Goal: Task Accomplishment & Management: Manage account settings

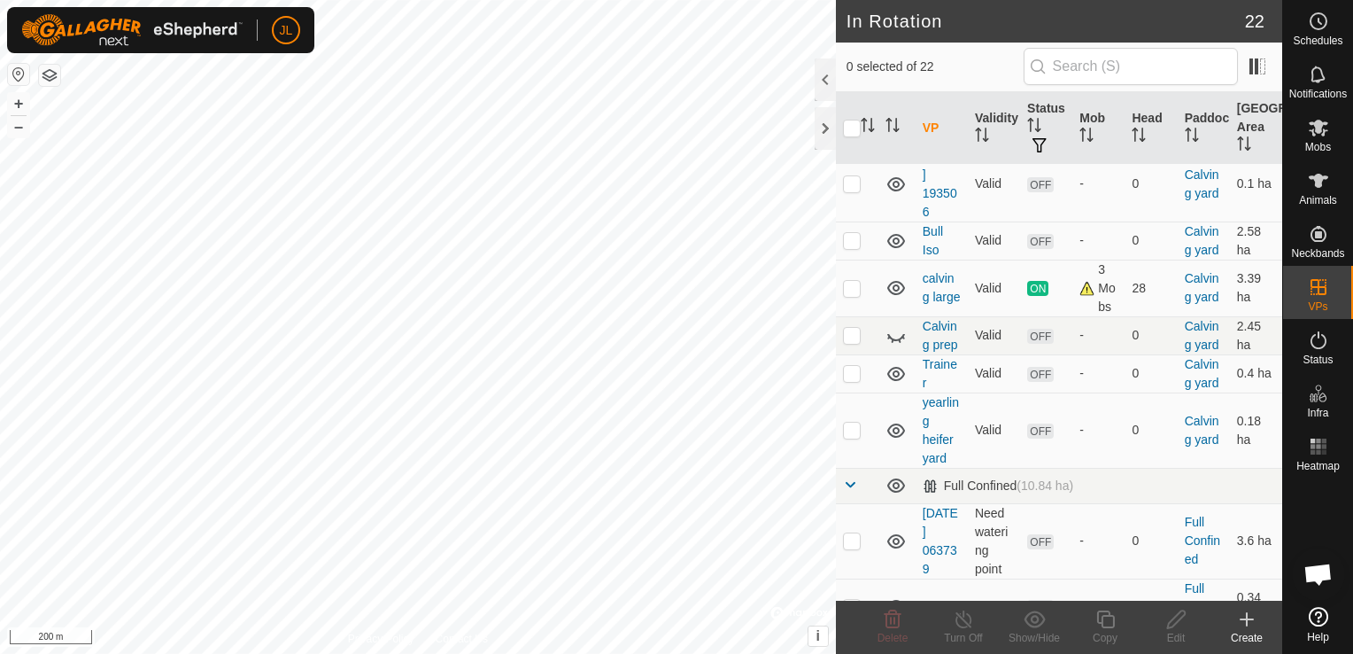
scroll to position [496, 0]
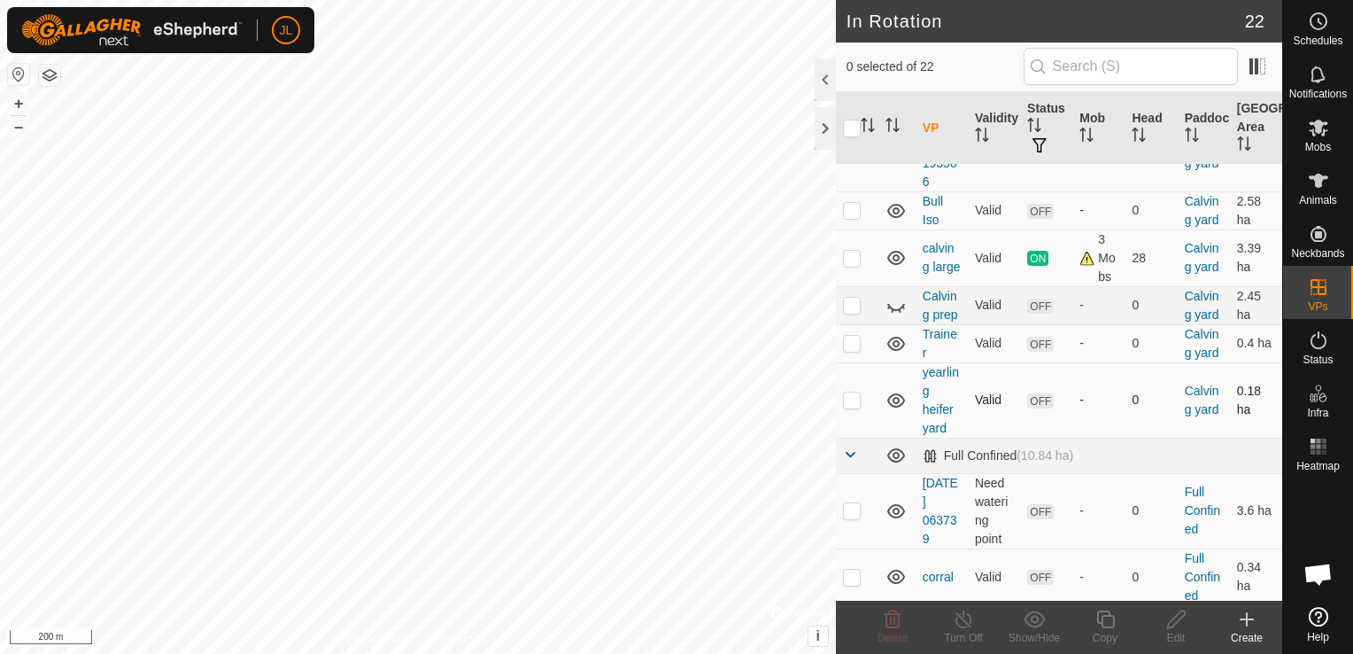
click at [850, 407] on p-checkbox at bounding box center [852, 399] width 18 height 14
checkbox input "true"
click at [23, 101] on button "+" at bounding box center [18, 103] width 21 height 21
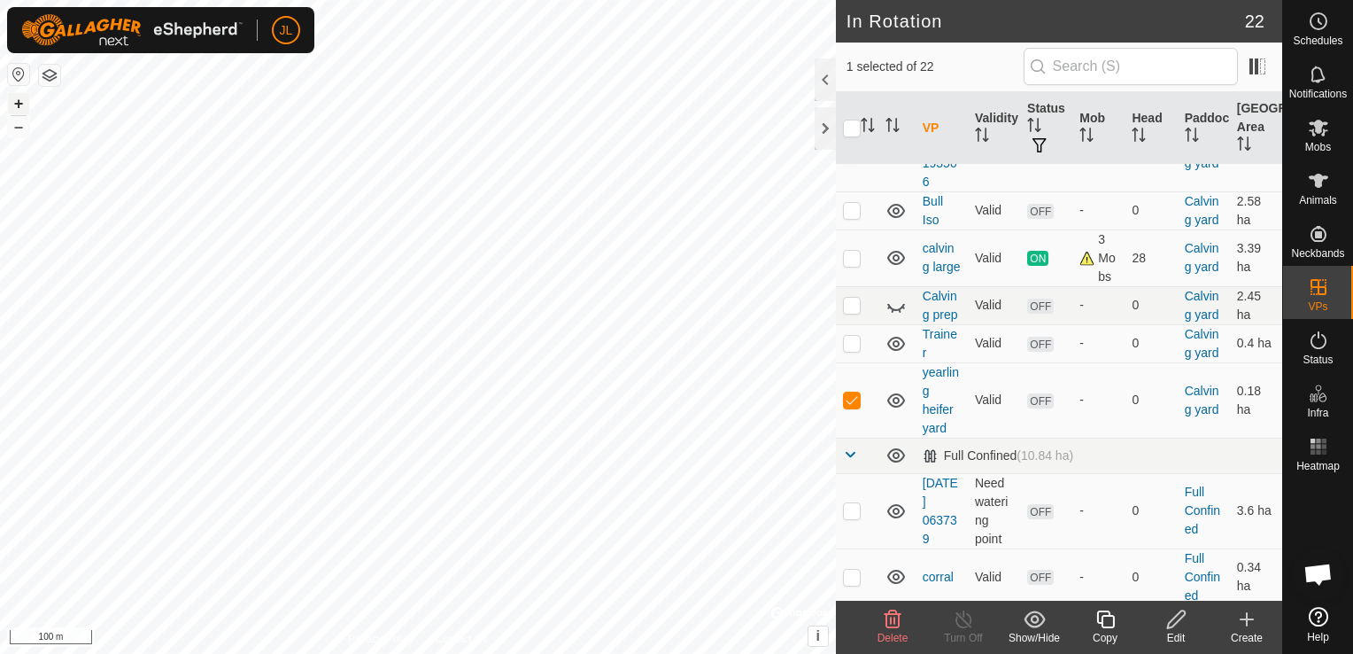
click at [23, 101] on button "+" at bounding box center [18, 103] width 21 height 21
click at [625, 286] on div "In Rotation 22 1 selected of 22 VP Validity Status Mob Head Paddock Grazing Are…" at bounding box center [641, 327] width 1283 height 654
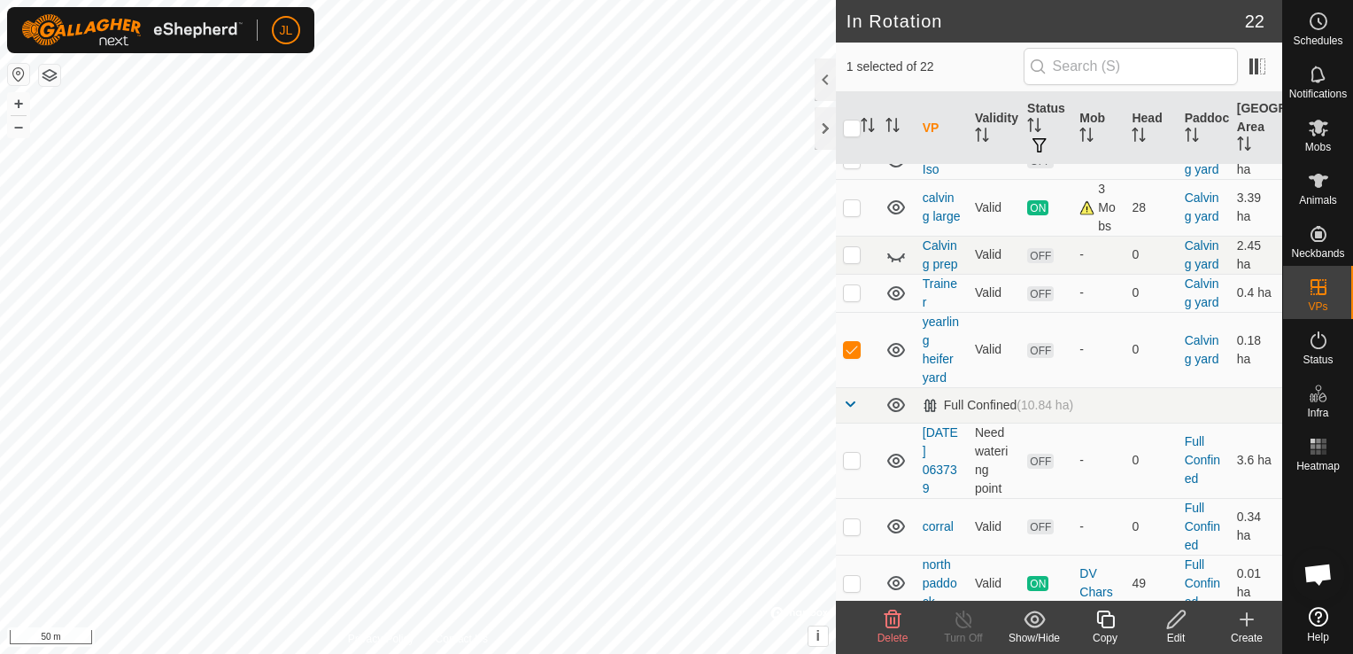
scroll to position [546, 0]
click at [1176, 626] on icon at bounding box center [1177, 619] width 22 height 21
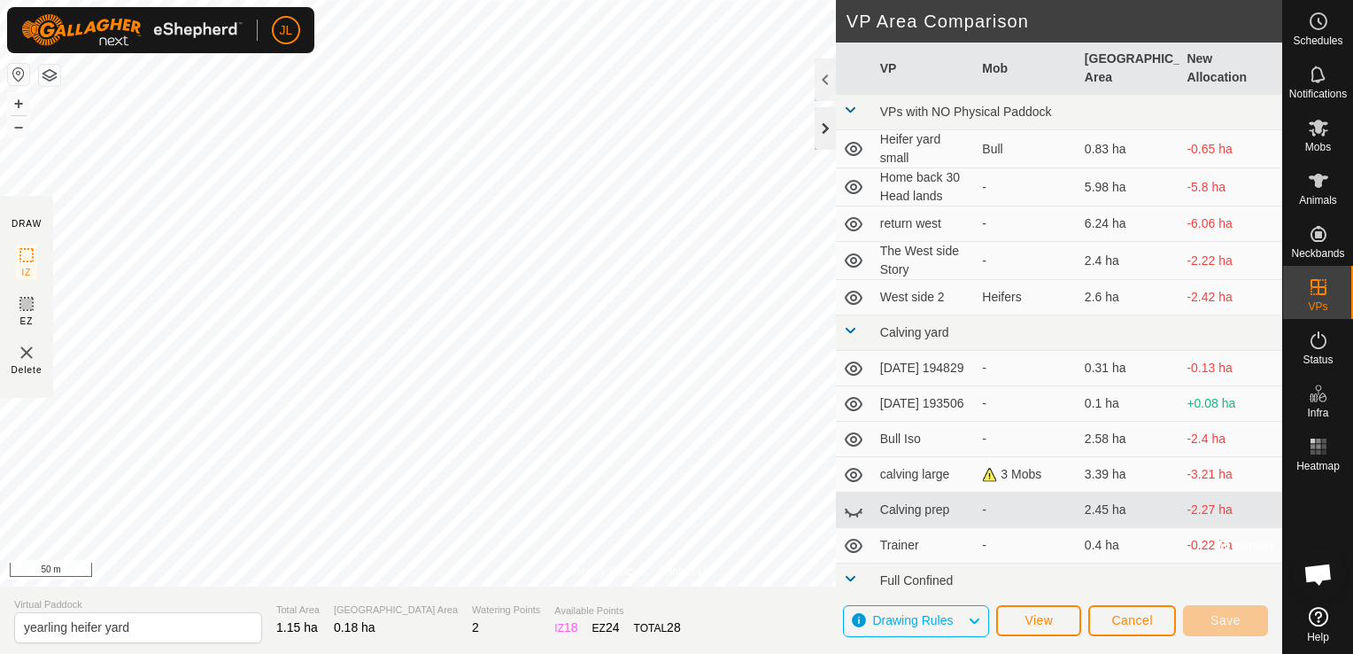
click at [826, 131] on div at bounding box center [825, 128] width 21 height 43
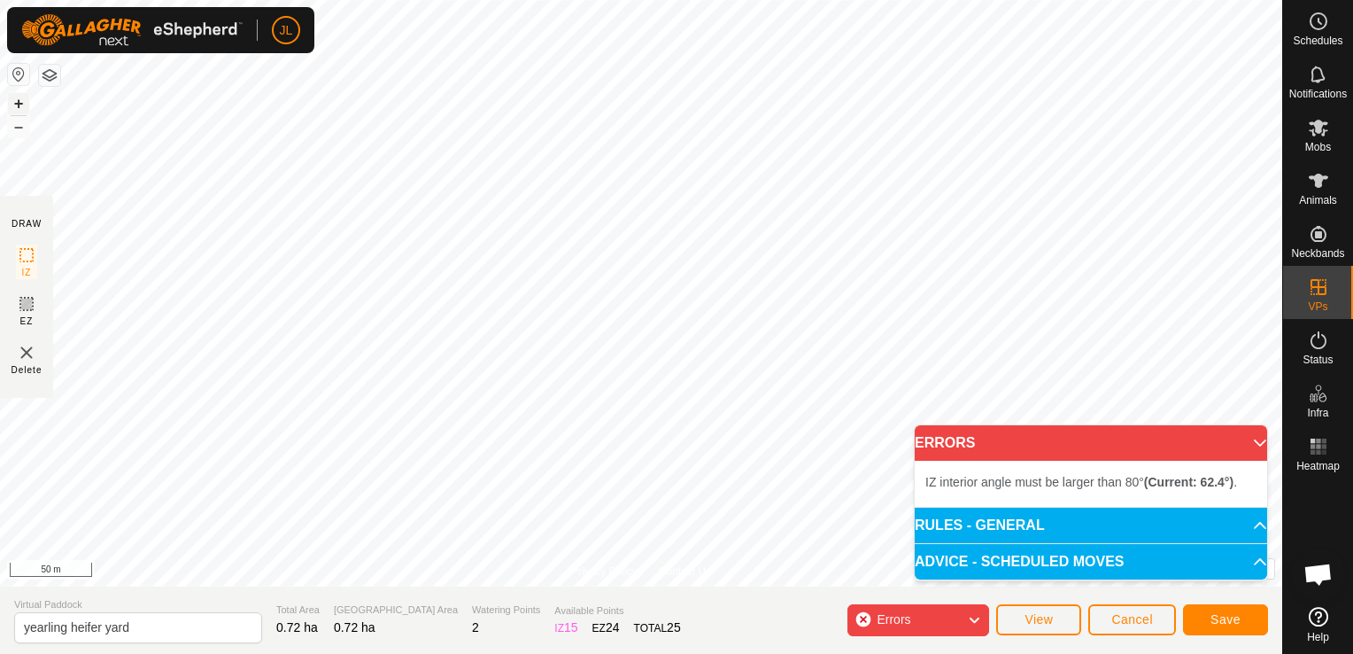
click at [10, 105] on button "+" at bounding box center [18, 103] width 21 height 21
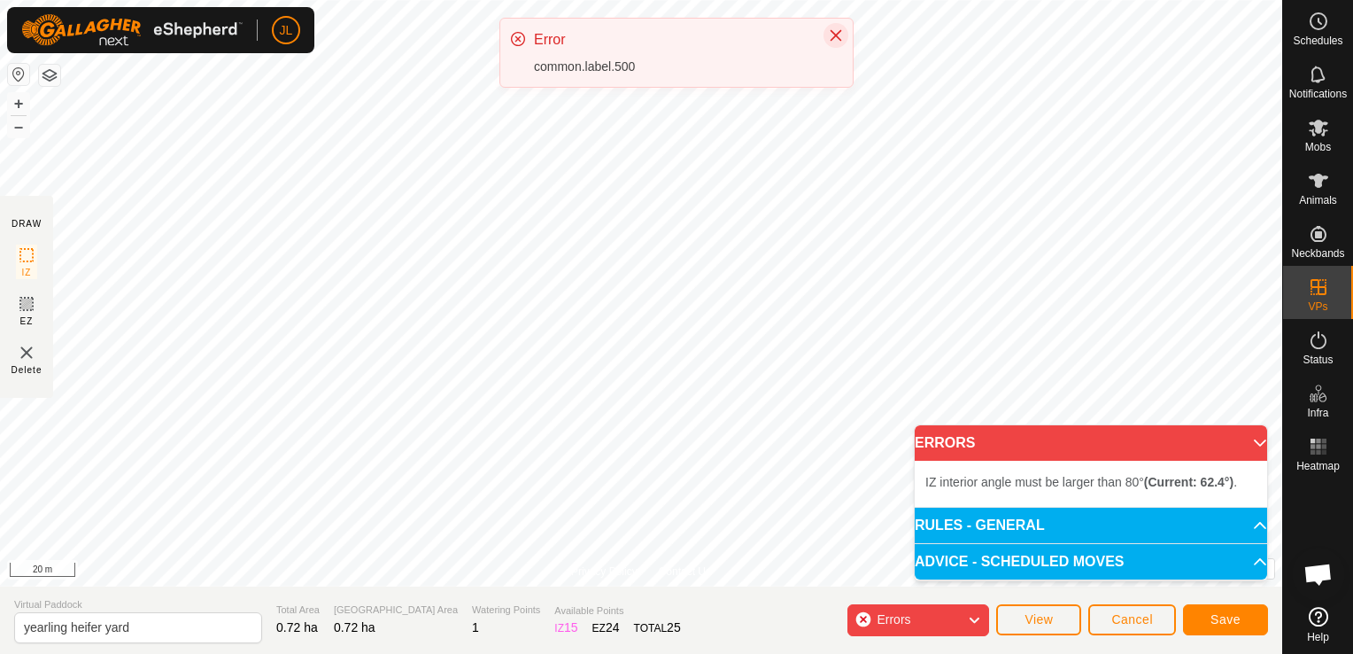
click at [841, 36] on icon "Close" at bounding box center [836, 35] width 14 height 14
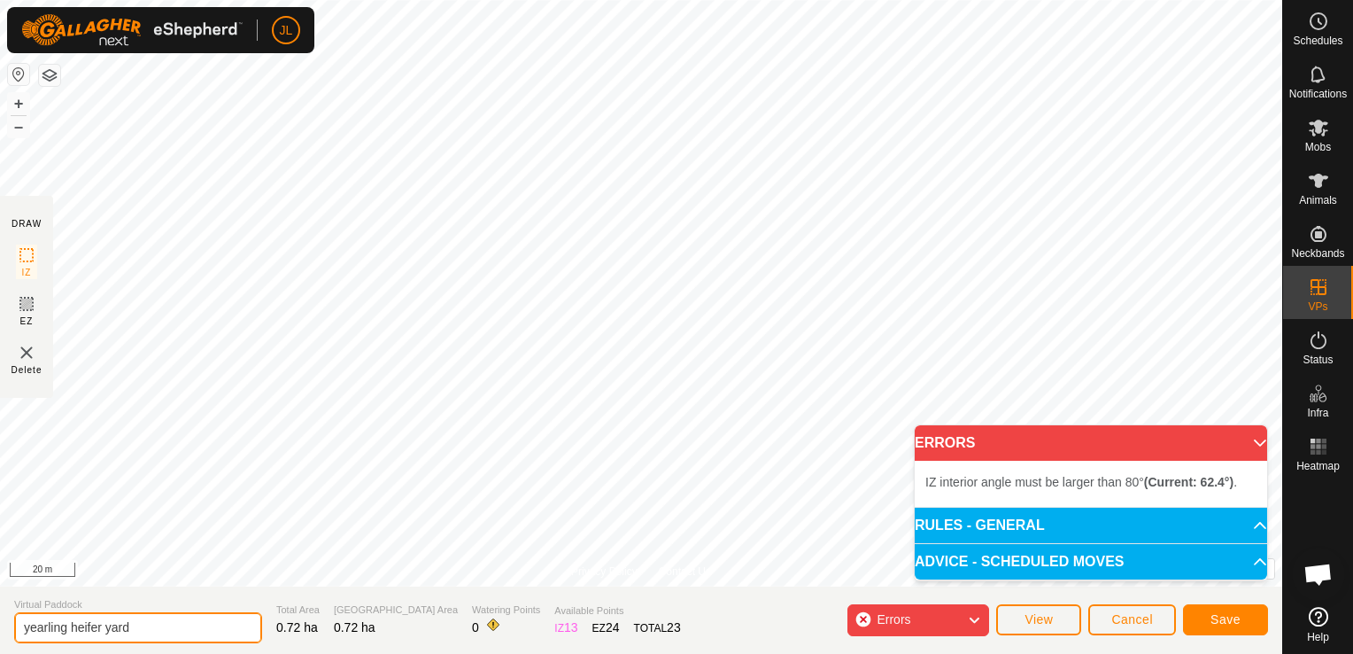
click at [103, 627] on input "yearling heifer yard" at bounding box center [138, 627] width 248 height 31
type input "yearling side yard"
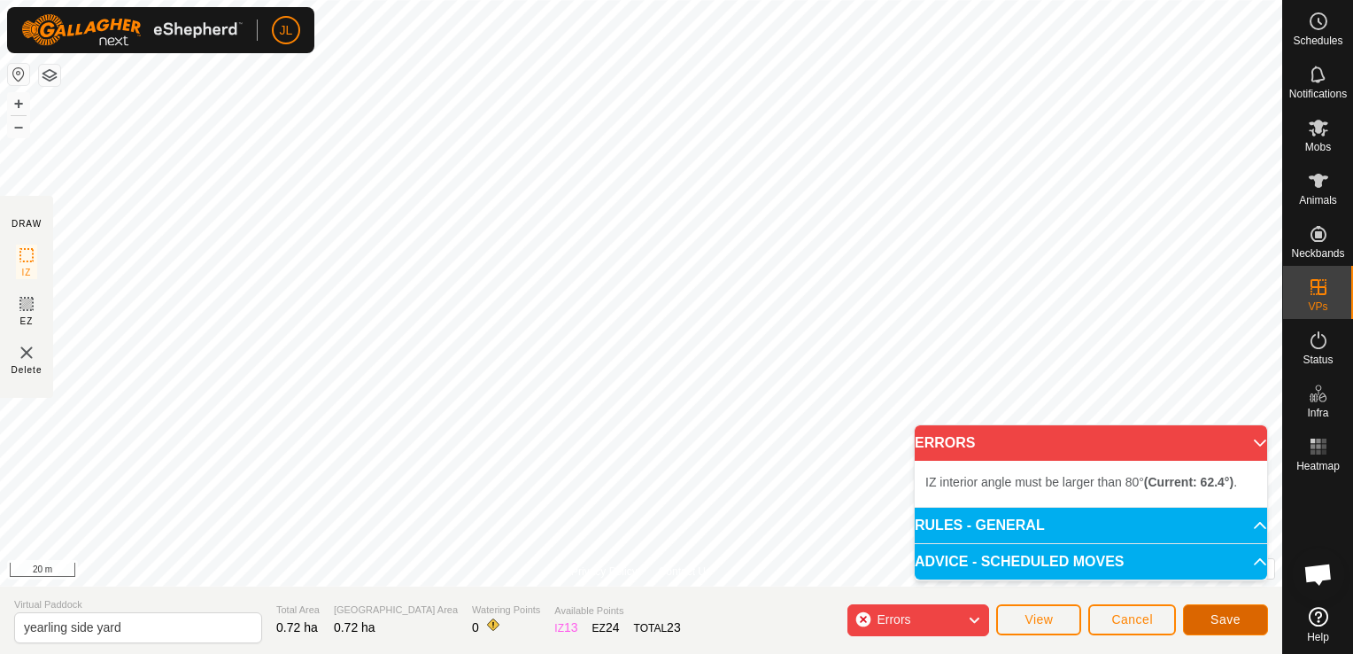
click at [1226, 626] on span "Save" at bounding box center [1226, 619] width 30 height 14
click at [973, 619] on icon at bounding box center [974, 620] width 14 height 23
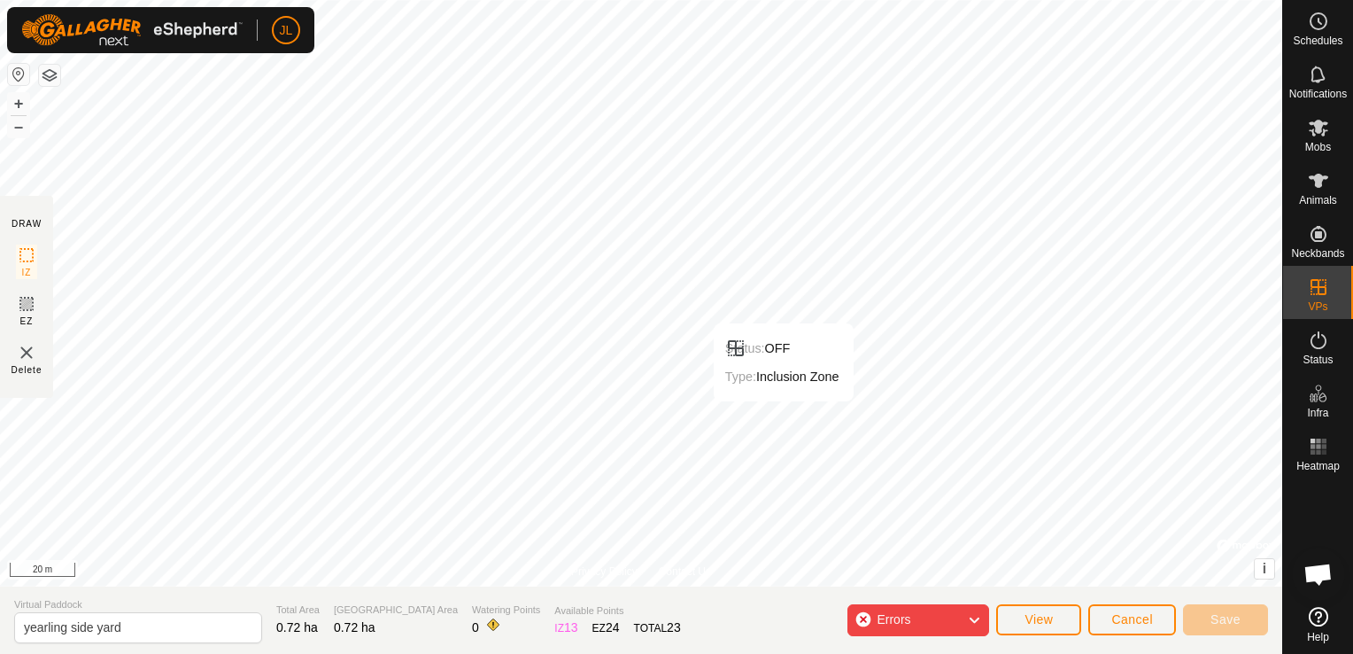
click at [973, 619] on icon at bounding box center [974, 620] width 14 height 23
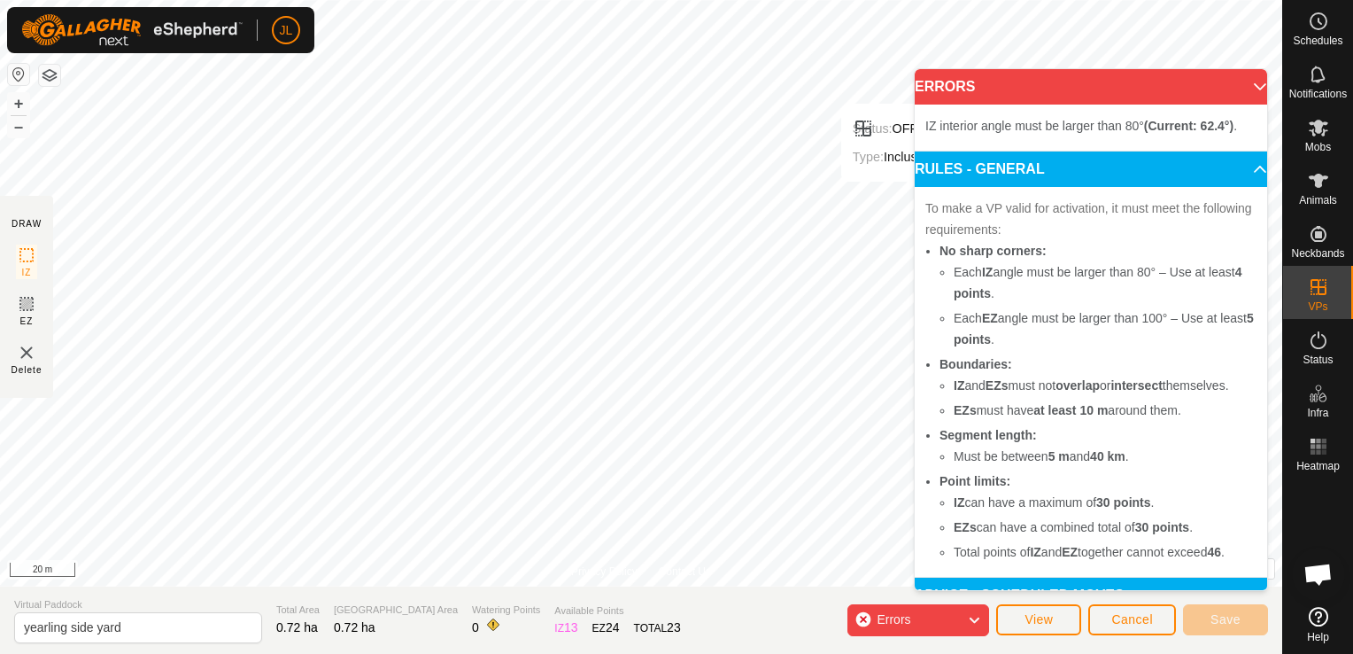
click at [953, 126] on span "IZ interior angle must be larger than 80° (Current: 62.4°) ." at bounding box center [1082, 126] width 312 height 14
click at [1236, 88] on p-accordion-header "ERRORS" at bounding box center [1091, 86] width 353 height 35
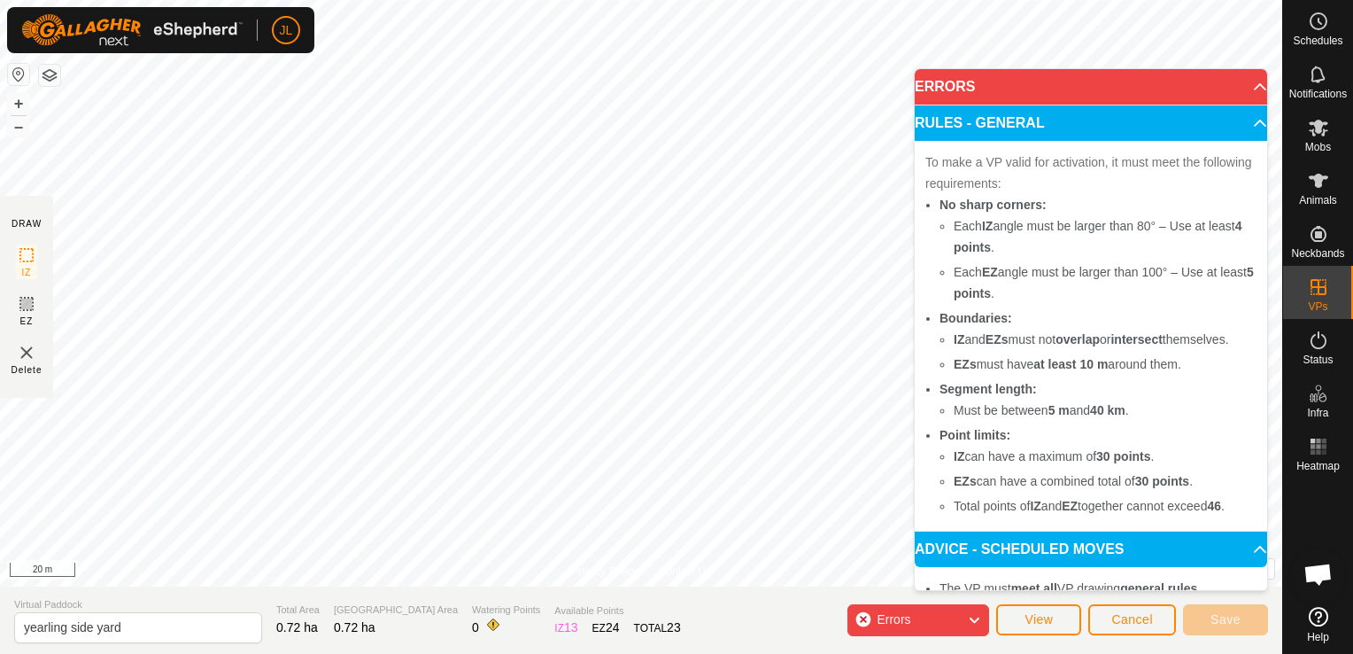
click at [977, 618] on icon at bounding box center [974, 620] width 14 height 23
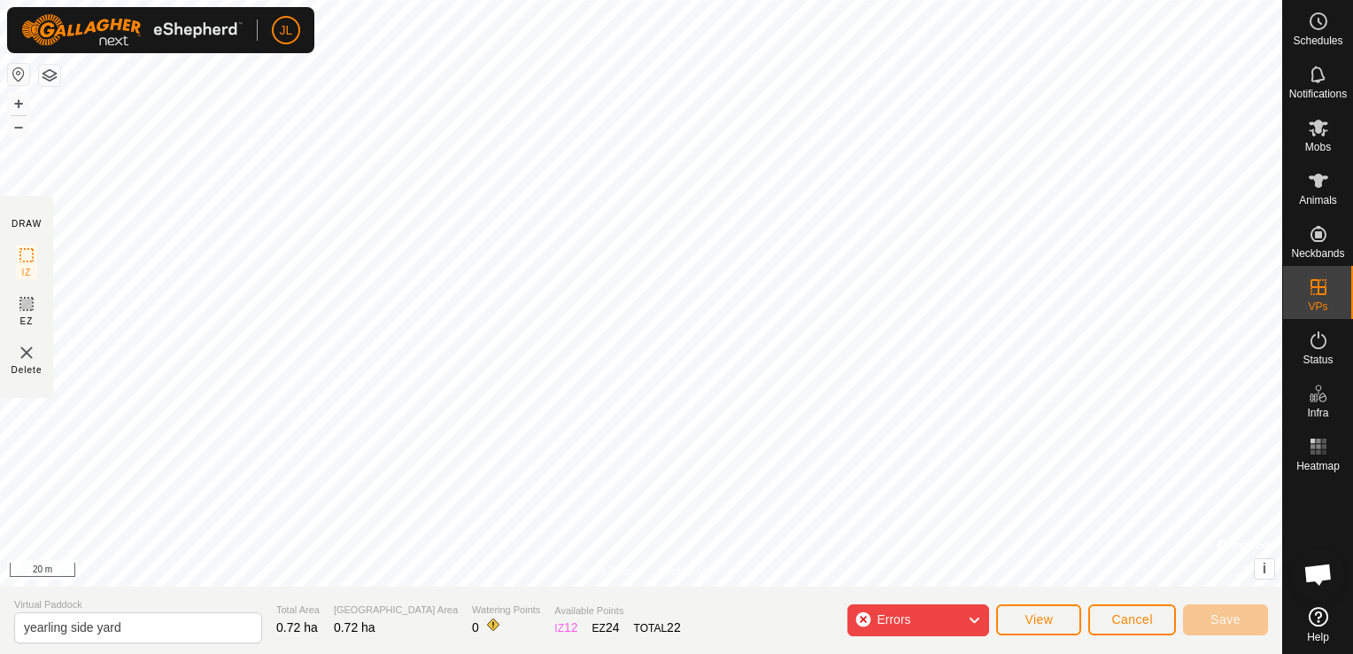
click at [862, 618] on div "Errors" at bounding box center [919, 620] width 142 height 32
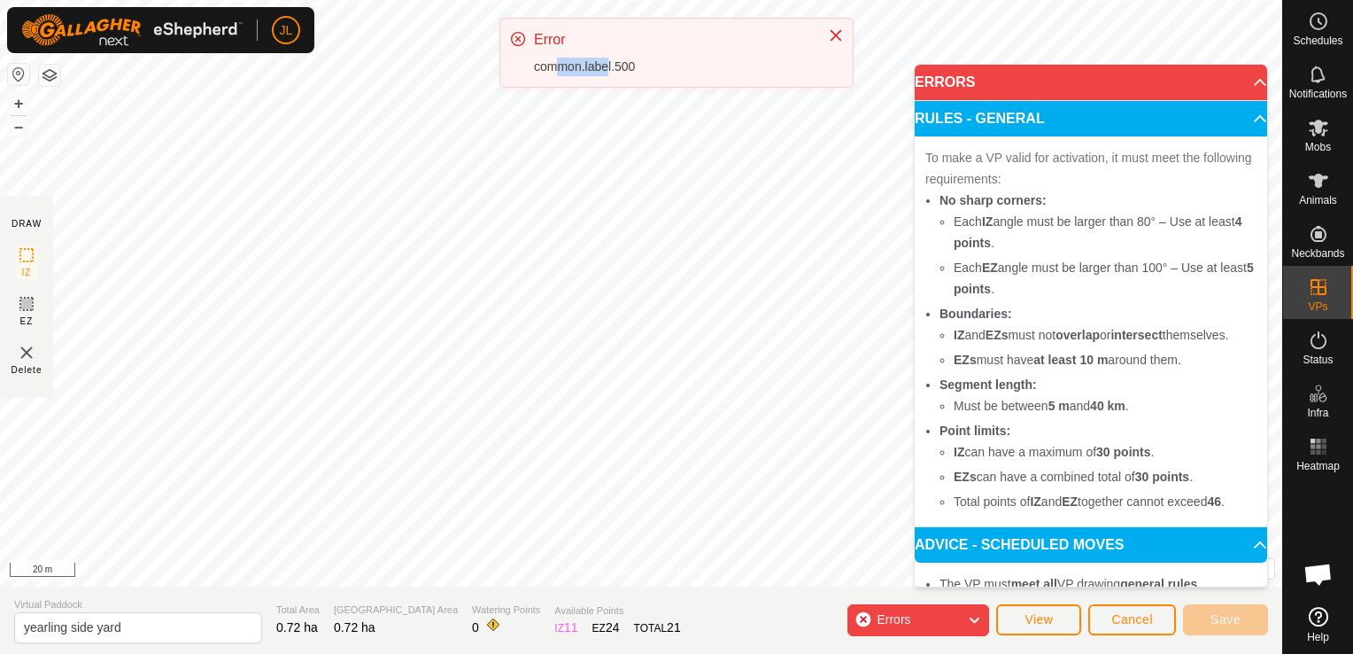
drag, startPoint x: 596, startPoint y: 94, endPoint x: 553, endPoint y: 101, distance: 44.0
click at [553, 101] on div "Error common.label.500" at bounding box center [677, 60] width 354 height 84
drag, startPoint x: 553, startPoint y: 101, endPoint x: 631, endPoint y: 64, distance: 86.4
click at [631, 64] on div "Error common.label.500" at bounding box center [672, 52] width 276 height 47
drag, startPoint x: 631, startPoint y: 64, endPoint x: 833, endPoint y: 34, distance: 204.2
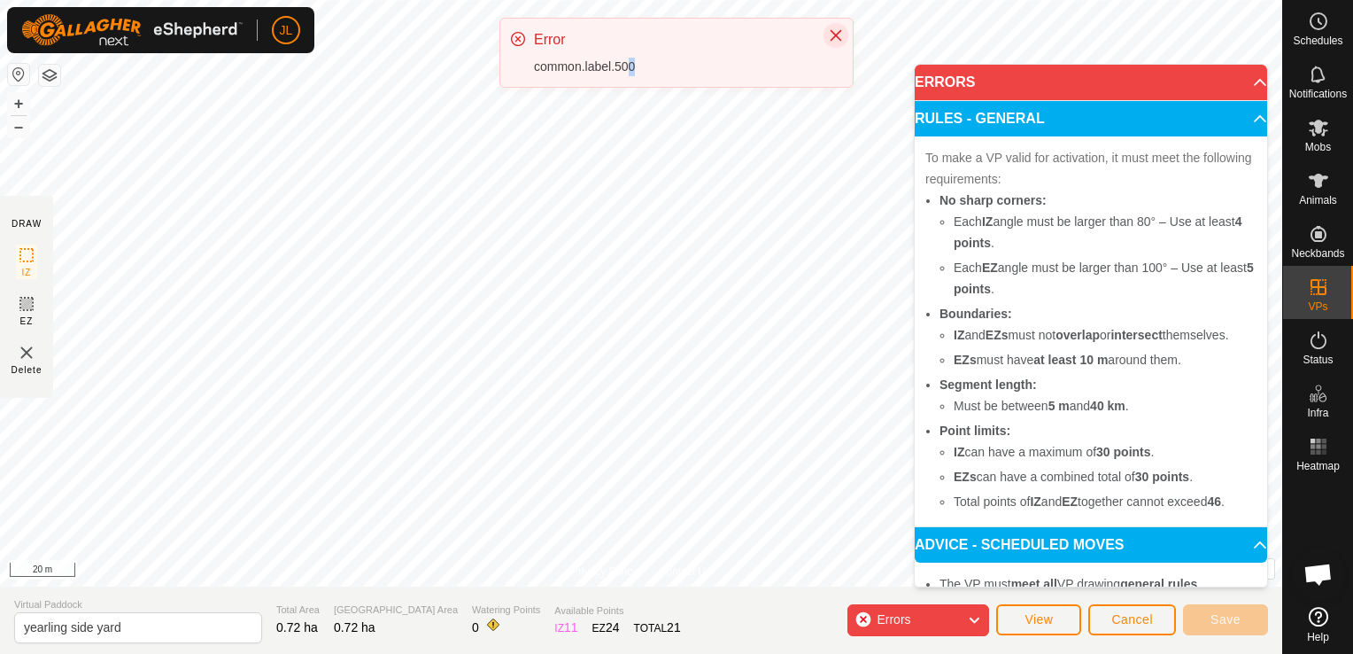
click at [833, 34] on icon "Close" at bounding box center [836, 35] width 14 height 14
click at [841, 34] on icon "Close" at bounding box center [836, 35] width 14 height 14
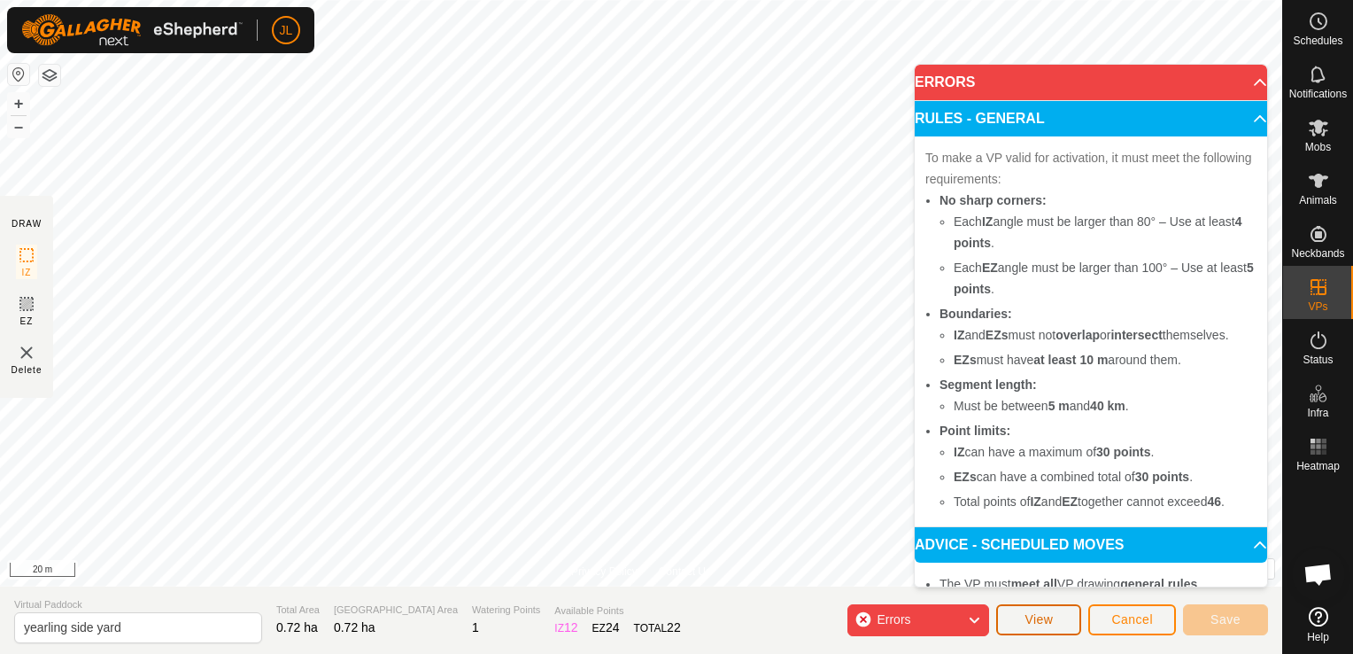
click at [1055, 627] on button "View" at bounding box center [1038, 619] width 85 height 31
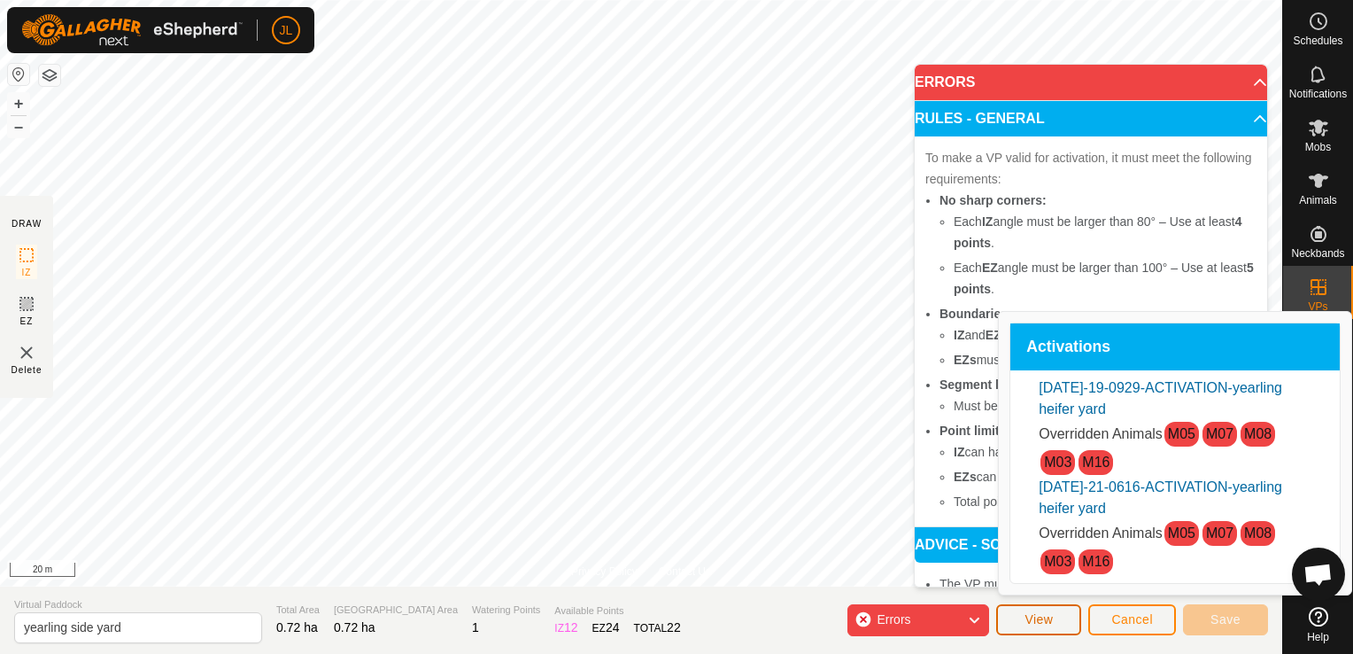
click at [1052, 627] on button "View" at bounding box center [1038, 619] width 85 height 31
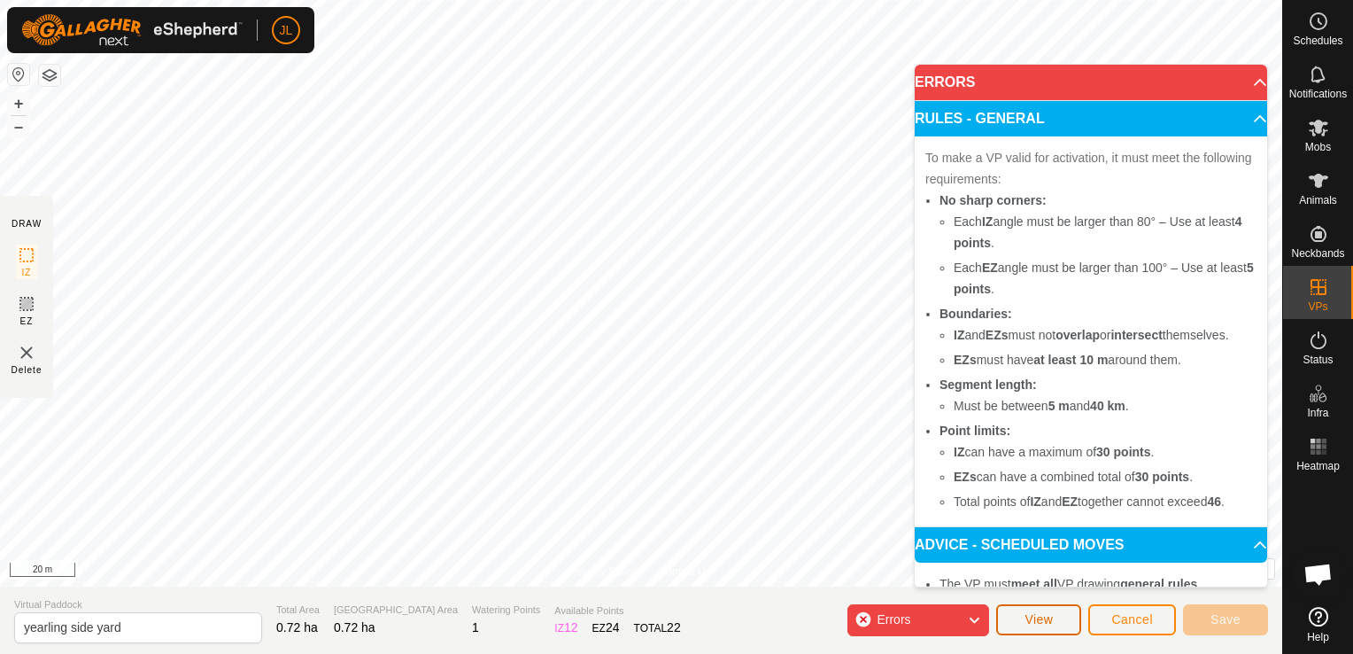
click at [1052, 627] on button "View" at bounding box center [1038, 619] width 85 height 31
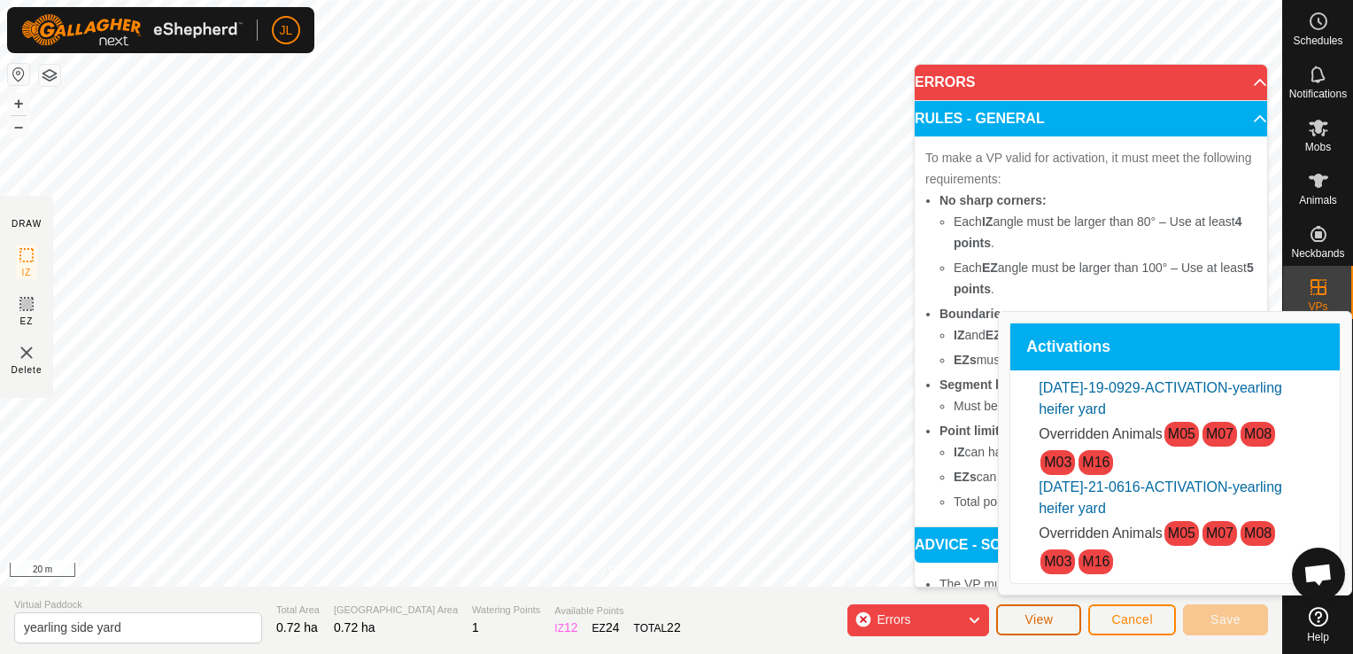
click at [1052, 627] on button "View" at bounding box center [1038, 619] width 85 height 31
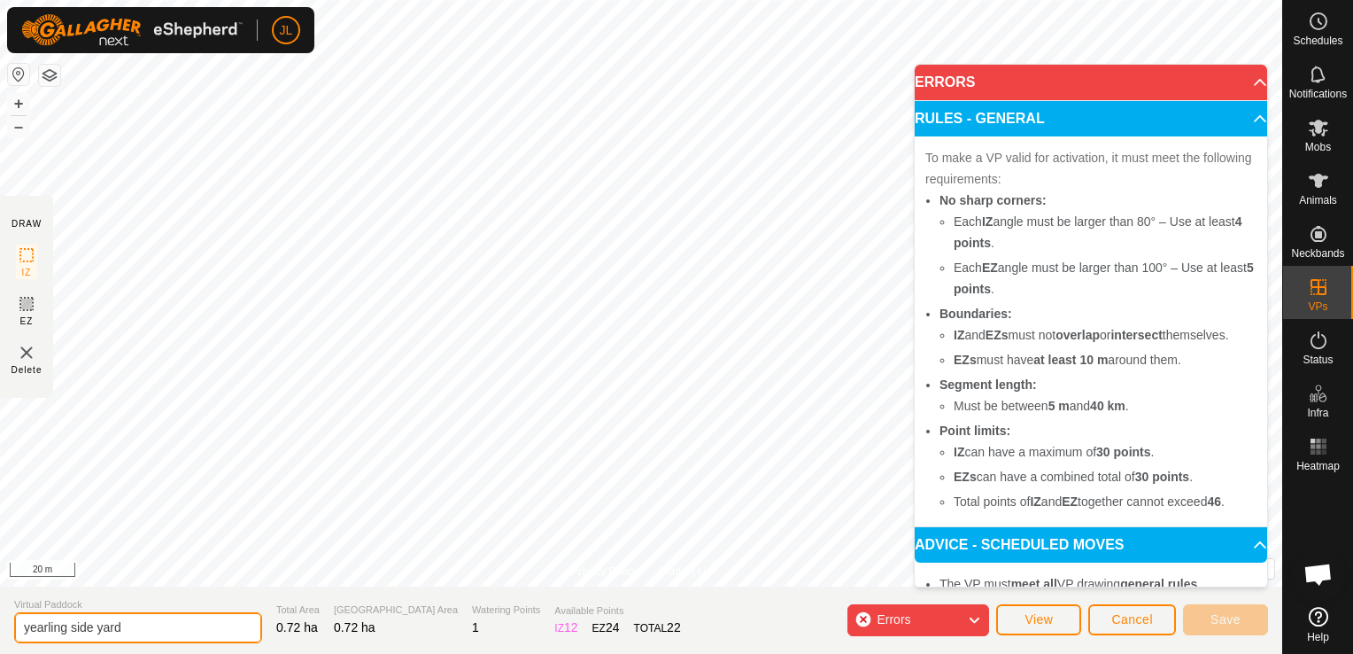
click at [225, 628] on input "yearling side yard" at bounding box center [138, 627] width 248 height 31
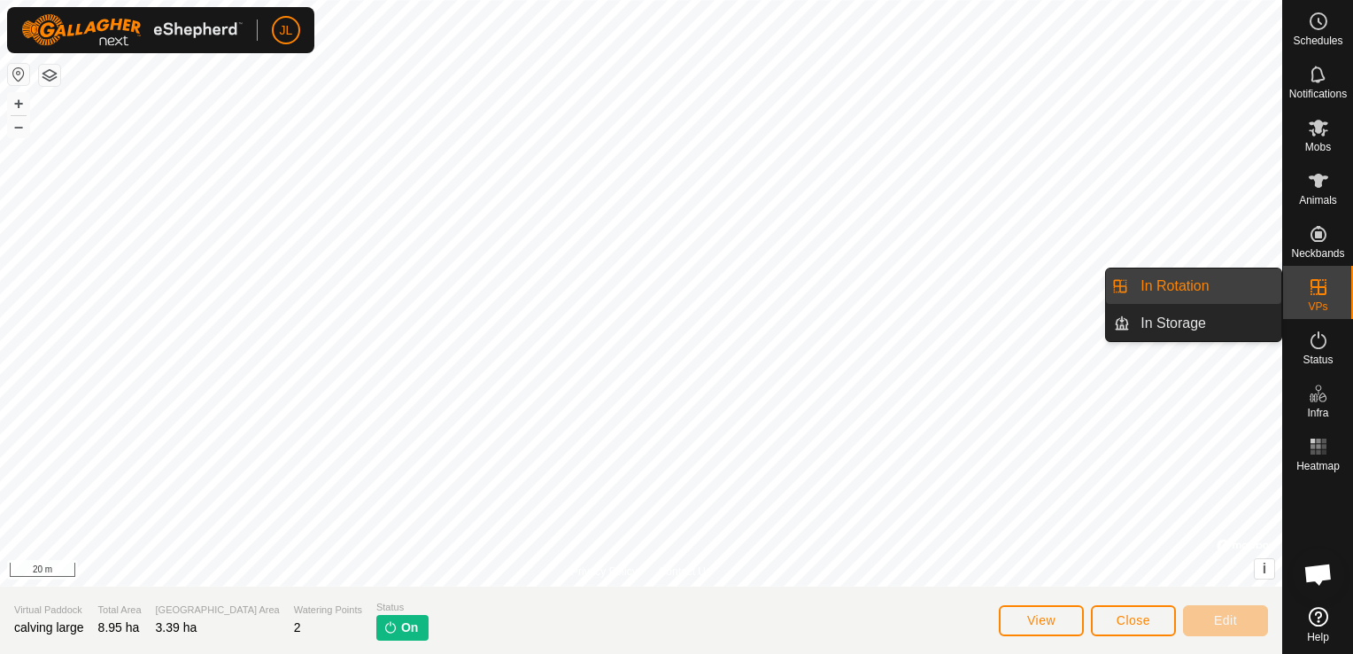
click at [1307, 298] on es-virtualpaddocks-svg-icon at bounding box center [1319, 287] width 32 height 28
click at [1314, 283] on icon at bounding box center [1318, 286] width 21 height 21
click at [1222, 283] on link "In Rotation" at bounding box center [1205, 285] width 151 height 35
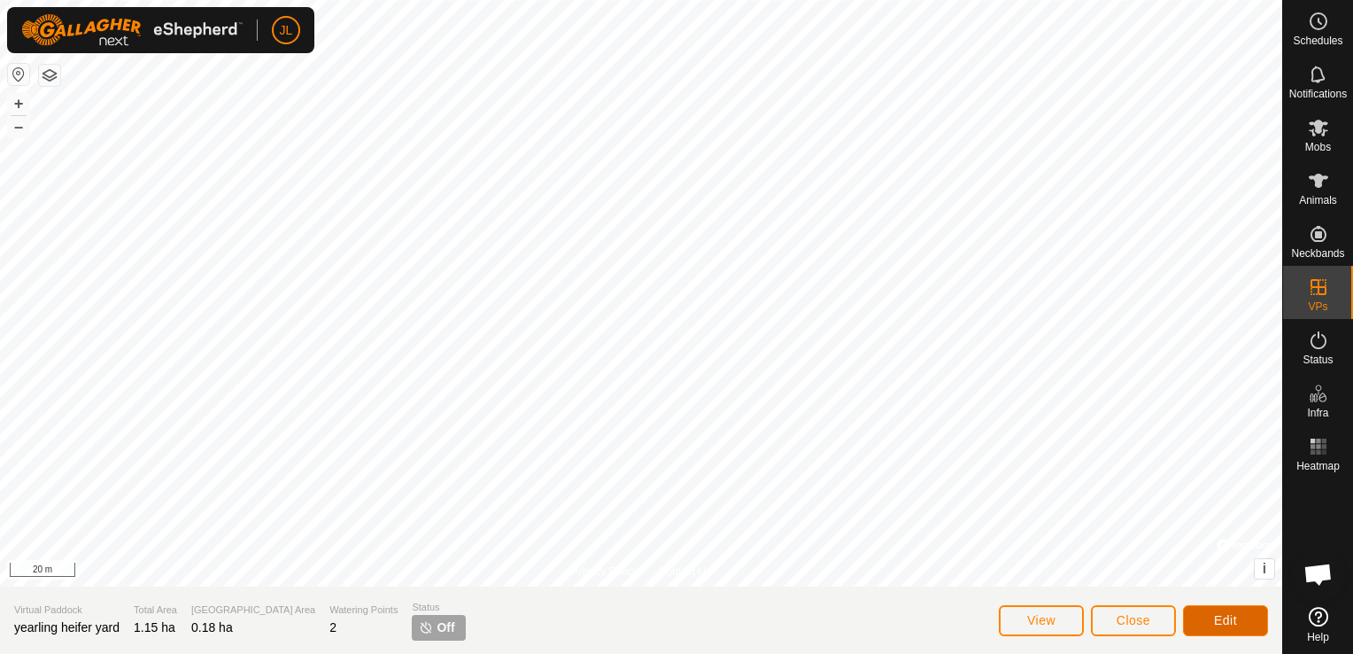
click at [1227, 618] on span "Edit" at bounding box center [1225, 620] width 23 height 14
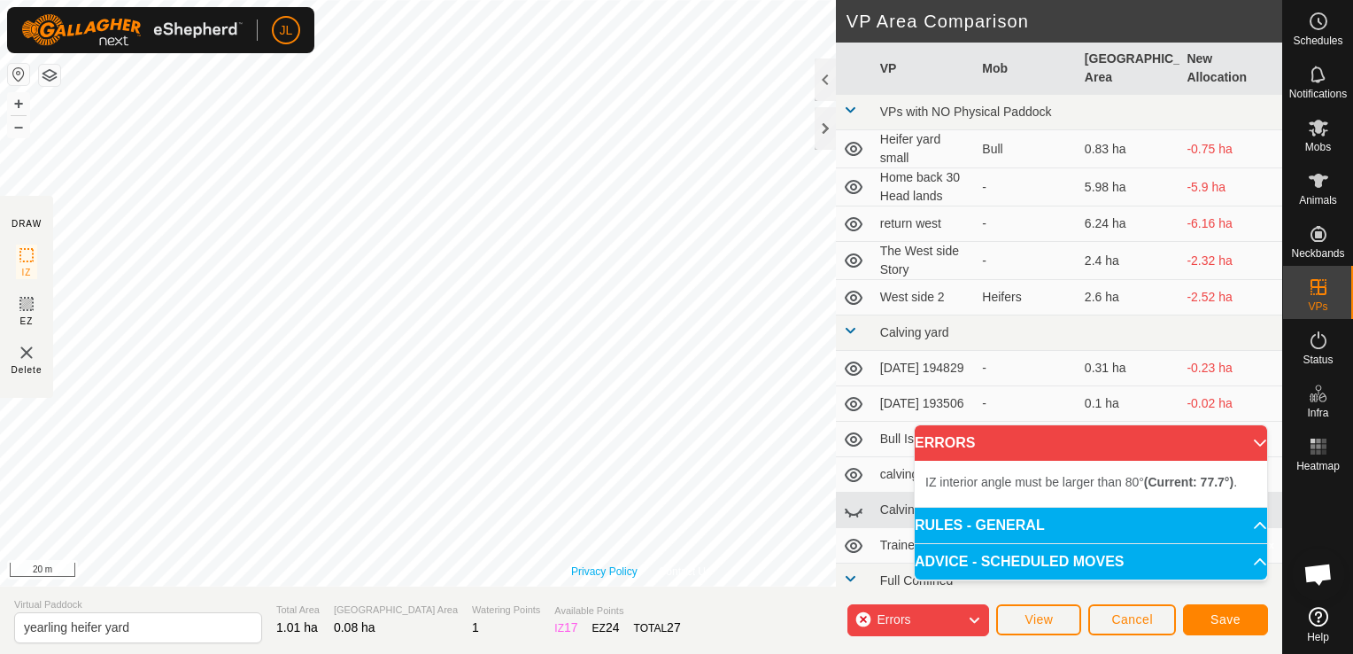
click at [630, 565] on link "Privacy Policy" at bounding box center [604, 571] width 66 height 16
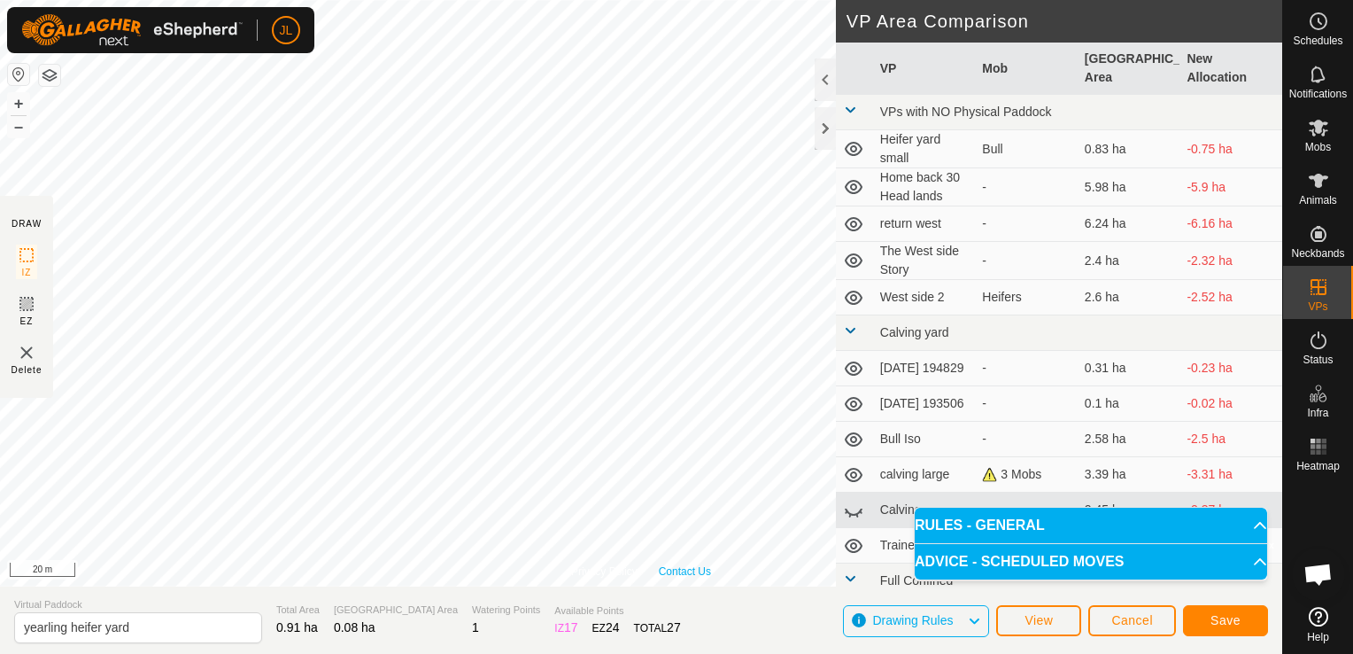
click at [687, 577] on div "Privacy Policy Contact Us Status: OFF Type: Inclusion Zone + – ⇧ i © Mapbox , ©…" at bounding box center [641, 293] width 1283 height 586
click at [1213, 622] on span "Save" at bounding box center [1226, 620] width 30 height 14
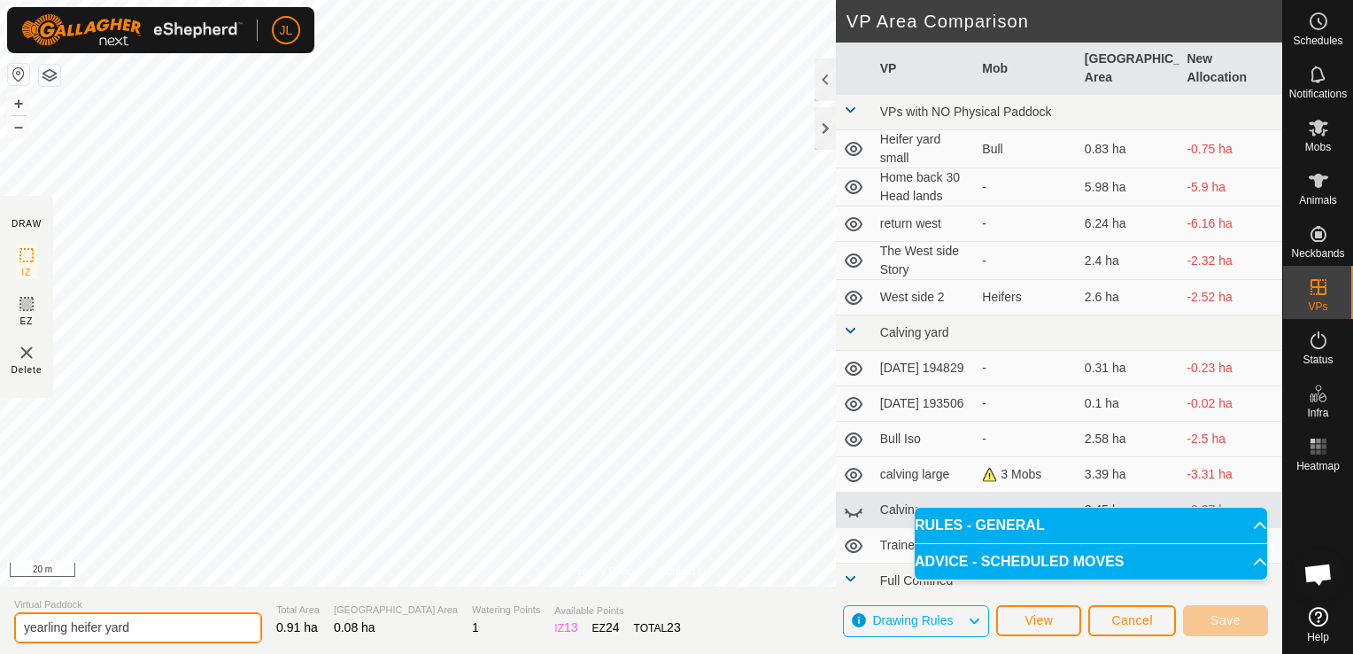
click at [107, 631] on input "yearling heifer yard" at bounding box center [138, 627] width 248 height 31
click at [99, 624] on input "yearling heifer yard" at bounding box center [138, 627] width 248 height 31
type input "yearling side yard"
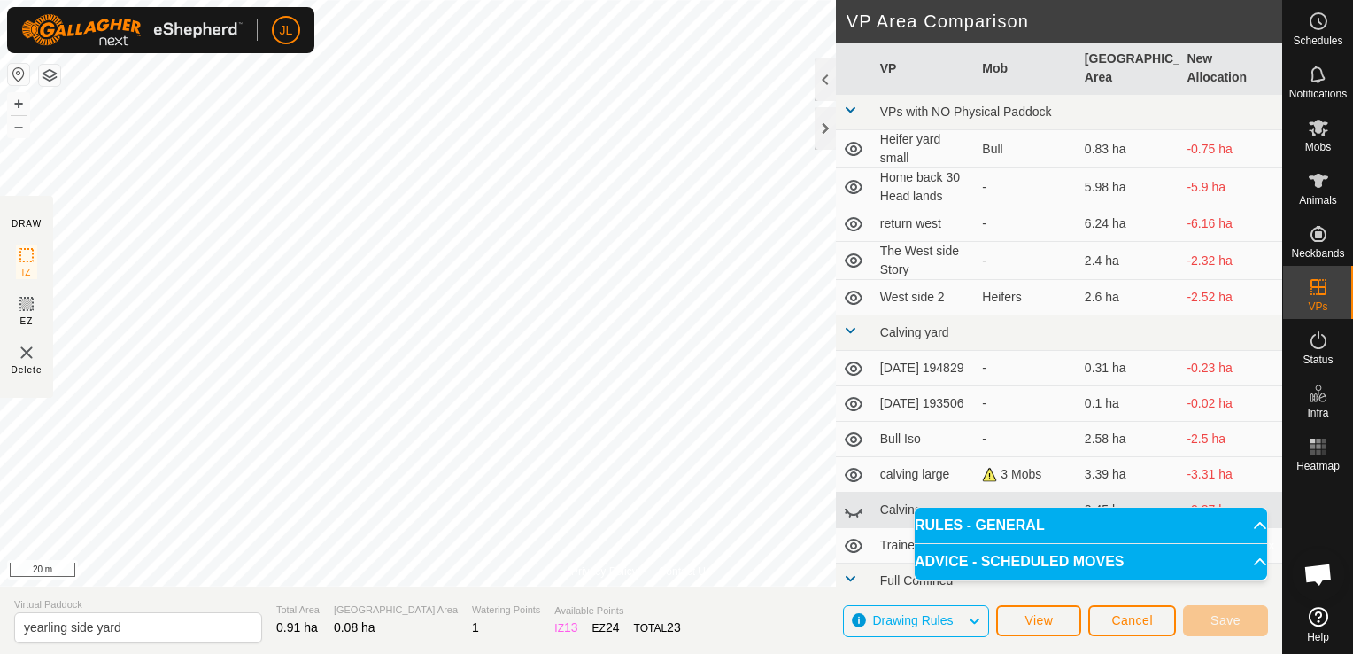
click at [646, 604] on section "Virtual Paddock yearling side yard Total Area 0.91 ha Grazing Area 0.08 ha Wate…" at bounding box center [641, 619] width 1283 height 67
click at [1053, 621] on span "View" at bounding box center [1039, 620] width 28 height 14
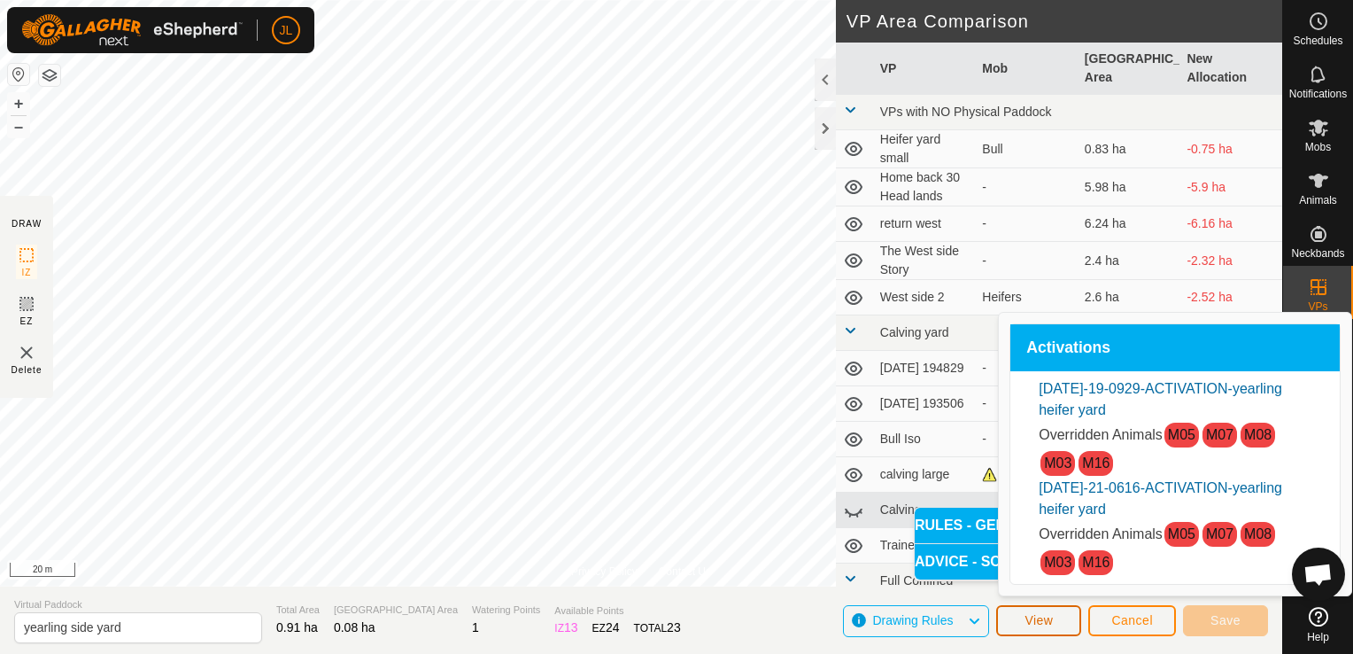
click at [1053, 621] on span "View" at bounding box center [1039, 620] width 28 height 14
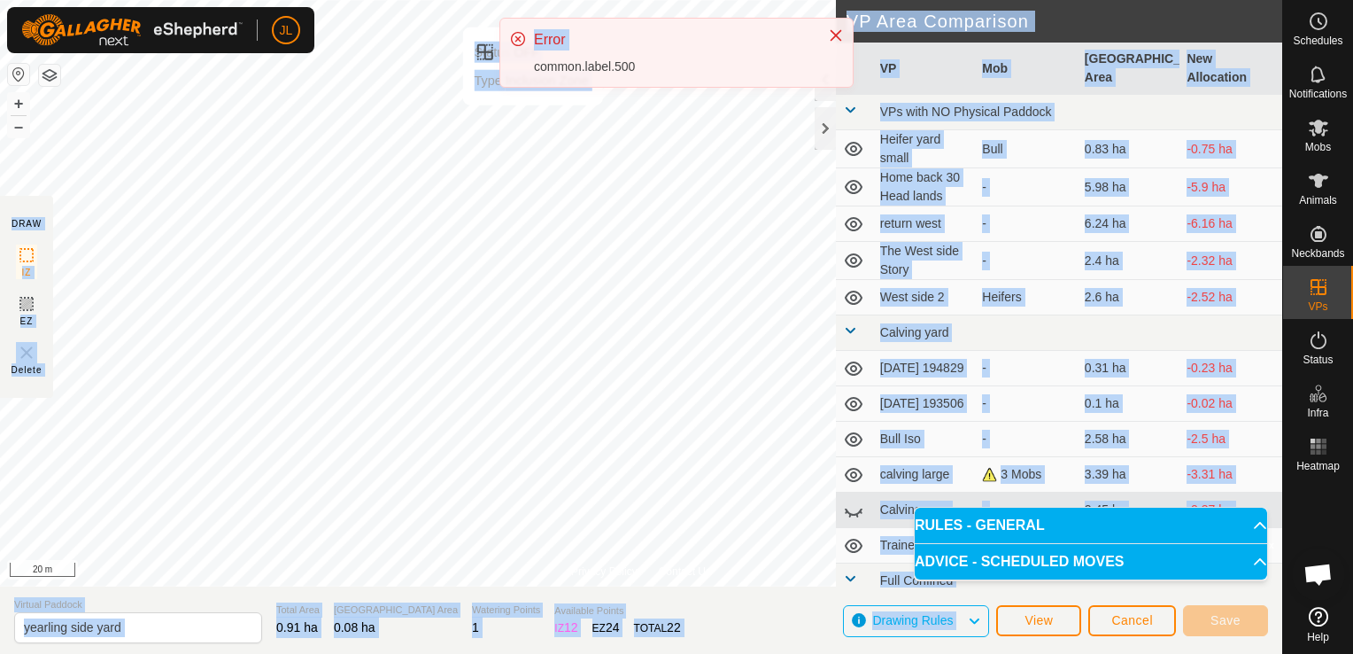
click at [532, 122] on div "JL Schedules Notifications Mobs Animals Neckbands VPs Status Infra Heatmap Help…" at bounding box center [676, 327] width 1353 height 654
click at [730, 608] on section "Virtual Paddock yearling side yard Total Area 0.91 ha Grazing Area 0.08 ha Wate…" at bounding box center [641, 619] width 1283 height 67
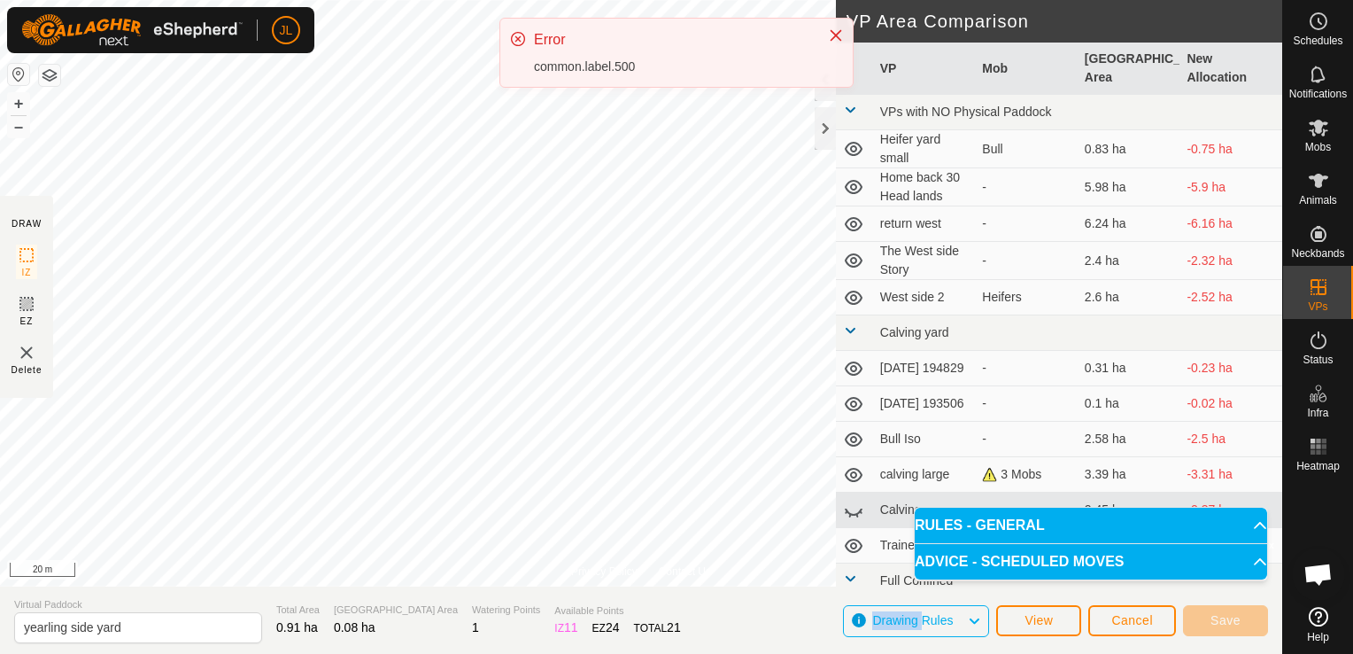
click at [730, 608] on section "Virtual Paddock yearling side yard Total Area 0.91 ha Grazing Area 0.08 ha Wate…" at bounding box center [641, 619] width 1283 height 67
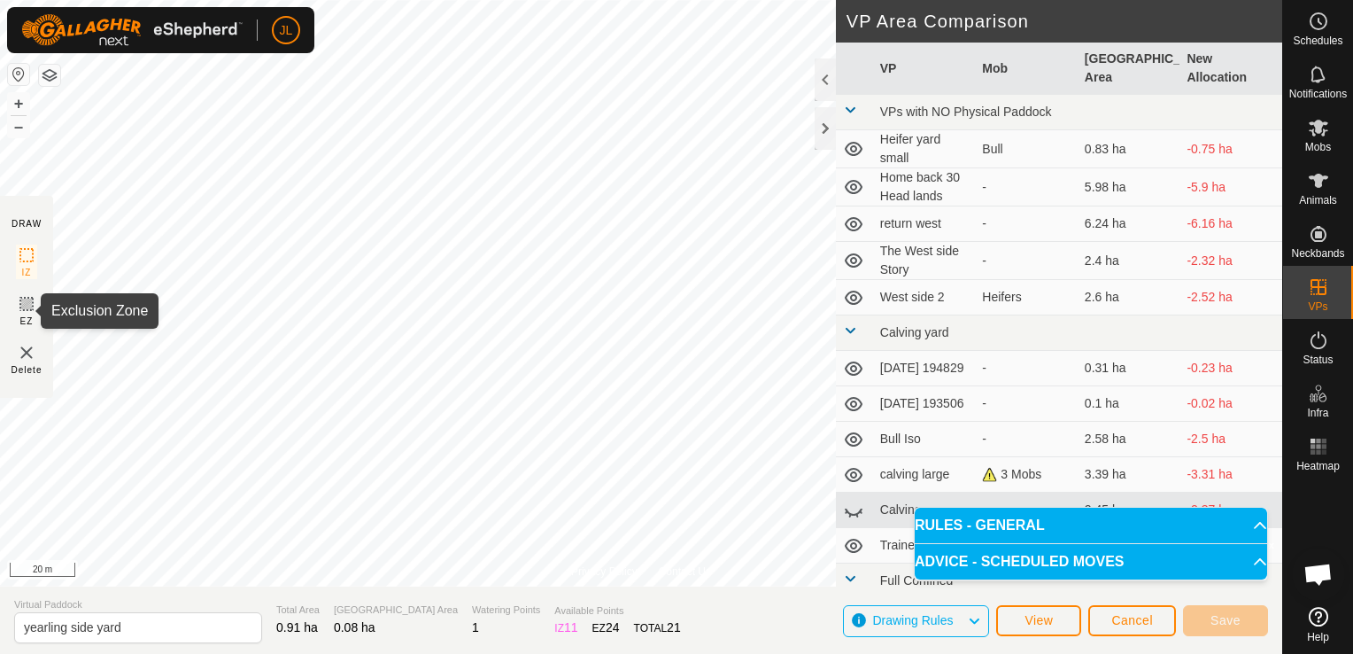
click at [23, 306] on icon at bounding box center [26, 303] width 21 height 21
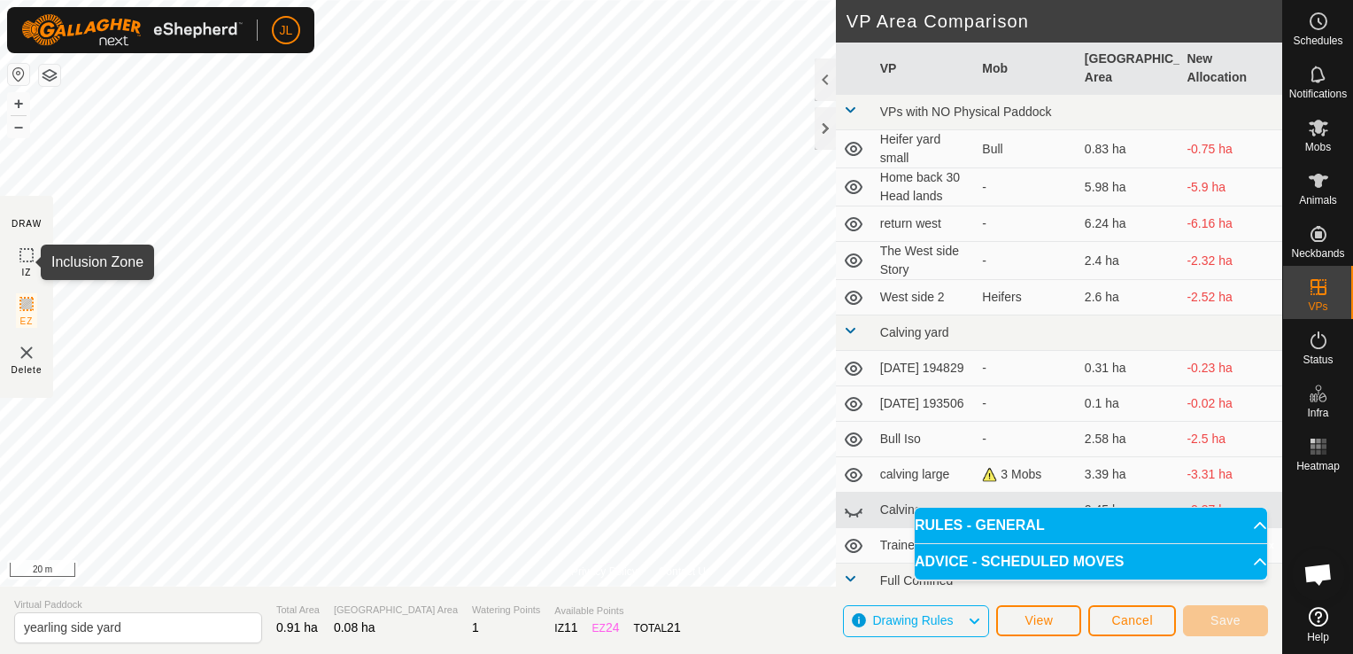
click at [26, 248] on icon at bounding box center [26, 254] width 21 height 21
click at [1047, 625] on span "View" at bounding box center [1039, 620] width 28 height 14
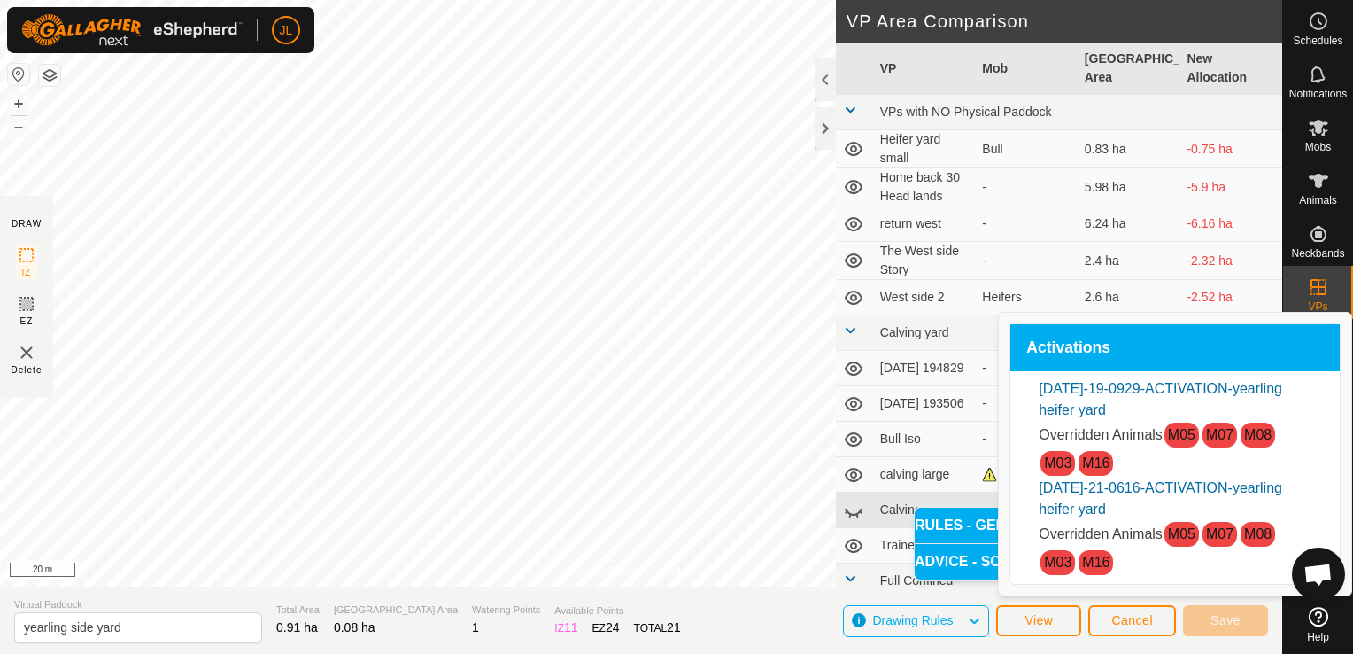
click at [1091, 353] on span "Activations" at bounding box center [1069, 348] width 84 height 16
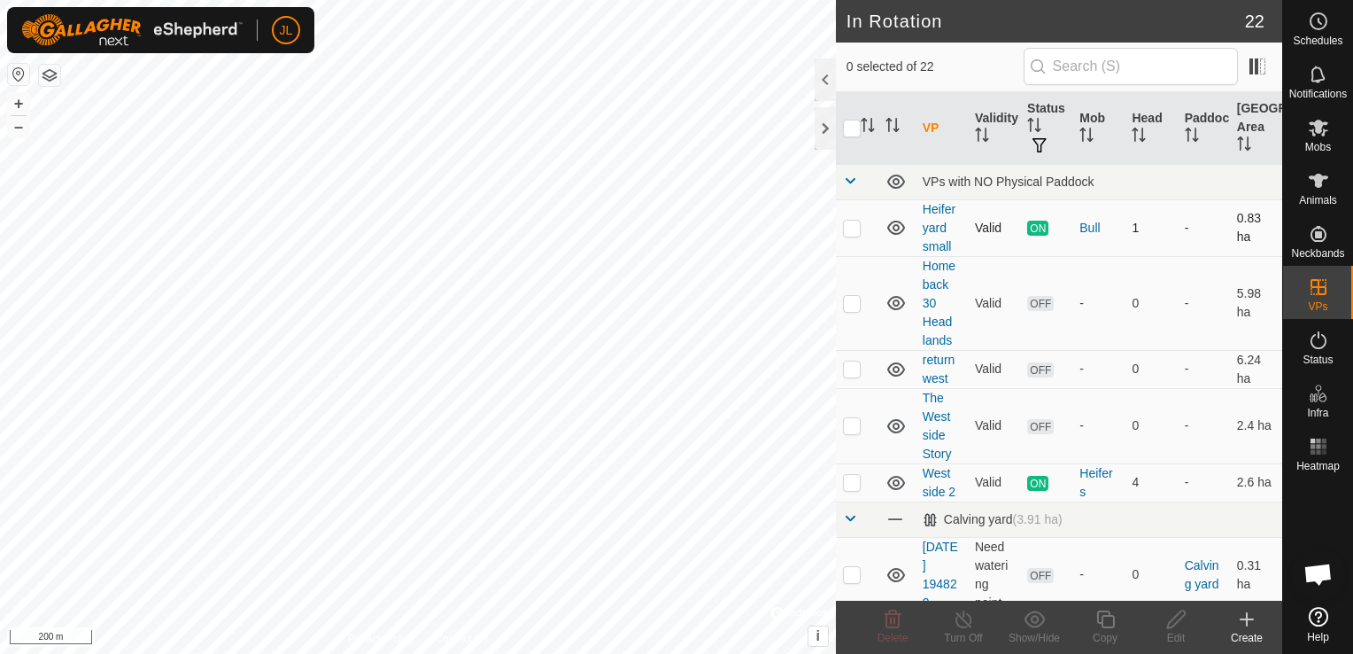
click at [854, 229] on p-checkbox at bounding box center [852, 228] width 18 height 14
checkbox input "false"
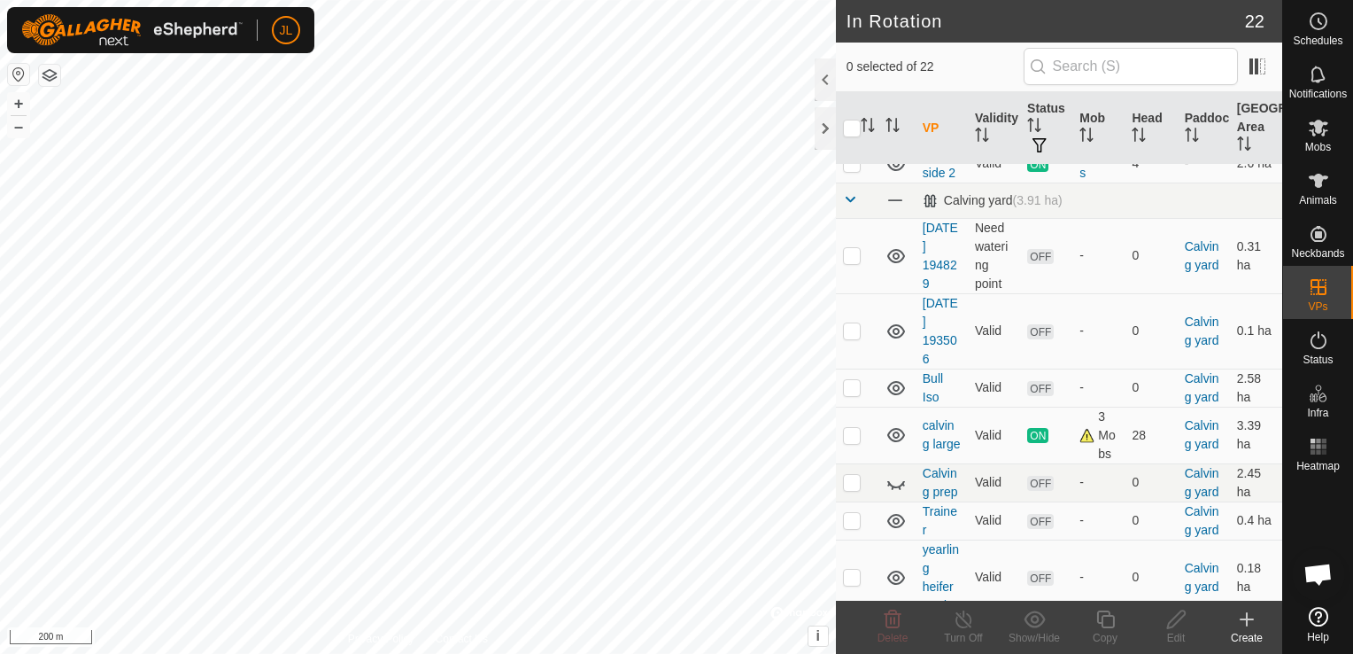
scroll to position [354, 0]
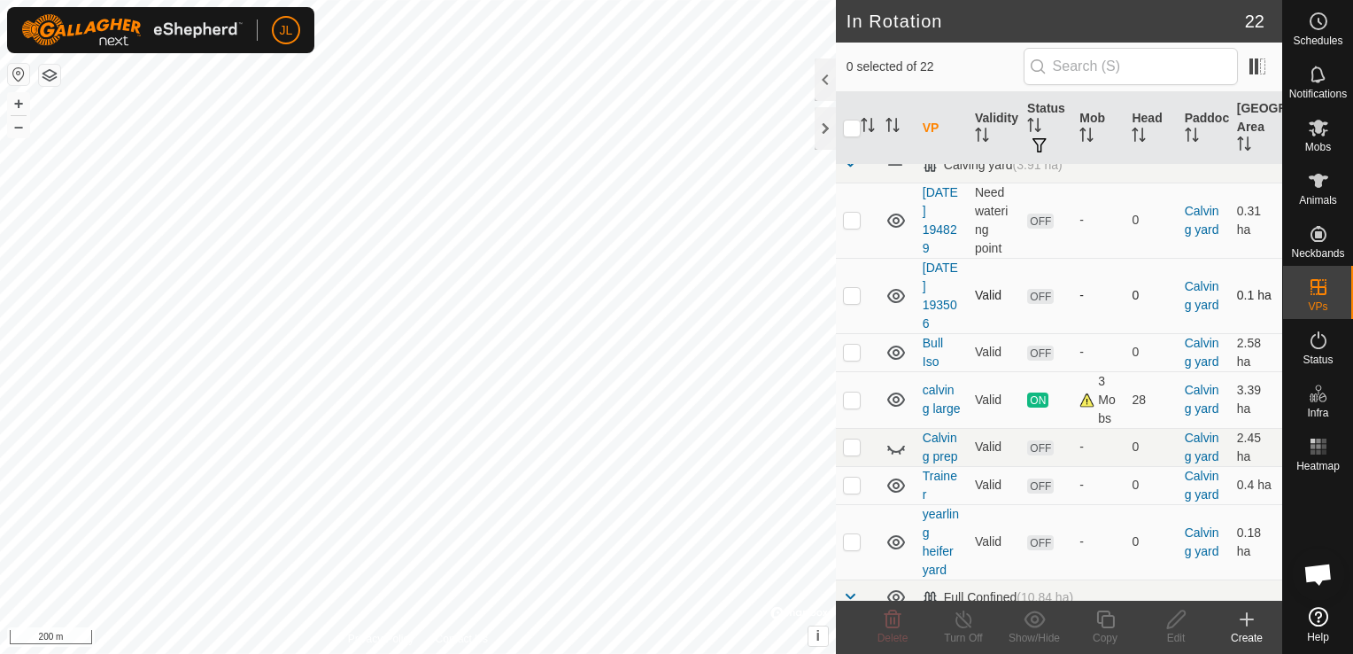
click at [852, 292] on p-checkbox at bounding box center [852, 295] width 18 height 14
checkbox input "true"
click at [12, 100] on button "+" at bounding box center [18, 103] width 21 height 21
click at [1174, 632] on div "Edit" at bounding box center [1176, 638] width 71 height 16
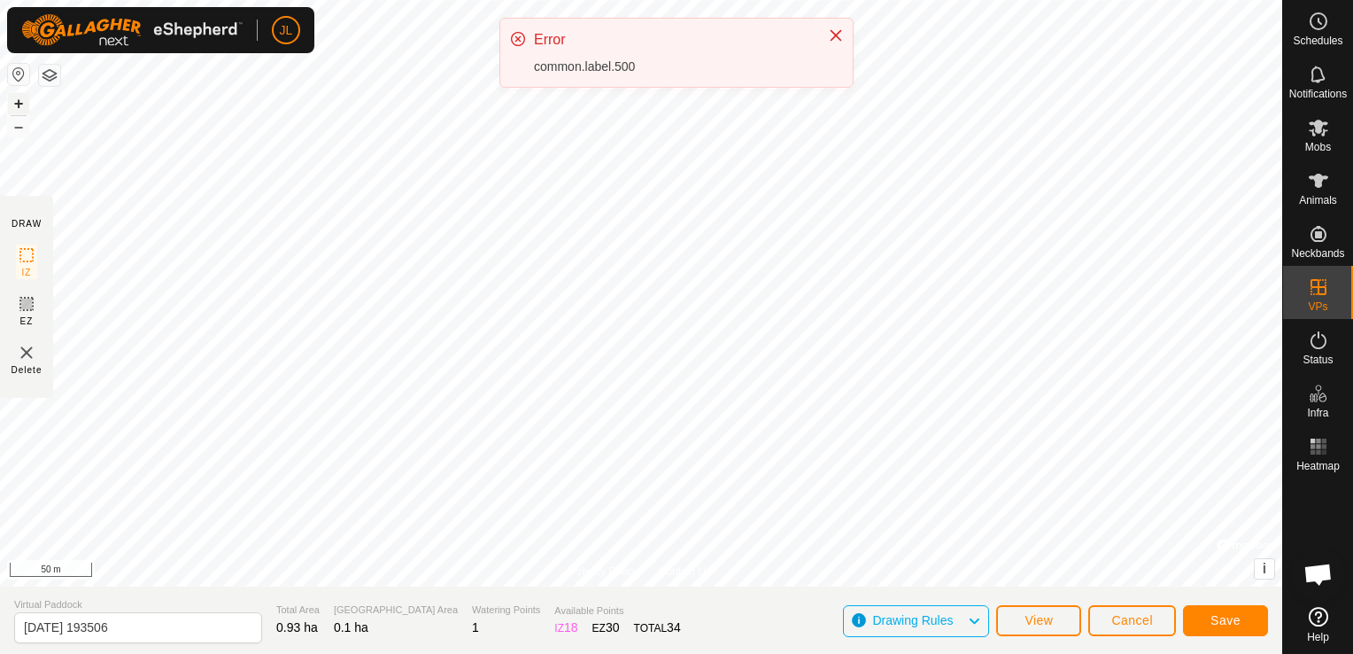
click at [21, 96] on button "+" at bounding box center [18, 103] width 21 height 21
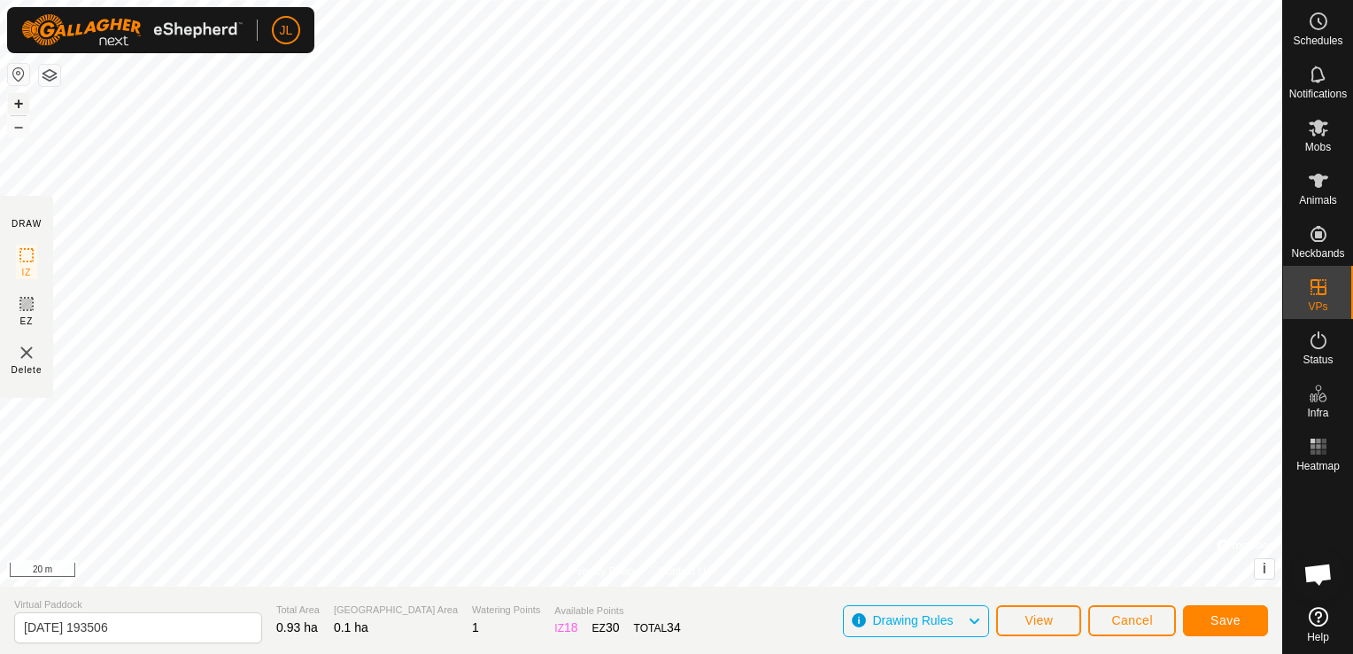
click at [21, 96] on button "+" at bounding box center [18, 103] width 21 height 21
click at [21, 128] on button "–" at bounding box center [18, 126] width 21 height 21
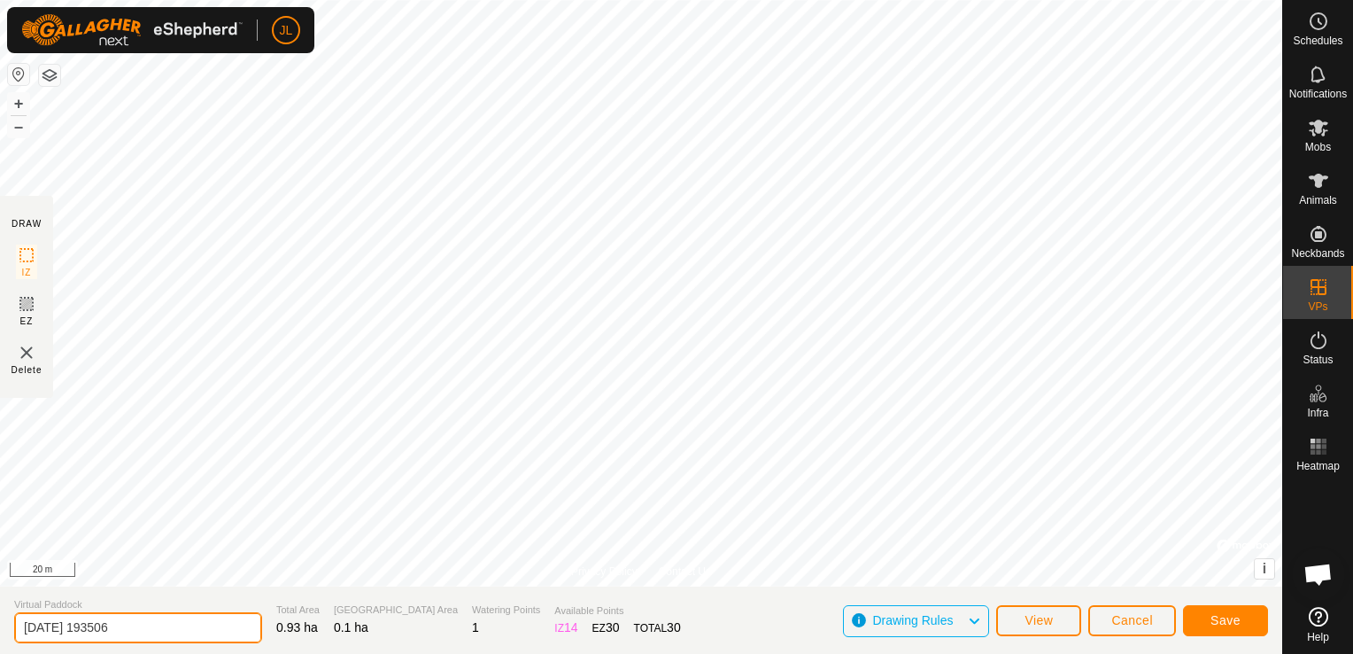
click at [148, 632] on input "[DATE] 193506" at bounding box center [138, 627] width 248 height 31
type input "2"
type input "east side yard"
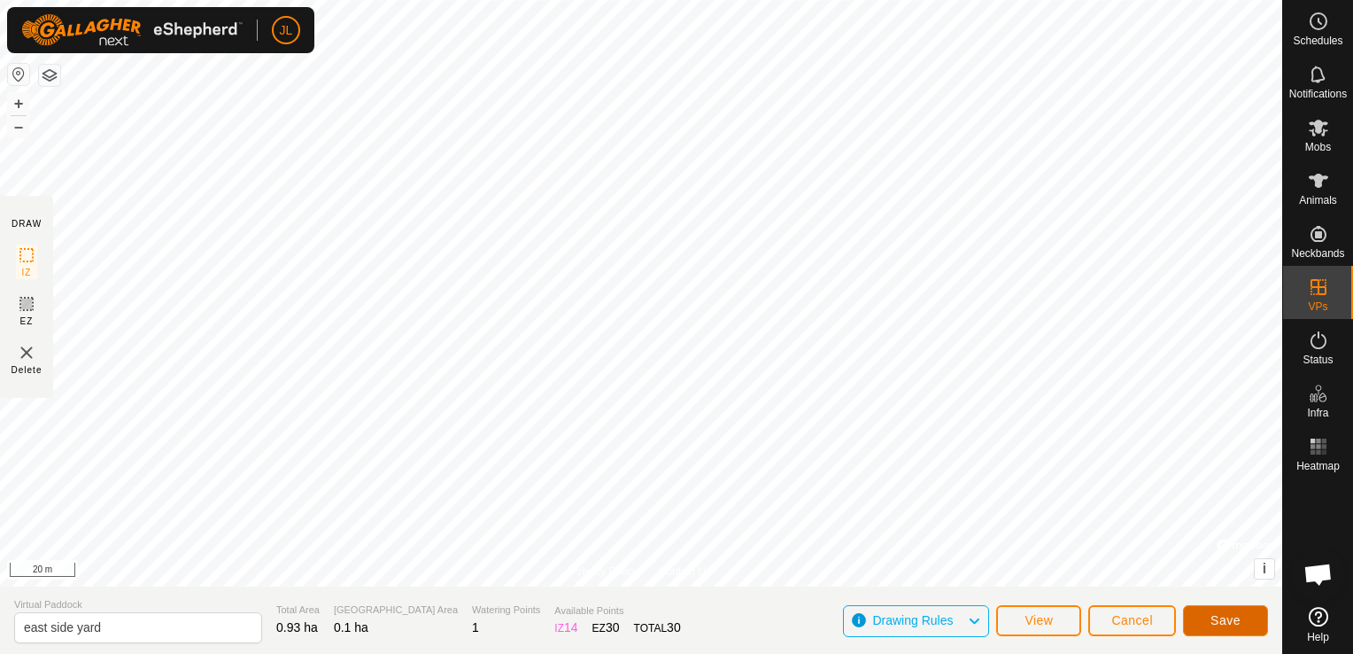
click at [1211, 617] on button "Save" at bounding box center [1225, 620] width 85 height 31
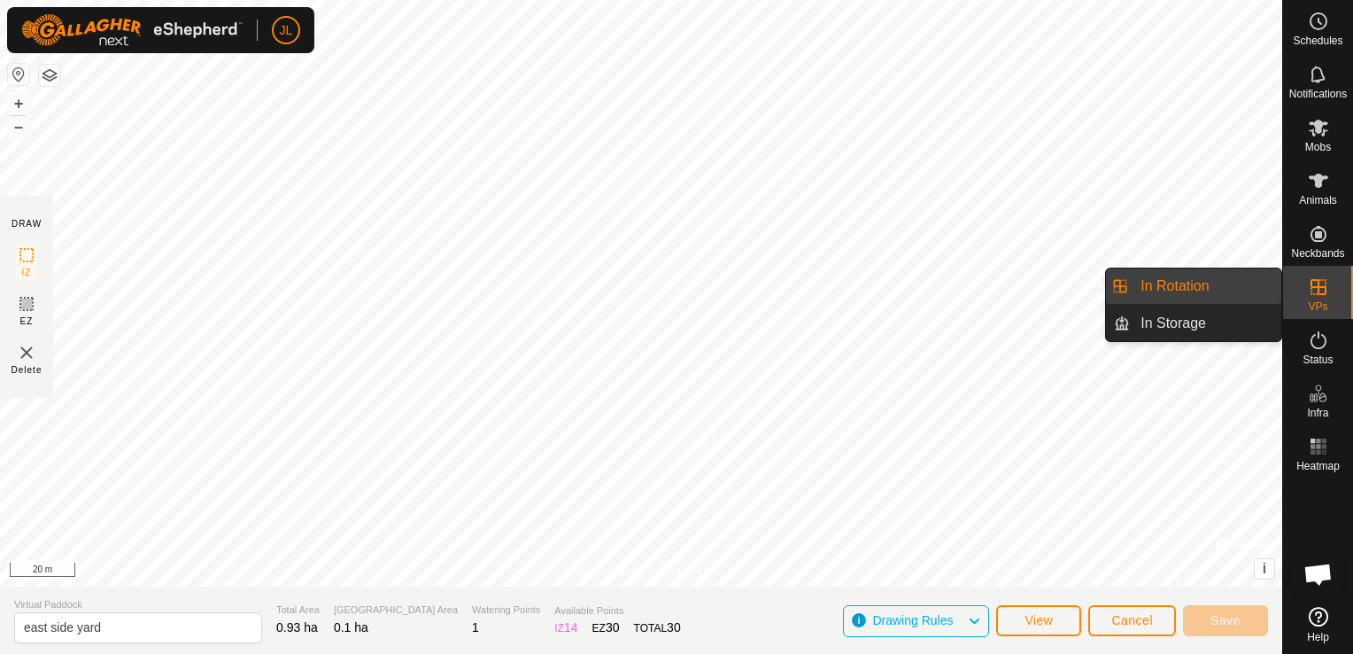
click at [1318, 301] on span "VPs" at bounding box center [1317, 306] width 19 height 11
click at [1243, 290] on link "In Rotation" at bounding box center [1205, 285] width 151 height 35
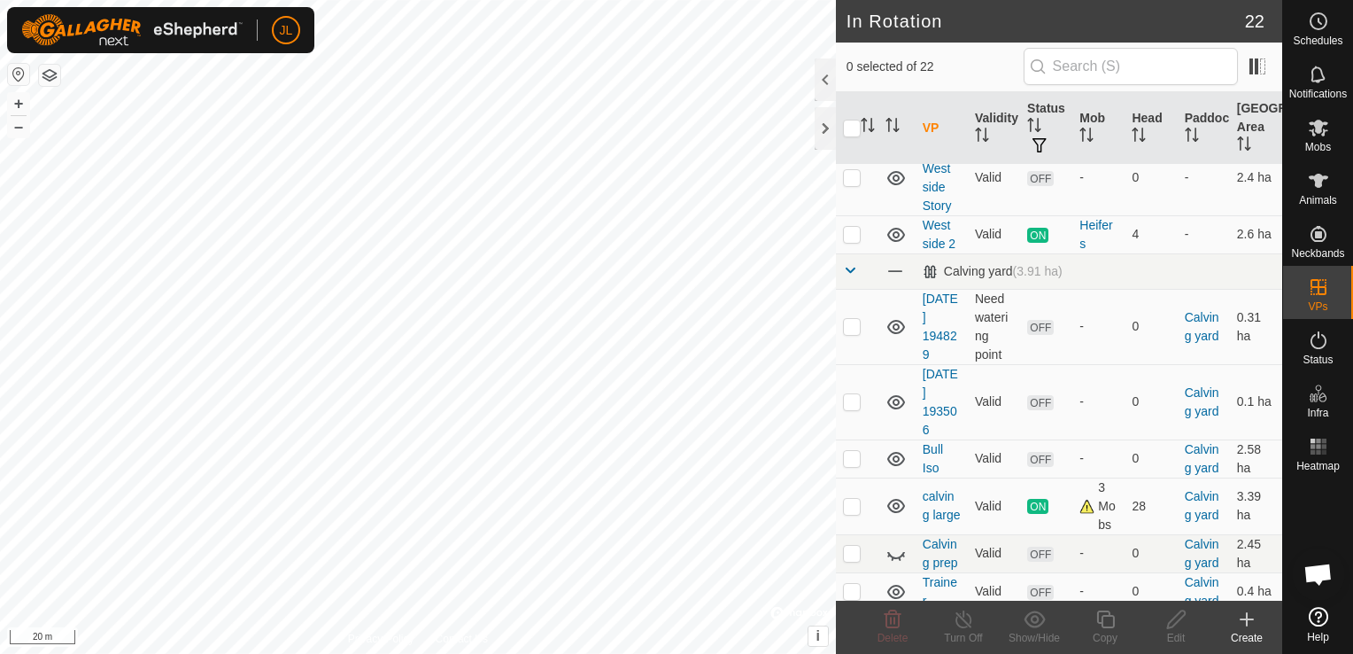
scroll to position [283, 0]
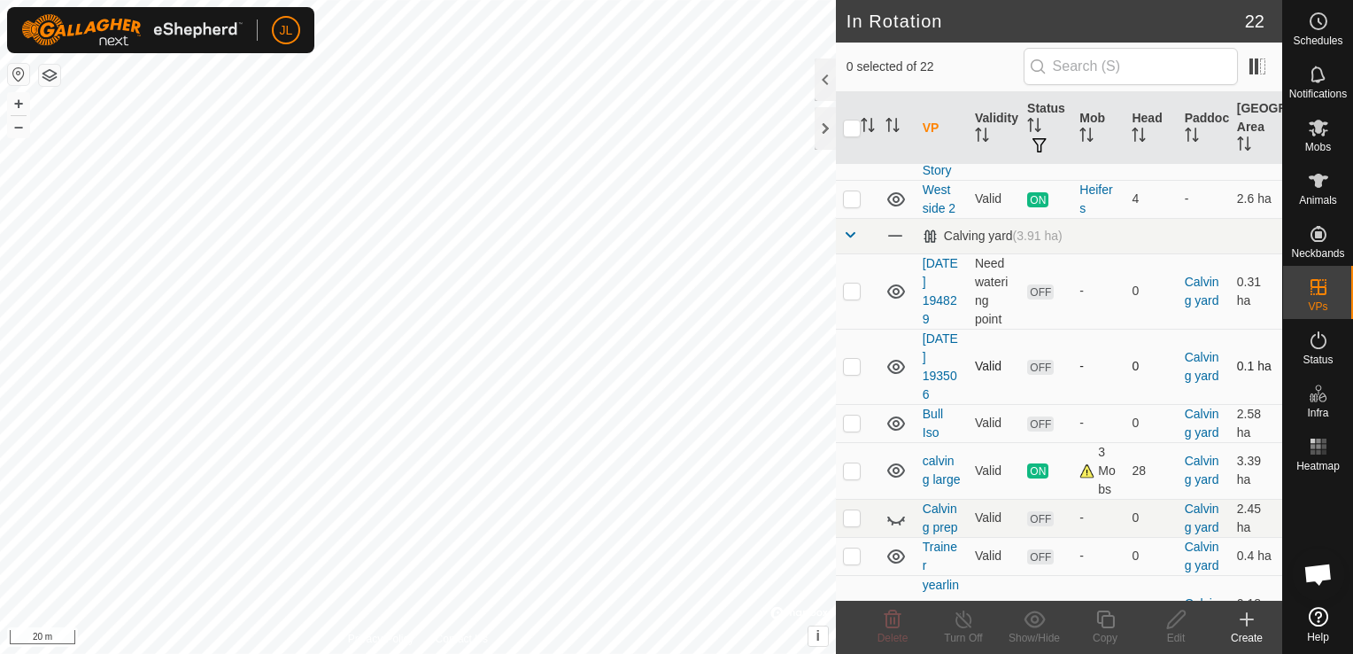
click at [850, 367] on p-checkbox at bounding box center [852, 366] width 18 height 14
checkbox input "false"
click at [1317, 186] on icon at bounding box center [1318, 181] width 19 height 14
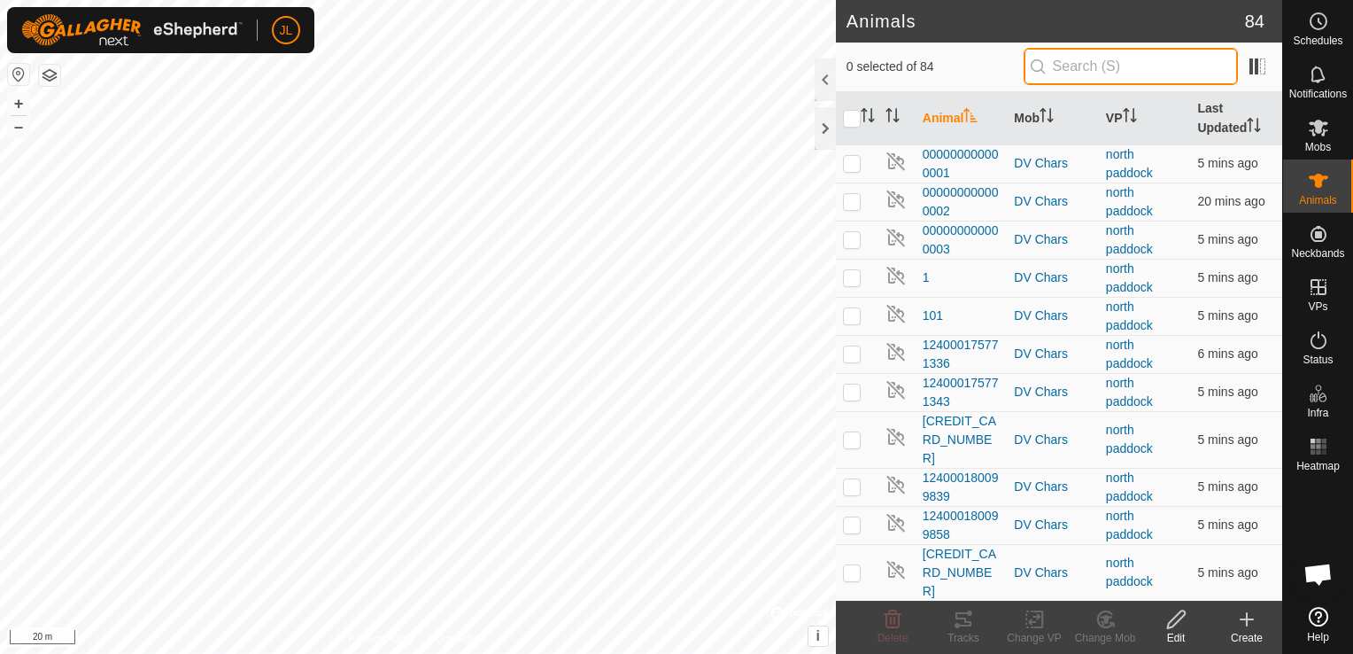
click at [1073, 75] on input "text" at bounding box center [1131, 66] width 214 height 37
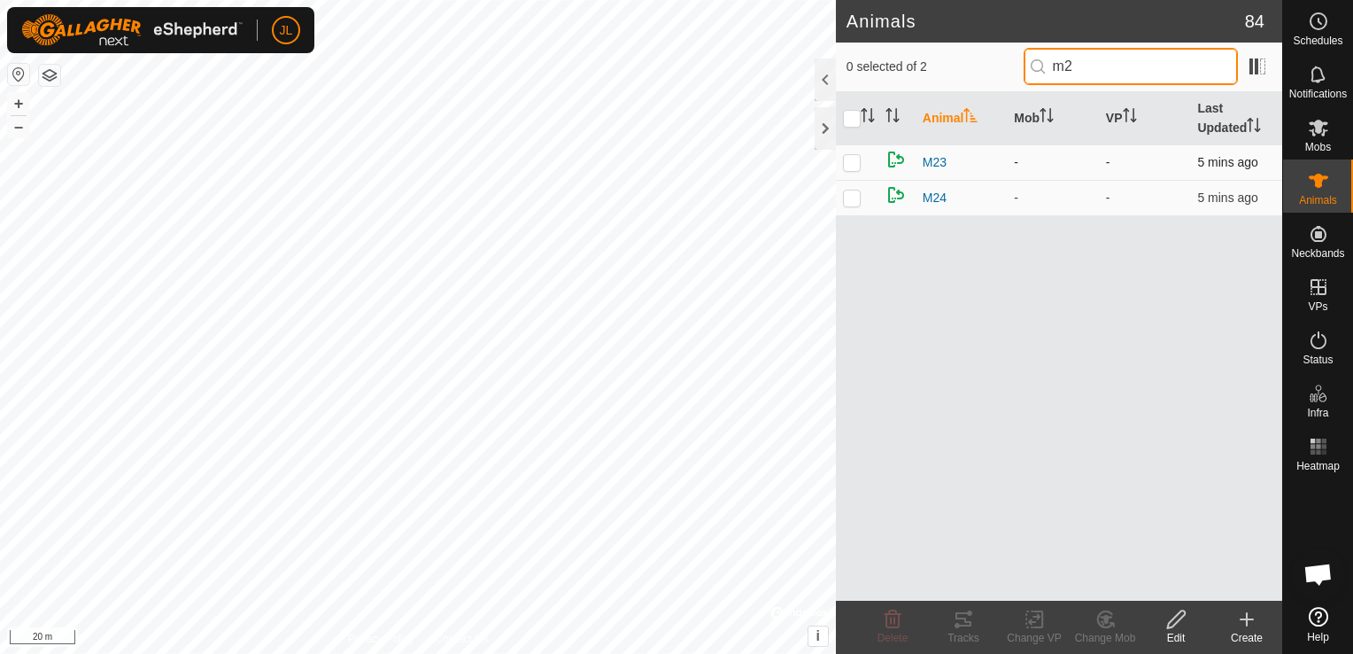
type input "m2"
click at [847, 167] on p-checkbox at bounding box center [852, 162] width 18 height 14
checkbox input "true"
click at [850, 197] on p-checkbox at bounding box center [852, 197] width 18 height 14
checkbox input "true"
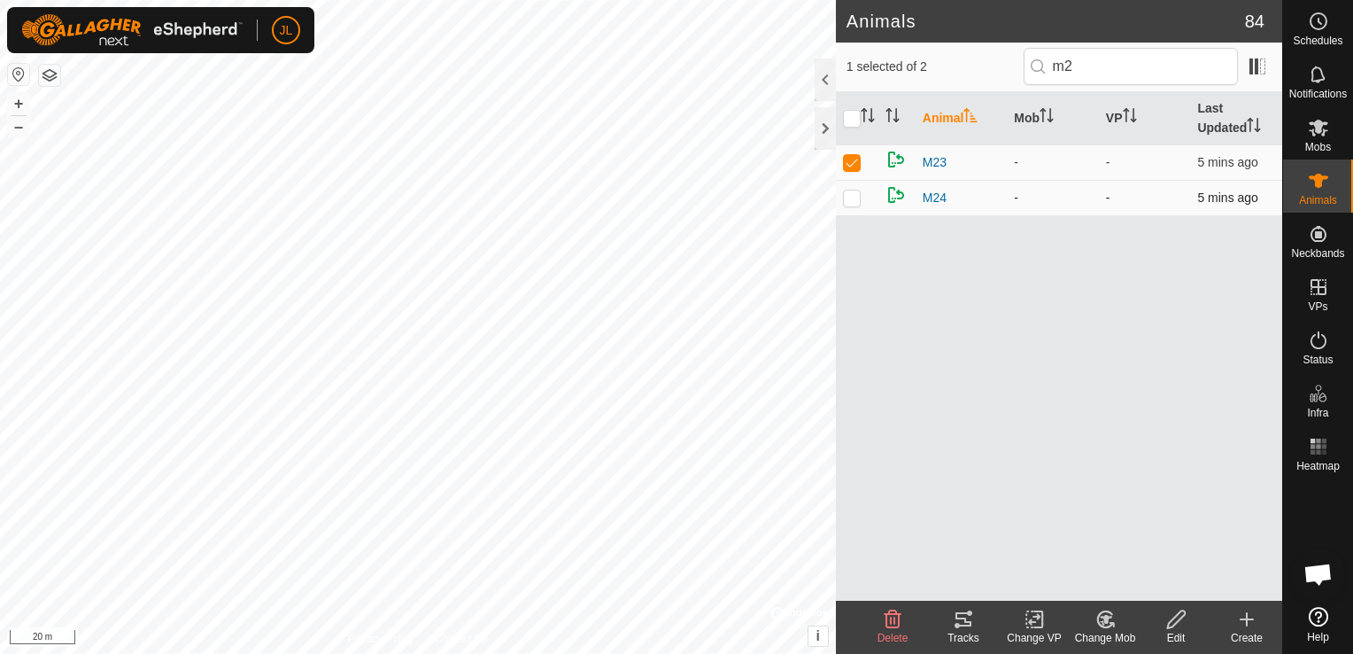
checkbox input "true"
click at [1107, 620] on icon at bounding box center [1106, 619] width 12 height 9
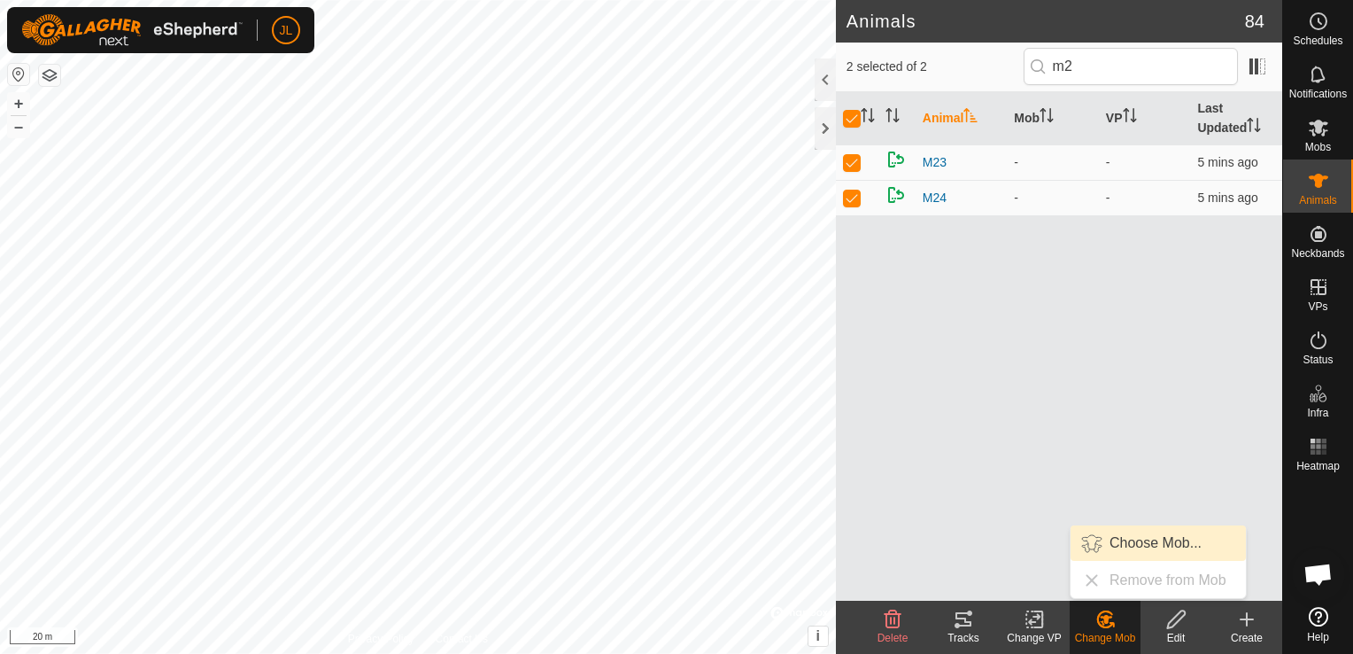
click at [1123, 544] on link "Choose Mob..." at bounding box center [1158, 542] width 175 height 35
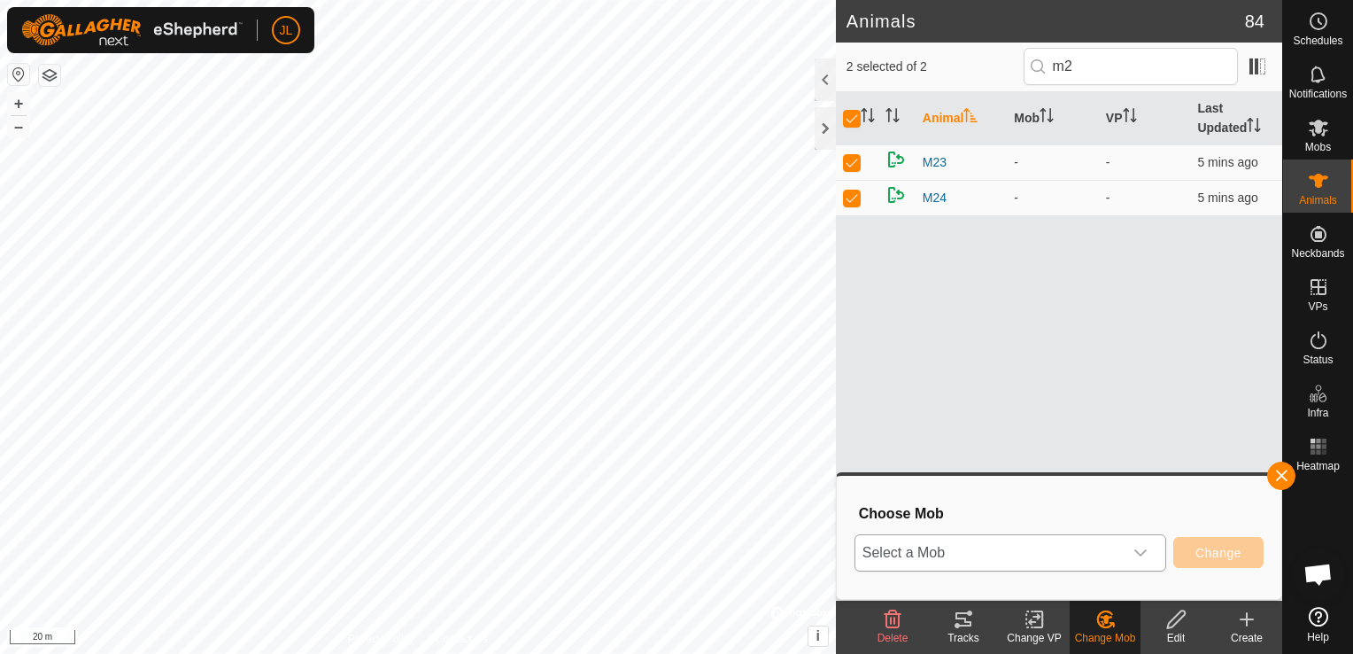
click at [1144, 557] on icon "dropdown trigger" at bounding box center [1141, 553] width 14 height 14
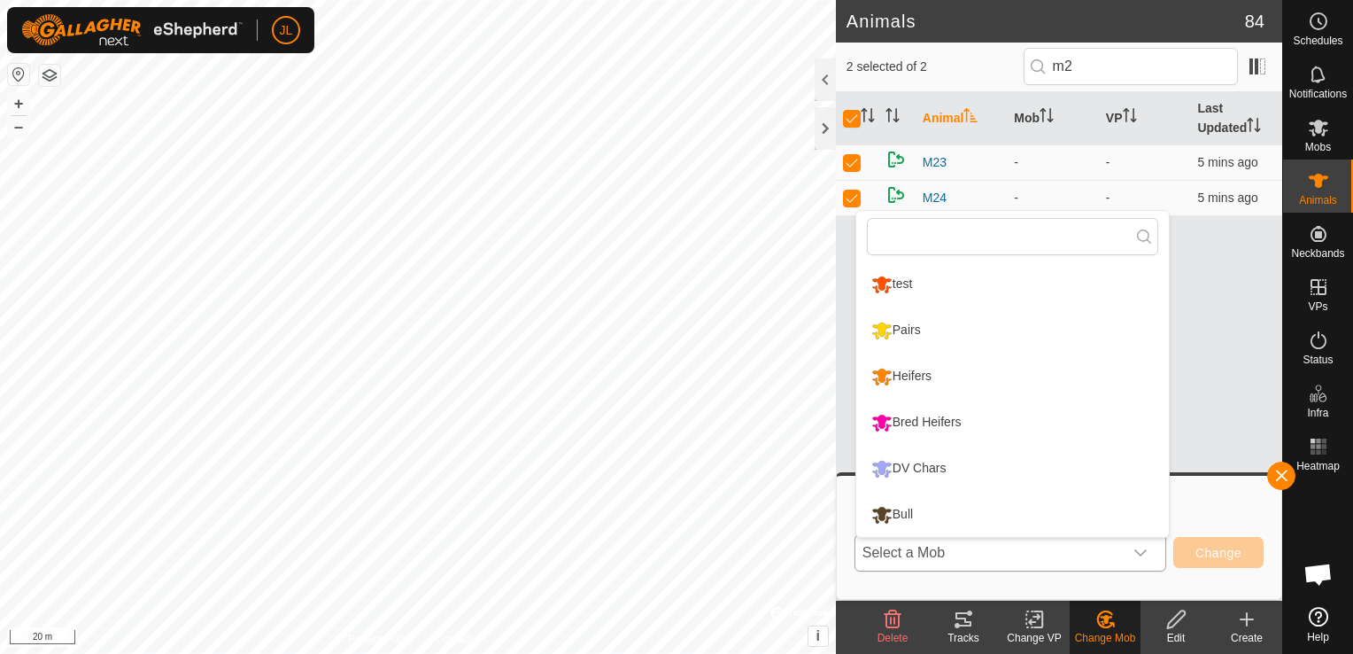
click at [904, 282] on li "test" at bounding box center [1013, 284] width 313 height 44
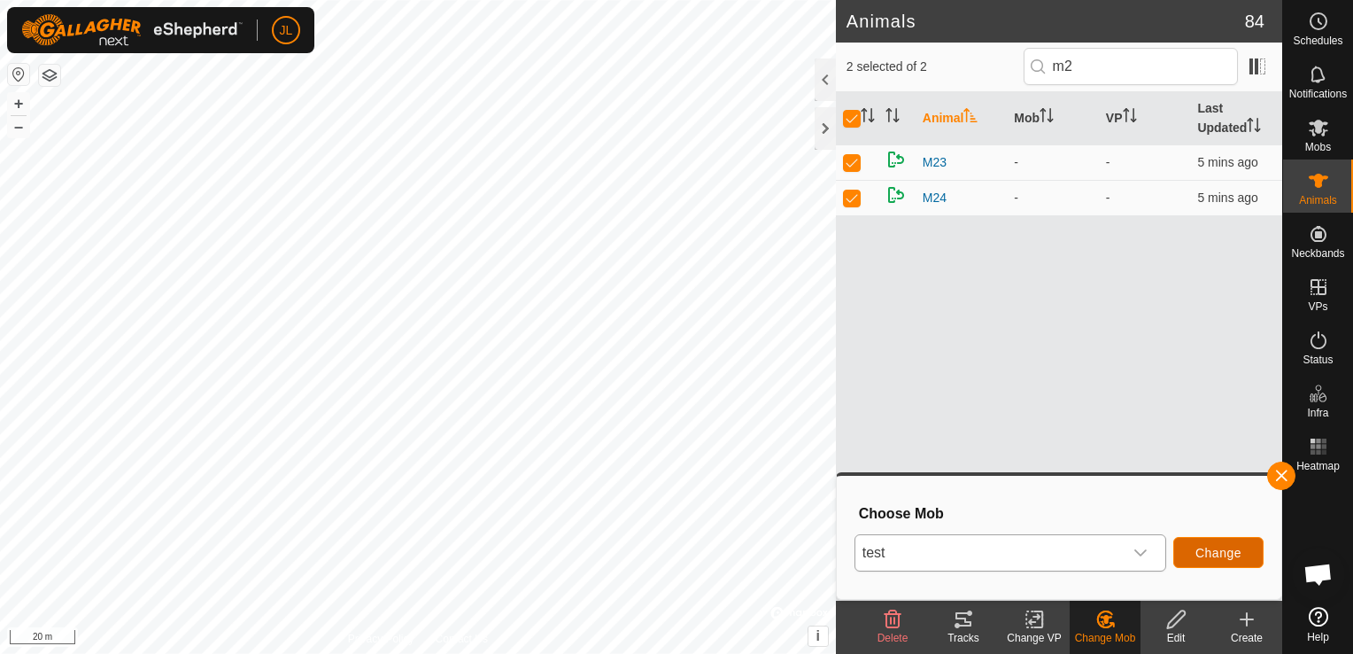
click at [1221, 555] on span "Change" at bounding box center [1219, 553] width 46 height 14
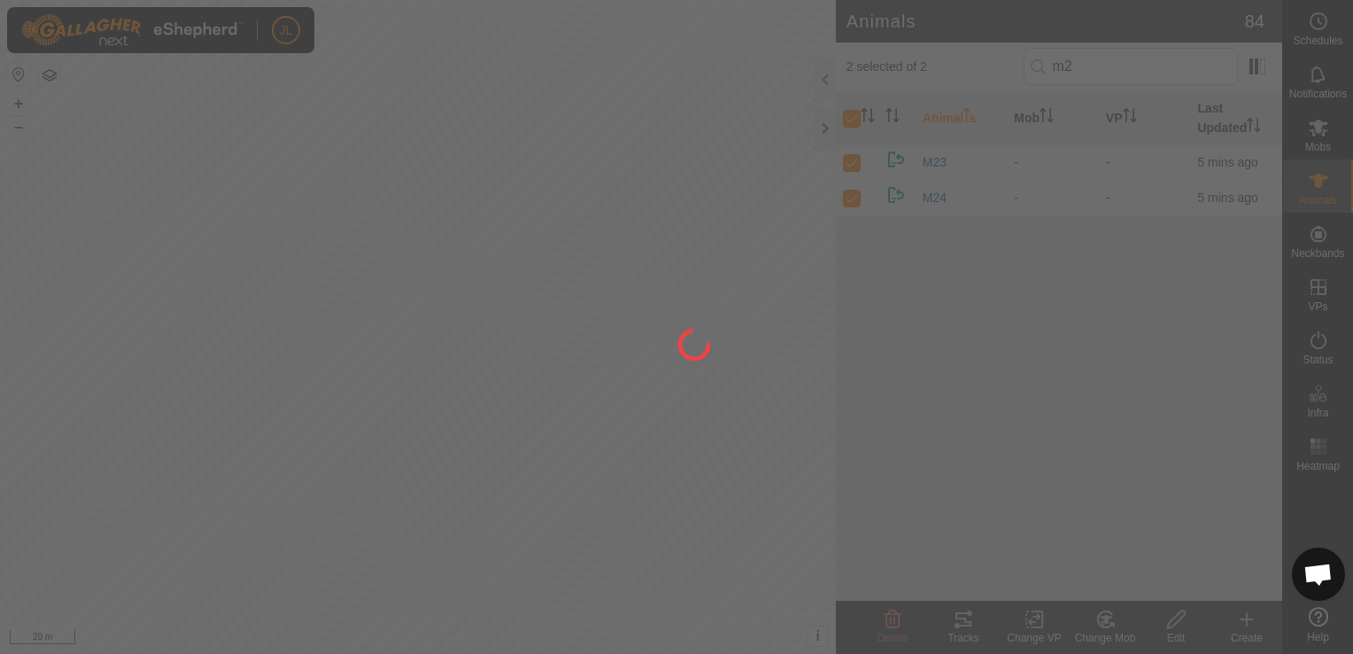
checkbox input "false"
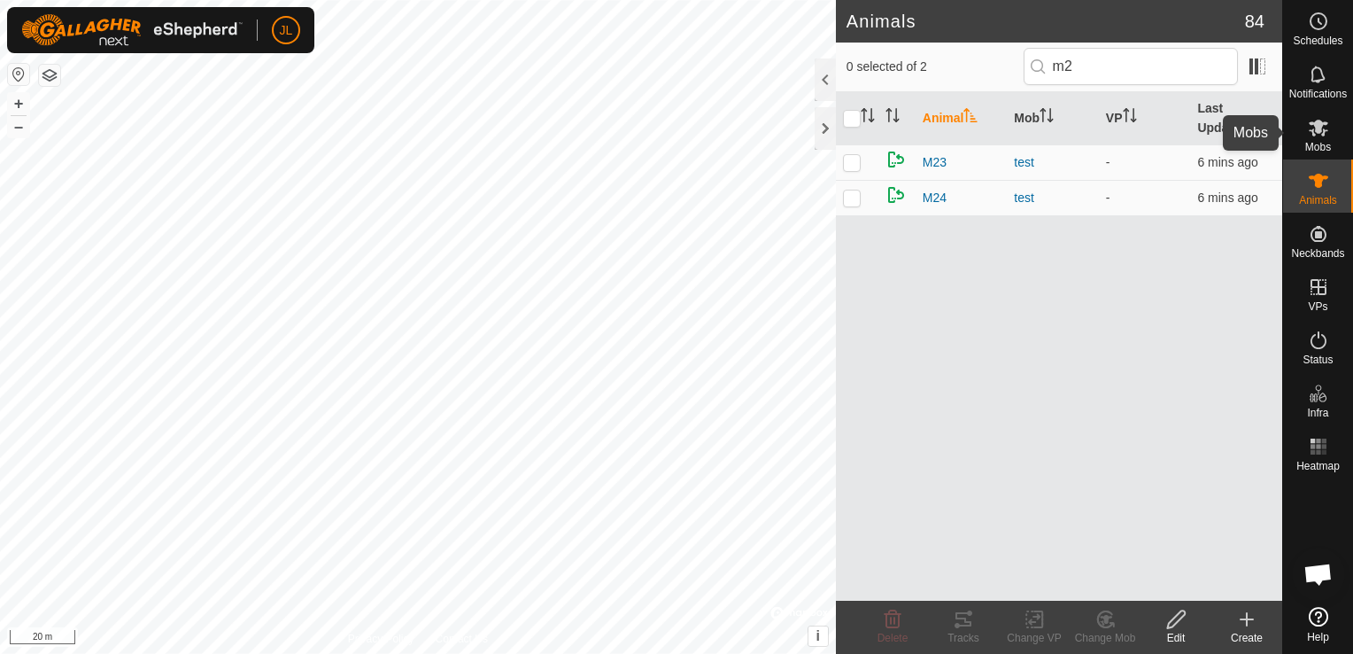
click at [1329, 131] on es-mob-svg-icon at bounding box center [1319, 127] width 32 height 28
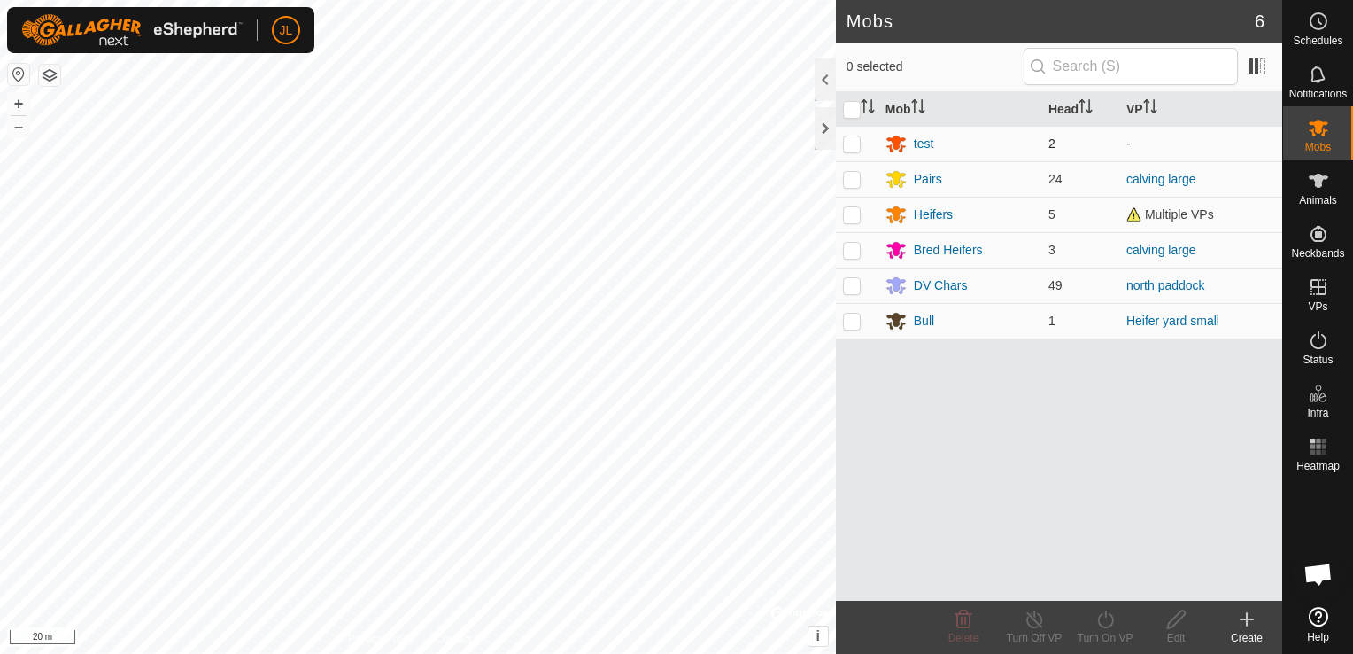
click at [851, 142] on p-checkbox at bounding box center [852, 143] width 18 height 14
checkbox input "true"
click at [1174, 623] on icon at bounding box center [1177, 619] width 22 height 21
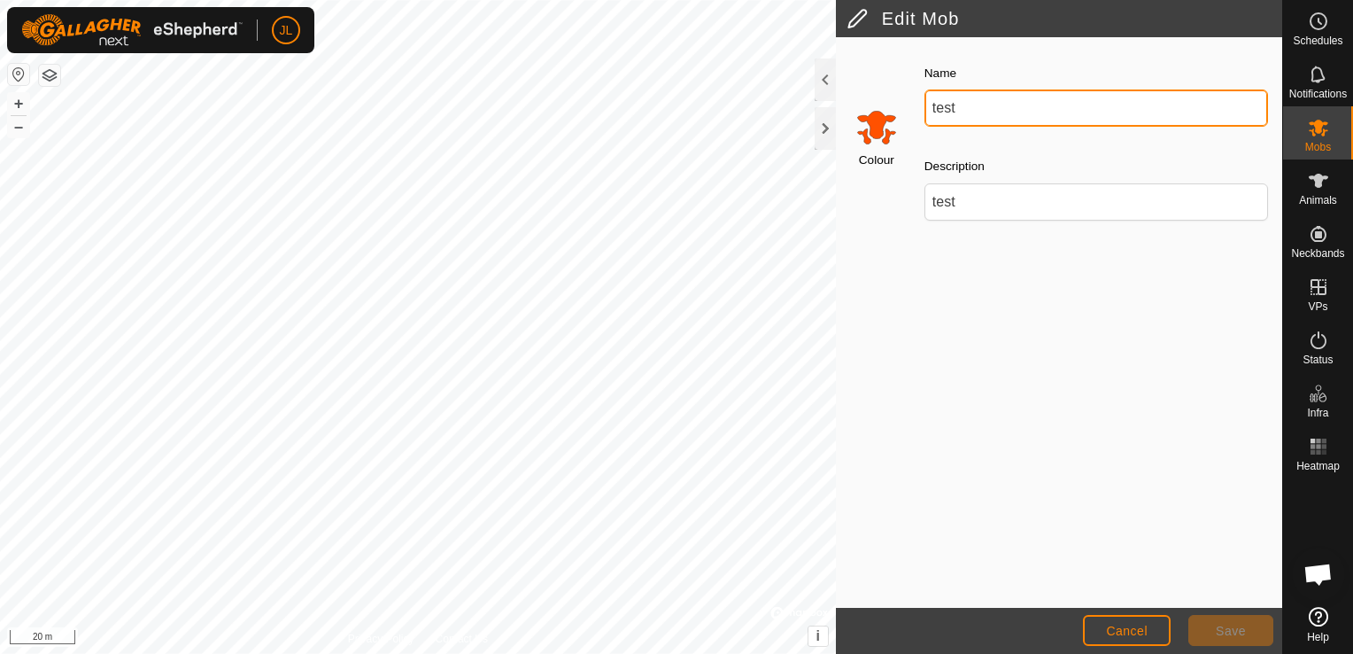
click at [971, 108] on input "test" at bounding box center [1097, 107] width 344 height 37
type input "t"
type input "Steers"
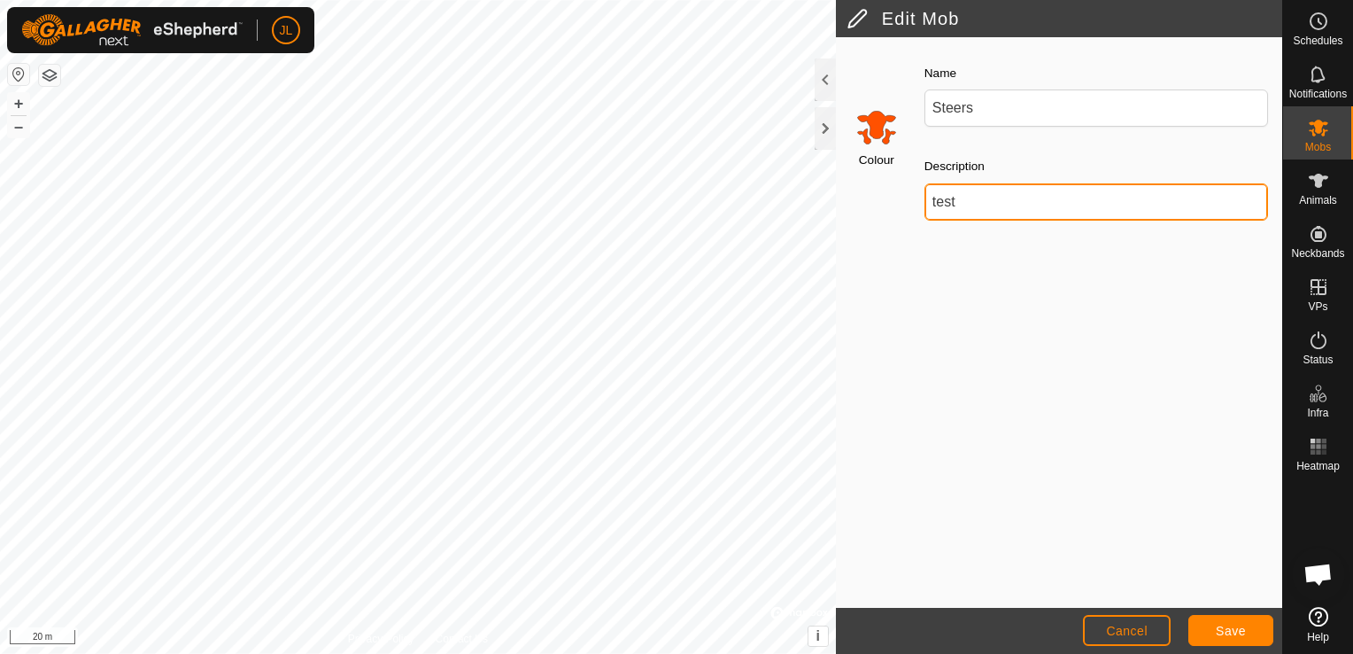
click at [1005, 213] on input "test" at bounding box center [1097, 201] width 344 height 37
type input "t"
type input "yearling steers"
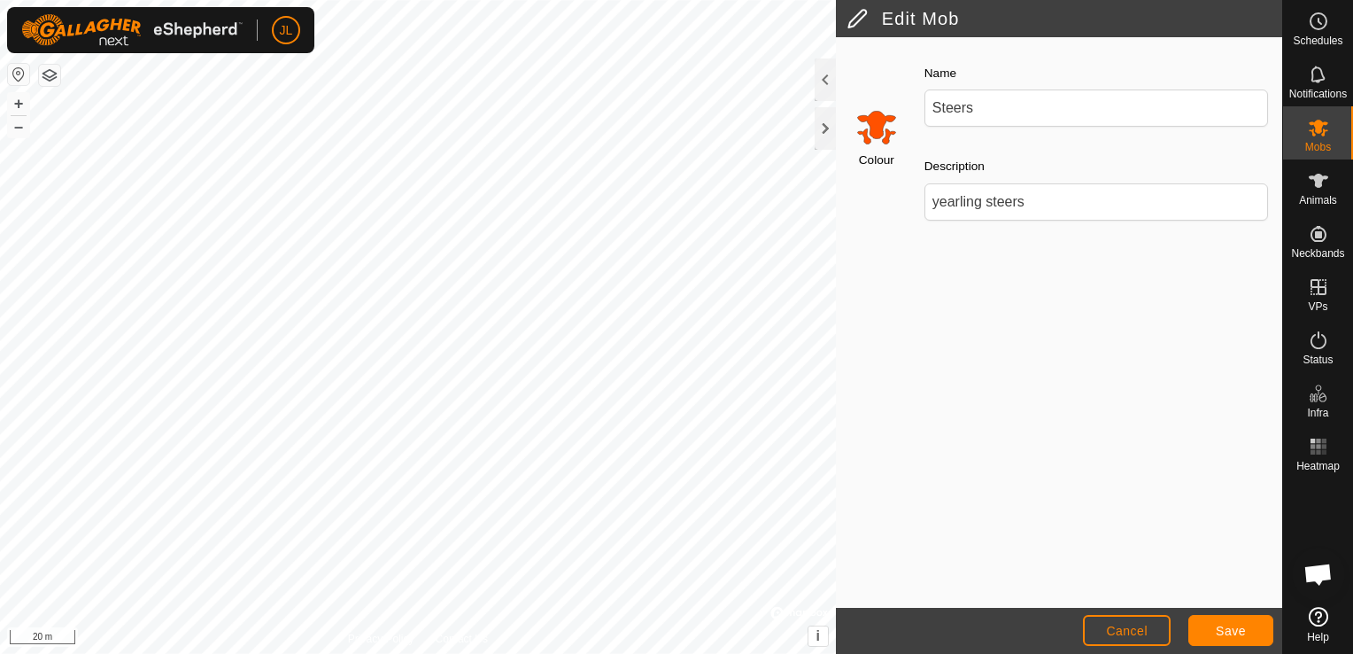
click at [1131, 487] on div "Colour Name Steers Description yearling steers" at bounding box center [1059, 322] width 446 height 570
click at [1231, 637] on span "Save" at bounding box center [1231, 631] width 30 height 14
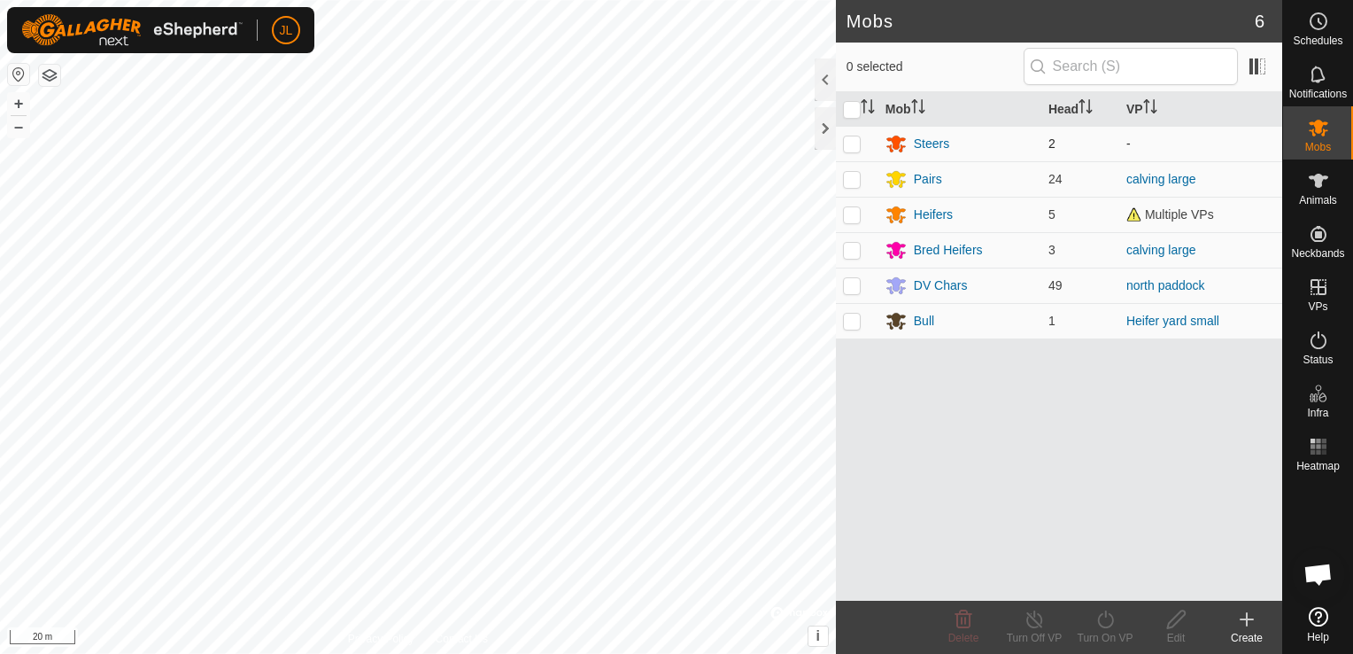
click at [849, 145] on p-checkbox at bounding box center [852, 143] width 18 height 14
checkbox input "true"
click at [1106, 618] on icon at bounding box center [1106, 619] width 22 height 21
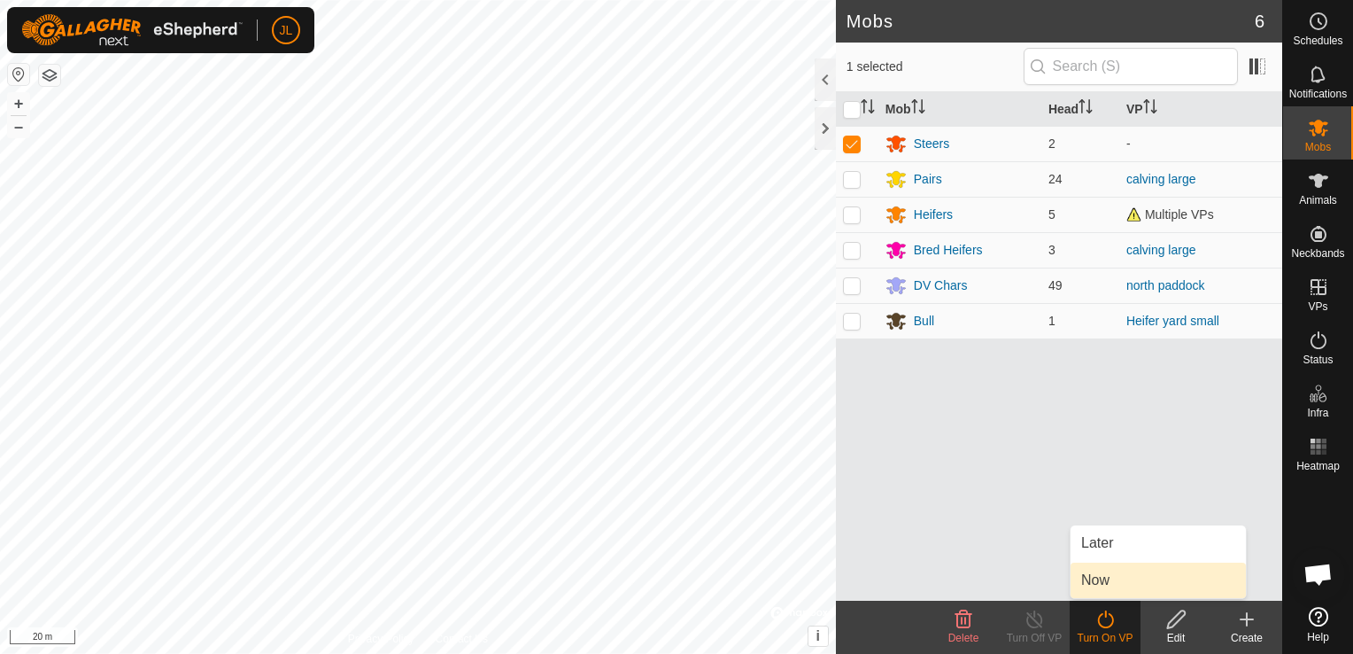
click at [1104, 572] on link "Now" at bounding box center [1158, 579] width 175 height 35
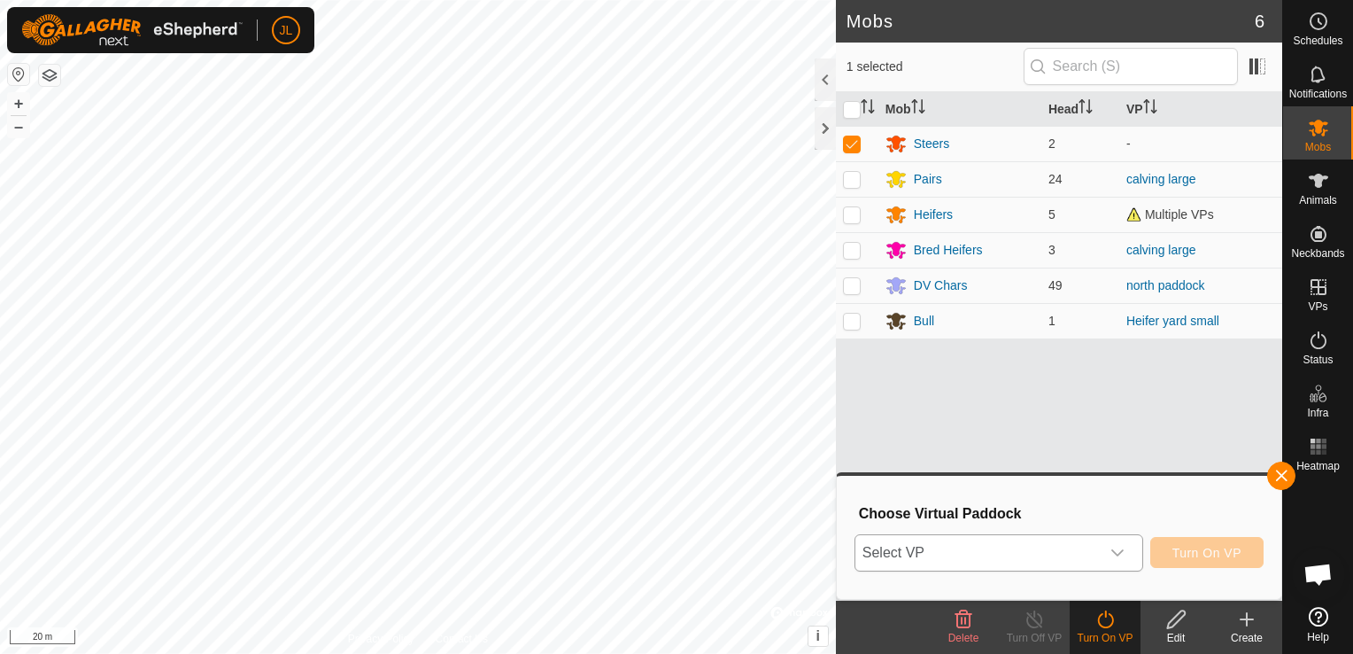
click at [1120, 554] on icon "dropdown trigger" at bounding box center [1118, 552] width 12 height 7
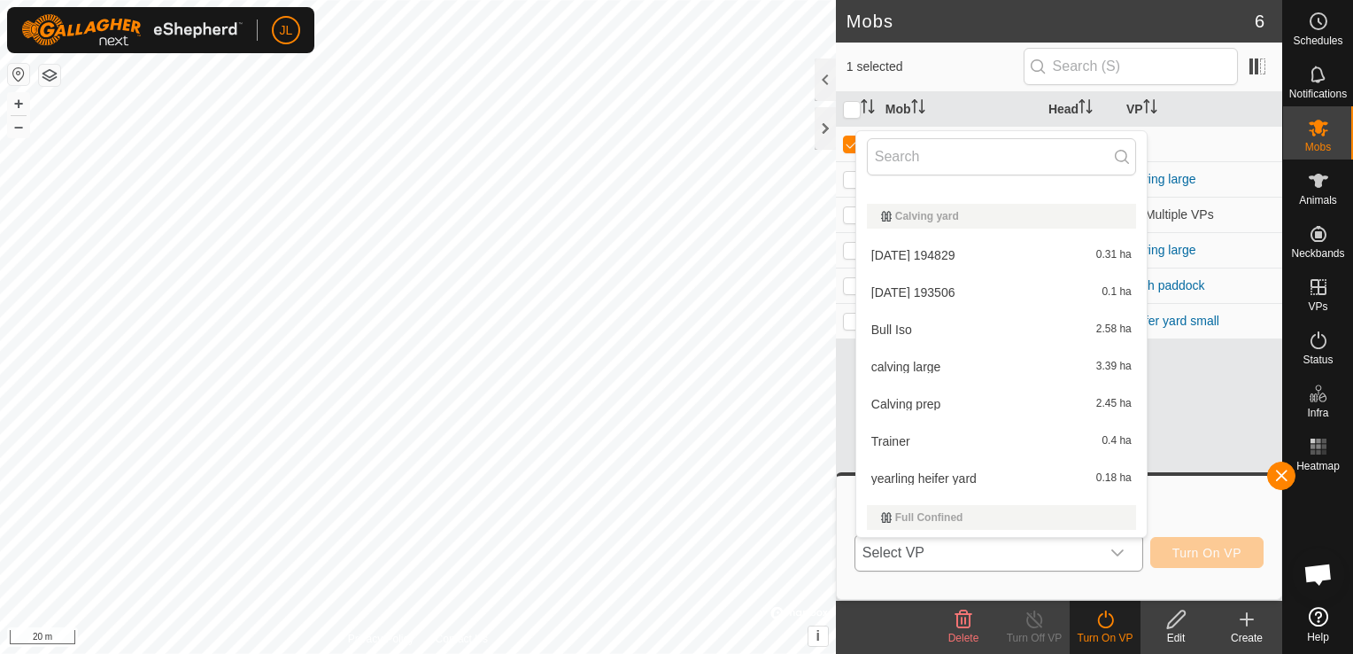
scroll to position [248, 0]
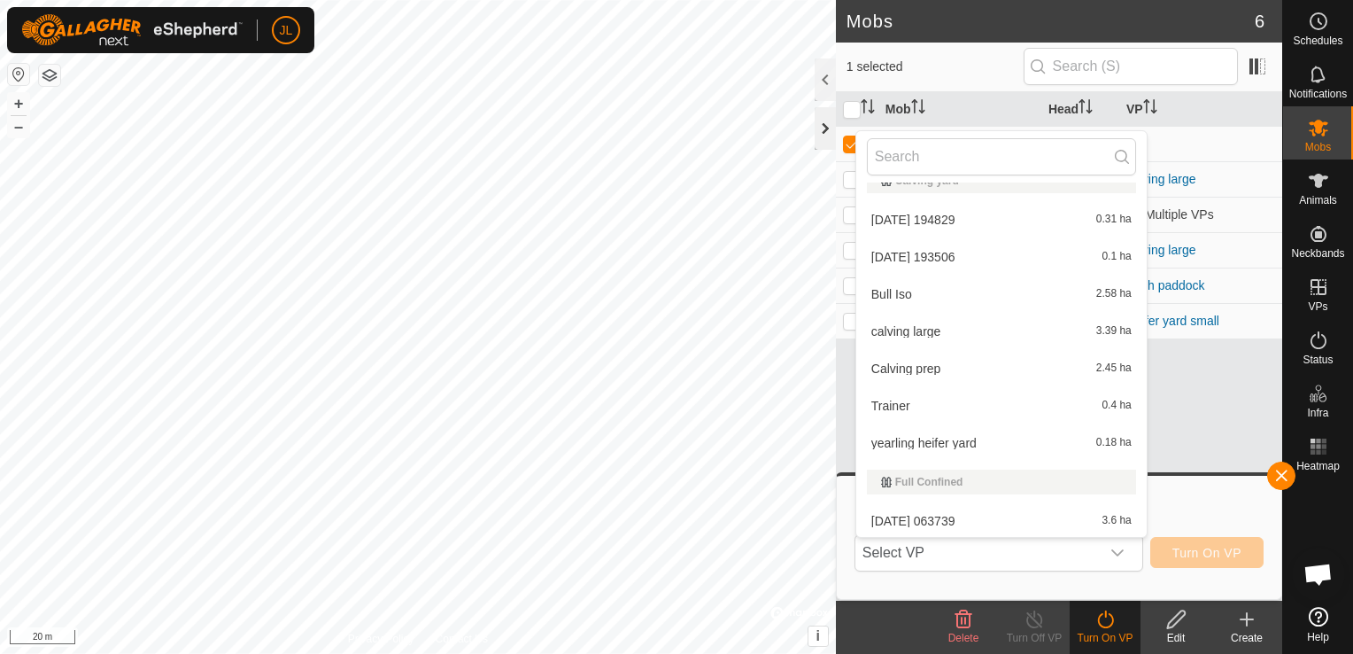
click at [819, 129] on div at bounding box center [825, 128] width 21 height 43
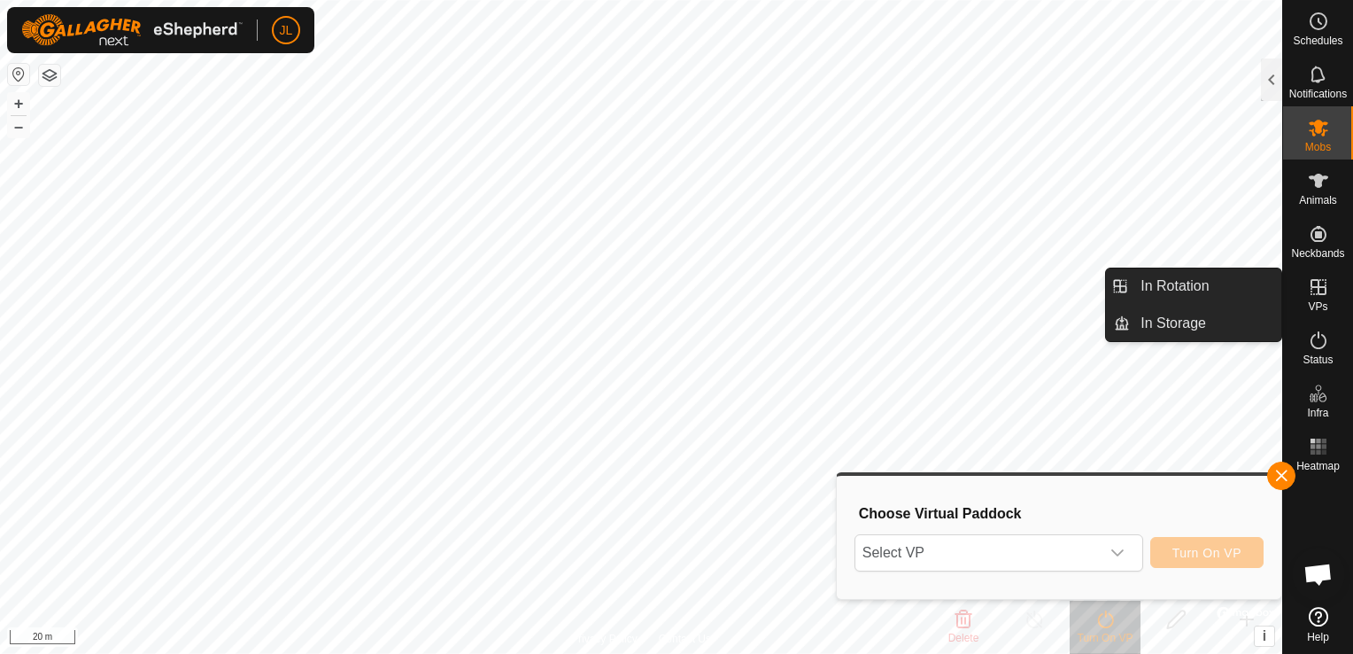
click at [1321, 294] on icon at bounding box center [1319, 287] width 16 height 16
click at [1208, 288] on link "In Rotation" at bounding box center [1205, 285] width 151 height 35
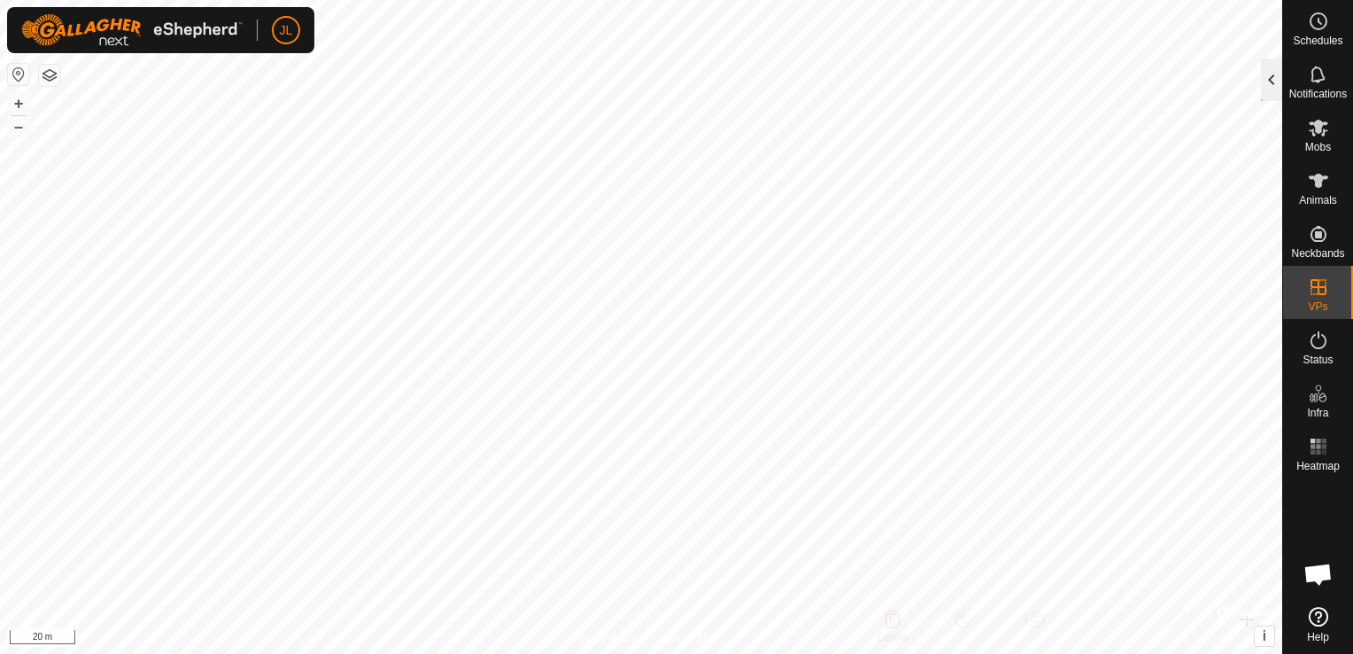
click at [1275, 77] on div at bounding box center [1271, 79] width 21 height 43
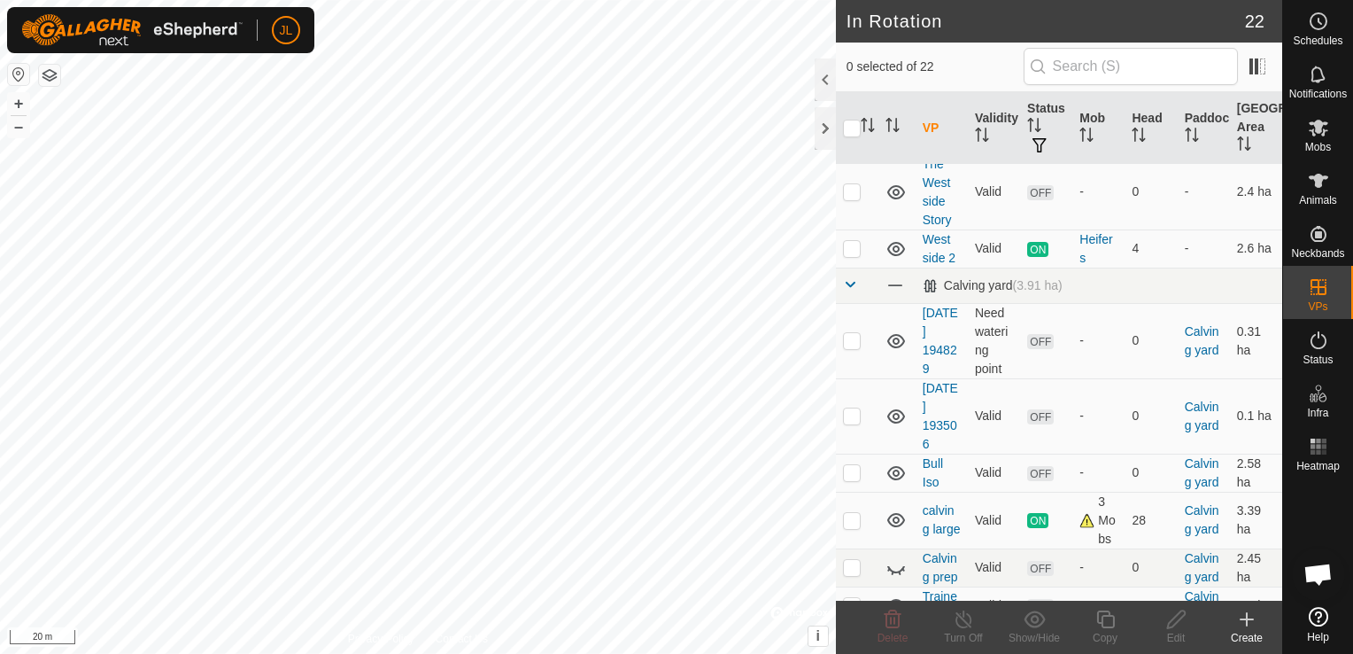
scroll to position [248, 0]
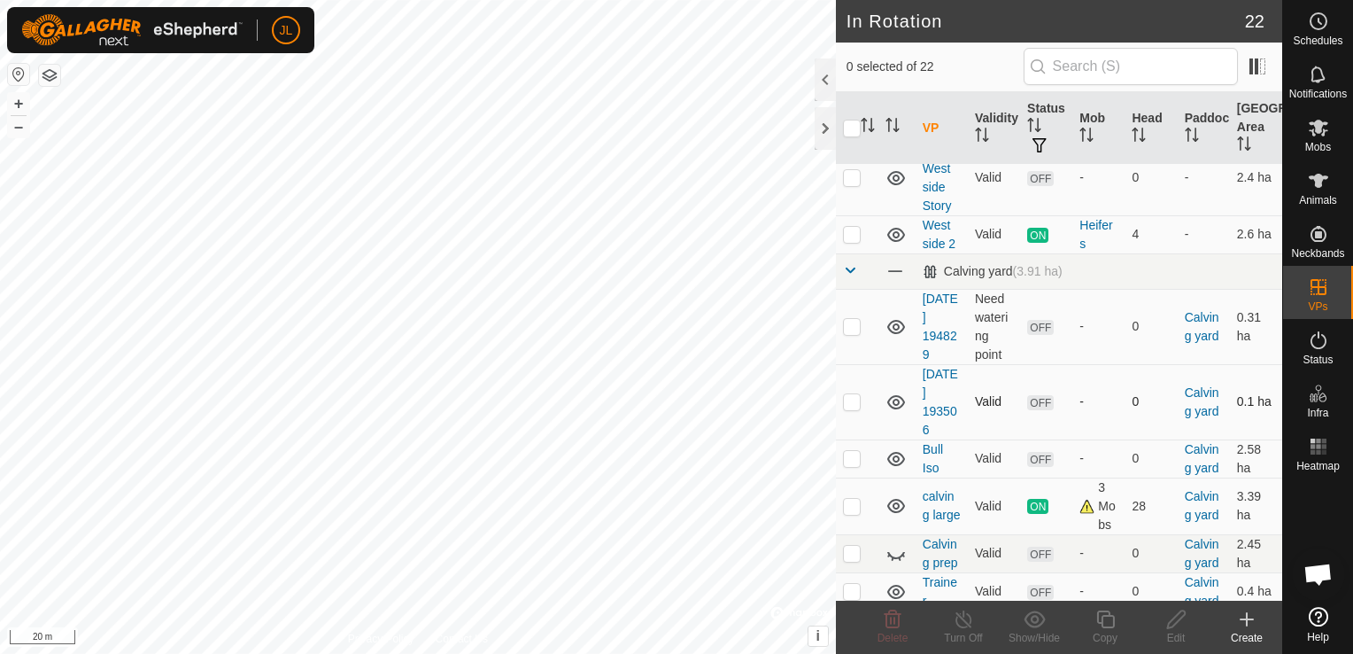
click at [851, 399] on p-checkbox at bounding box center [852, 401] width 18 height 14
click at [856, 397] on p-checkbox at bounding box center [852, 401] width 18 height 14
checkbox input "false"
click at [847, 328] on p-checkbox at bounding box center [852, 326] width 18 height 14
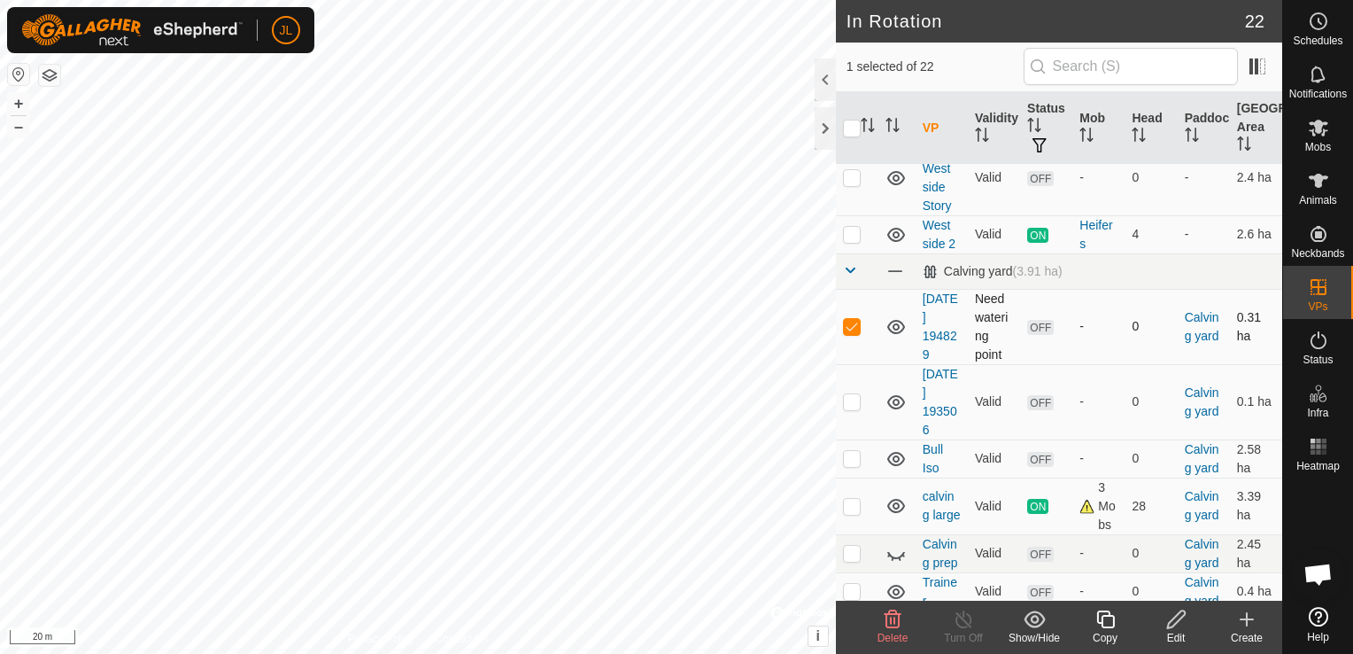
checkbox input "false"
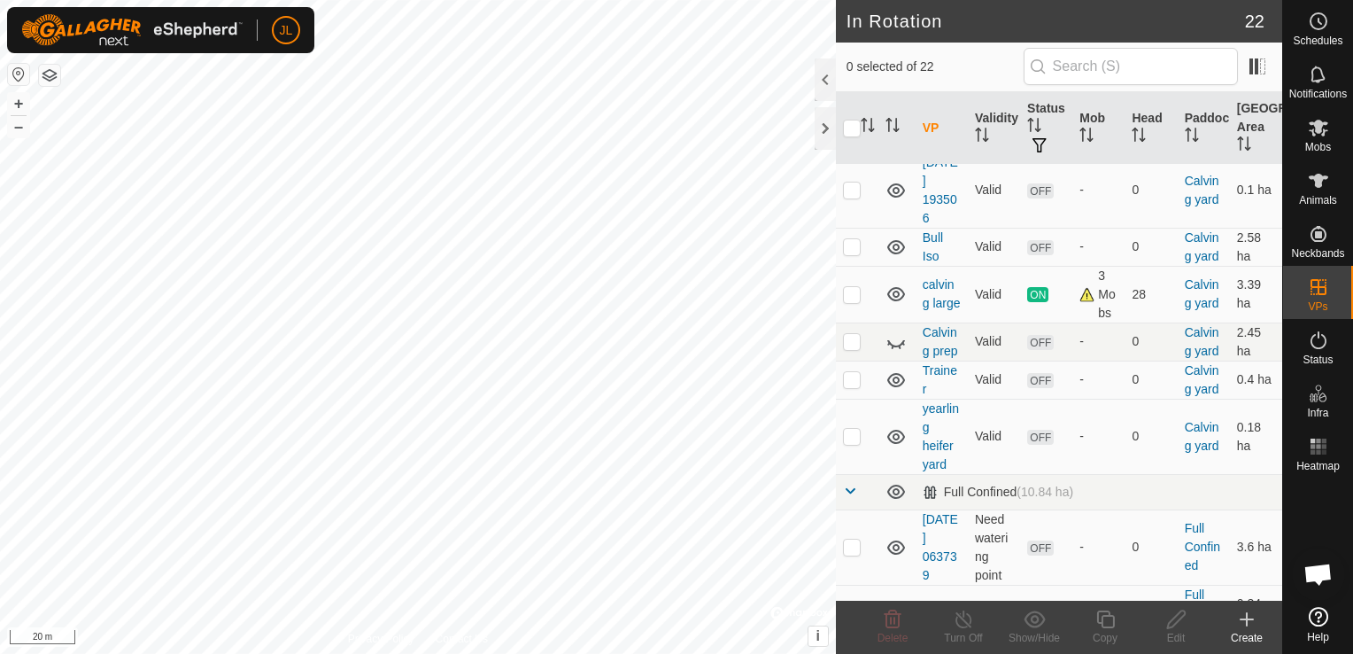
scroll to position [461, 0]
click at [853, 442] on p-checkbox at bounding box center [852, 435] width 18 height 14
checkbox input "true"
click at [1169, 623] on icon at bounding box center [1176, 619] width 18 height 18
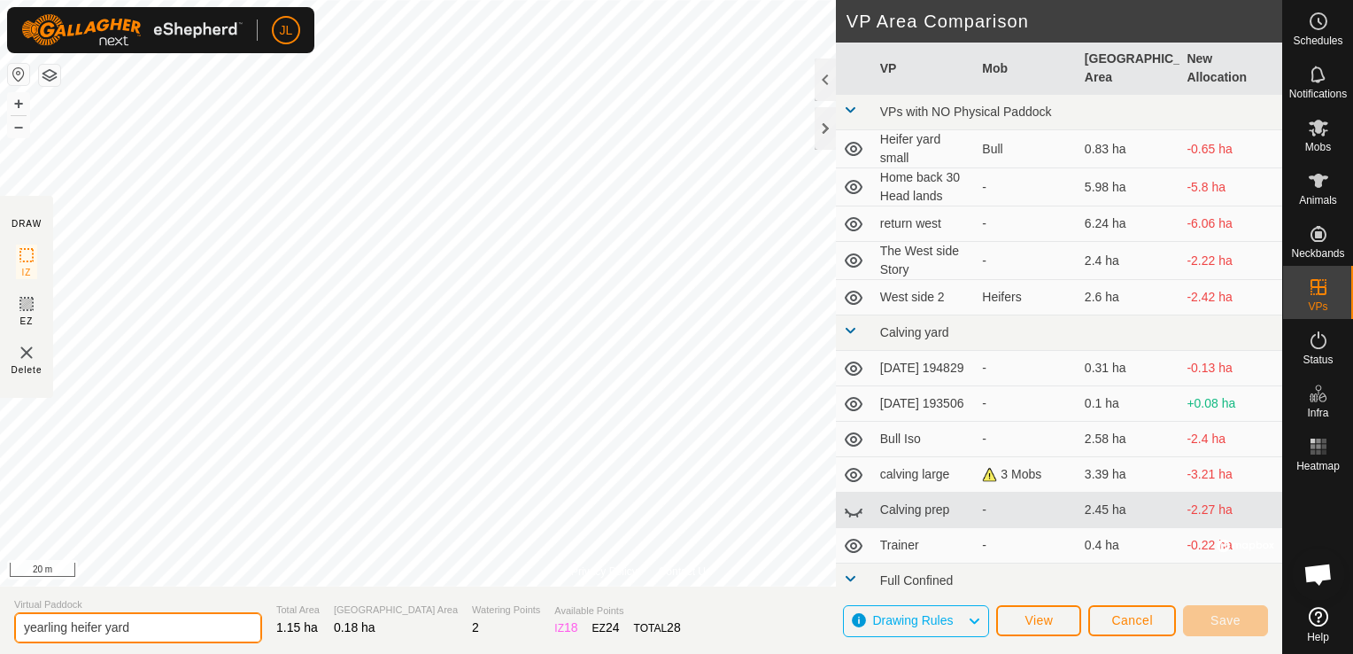
click at [102, 625] on input "yearling heifer yard" at bounding box center [138, 627] width 248 height 31
click at [129, 633] on input "yearling yard" at bounding box center [138, 627] width 248 height 31
click at [156, 635] on input "yearling yard" at bounding box center [138, 627] width 248 height 31
type input "yearling yard"
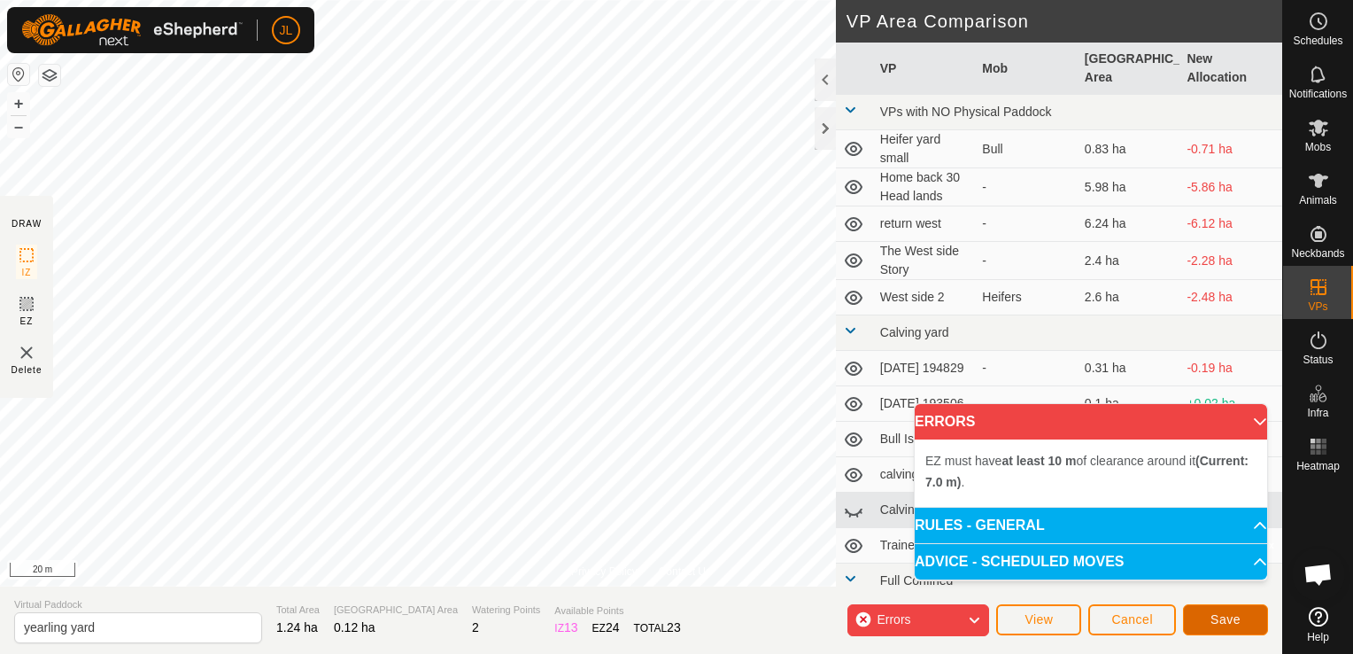
click at [1221, 617] on span "Save" at bounding box center [1226, 619] width 30 height 14
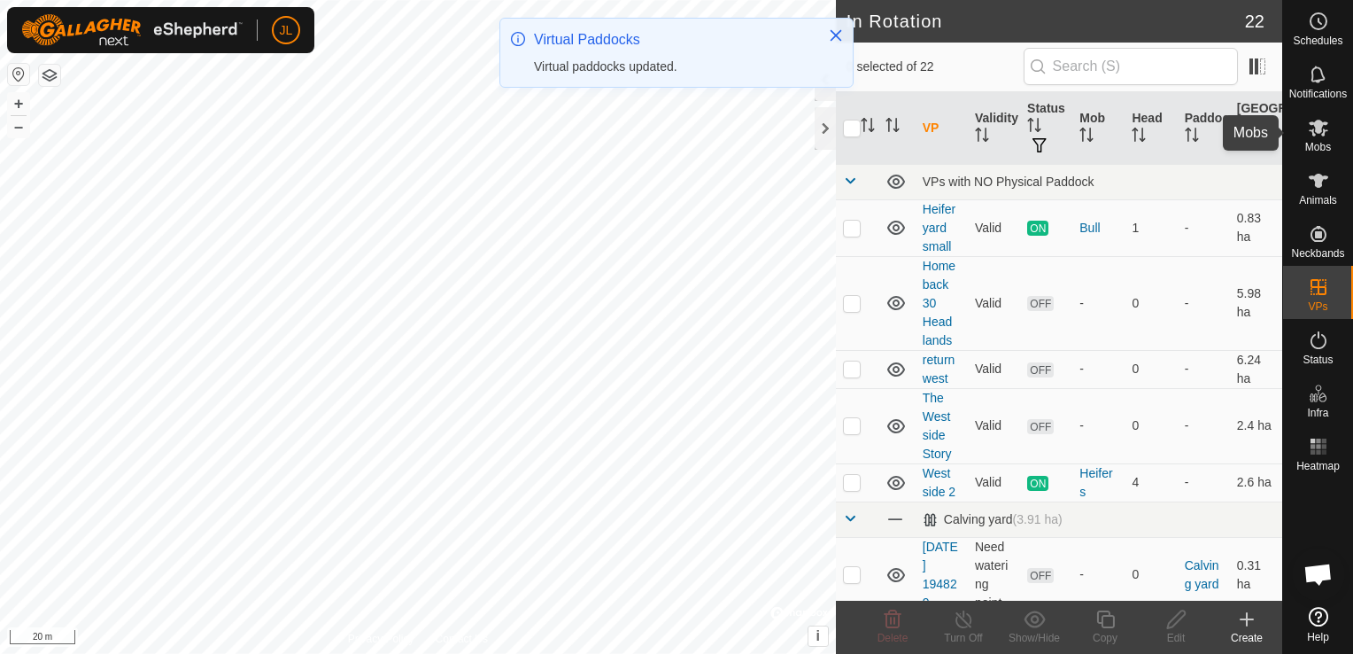
click at [1314, 132] on icon at bounding box center [1318, 127] width 21 height 21
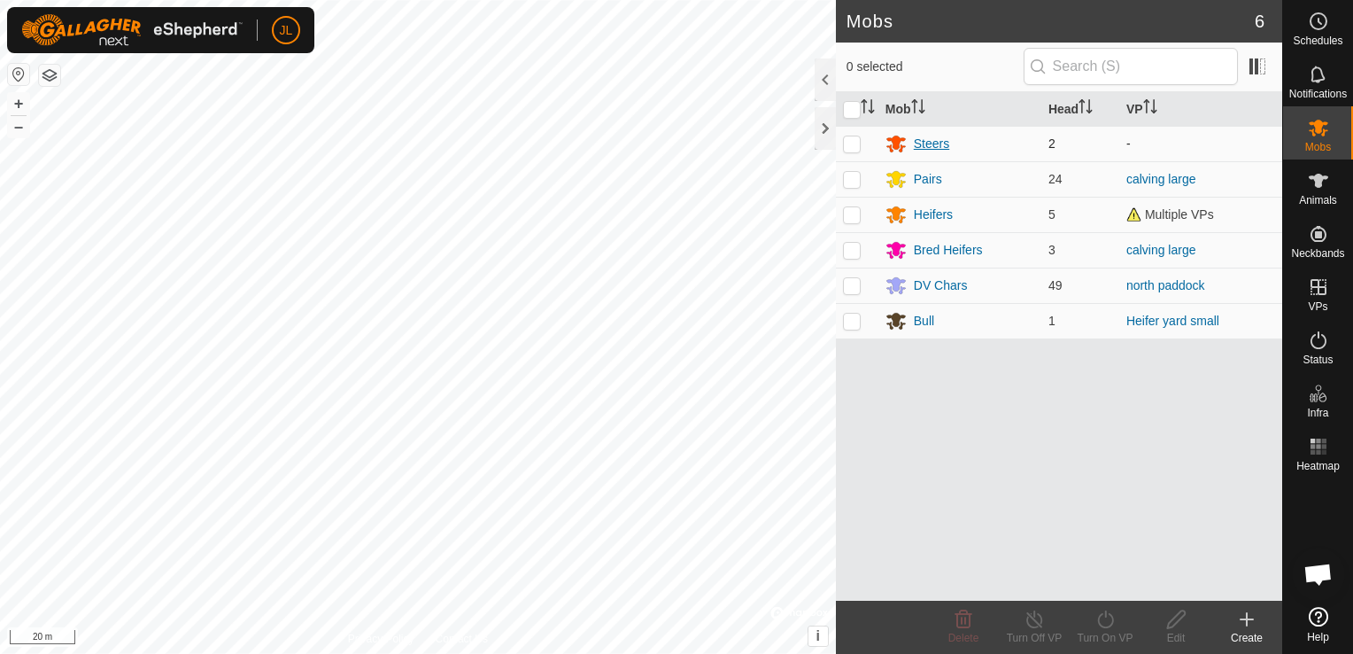
click at [925, 142] on div "Steers" at bounding box center [931, 144] width 35 height 19
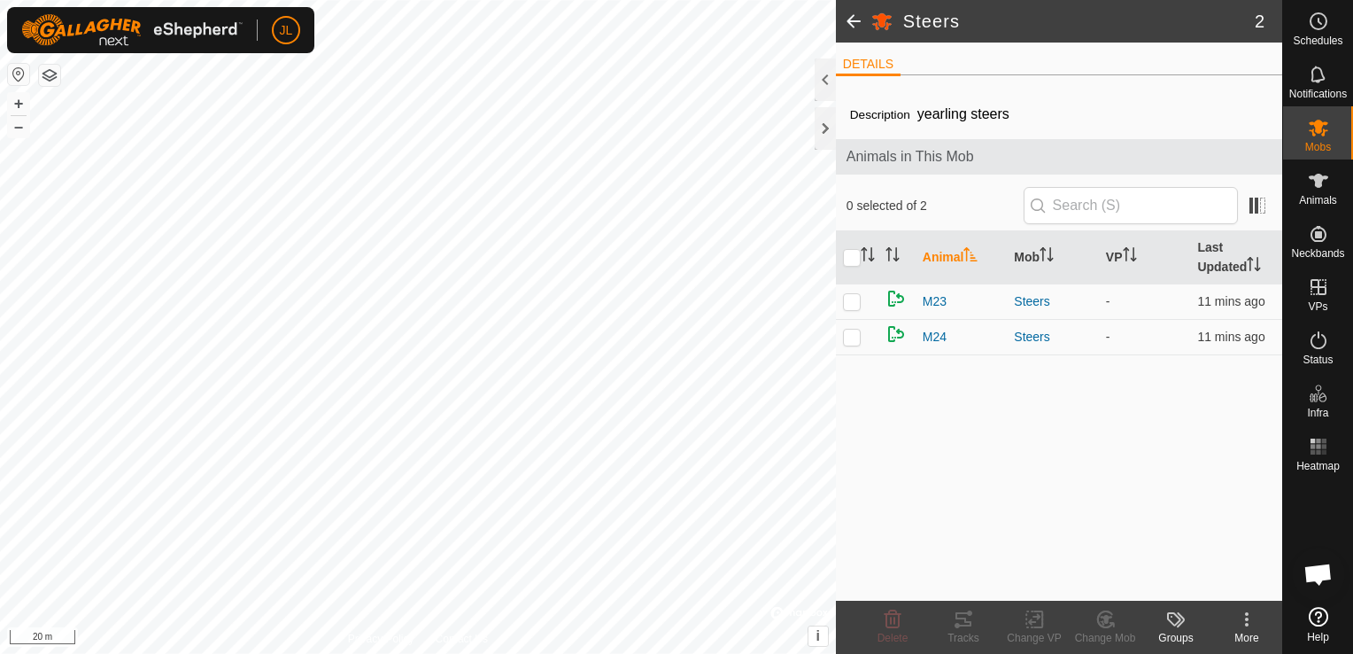
click at [1244, 621] on icon at bounding box center [1246, 619] width 21 height 21
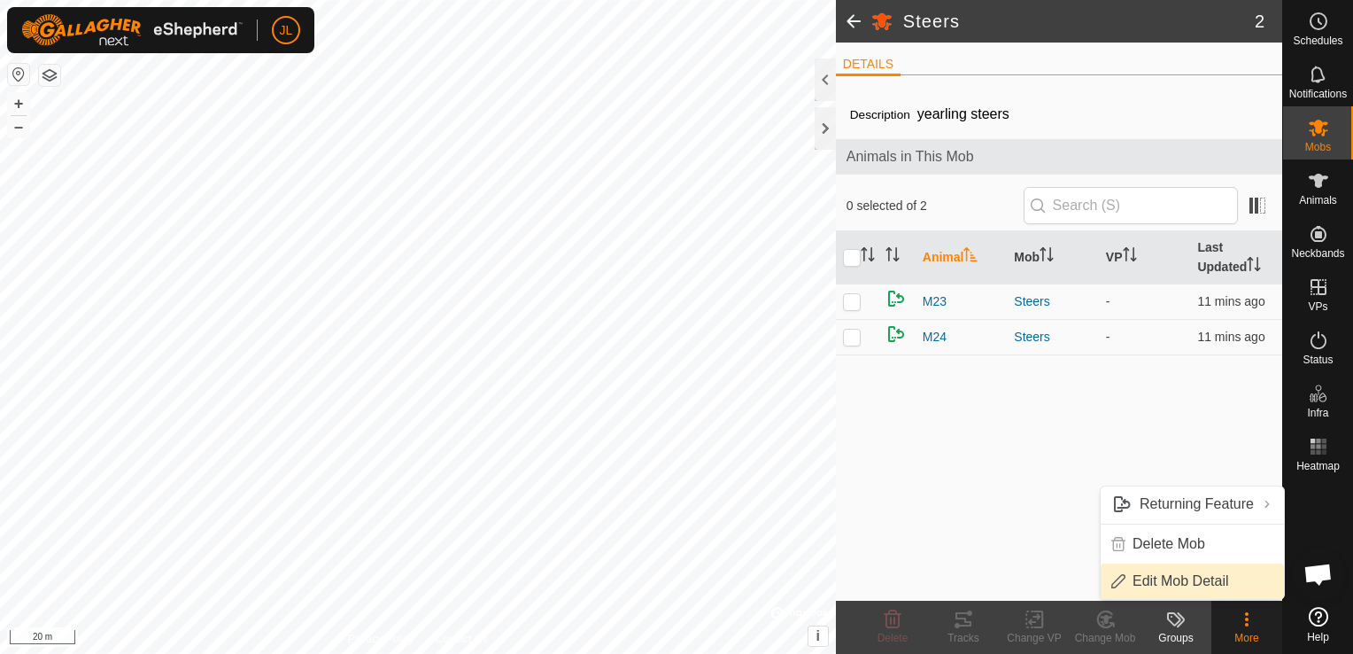
click at [1198, 577] on link "Edit Mob Detail" at bounding box center [1192, 580] width 183 height 35
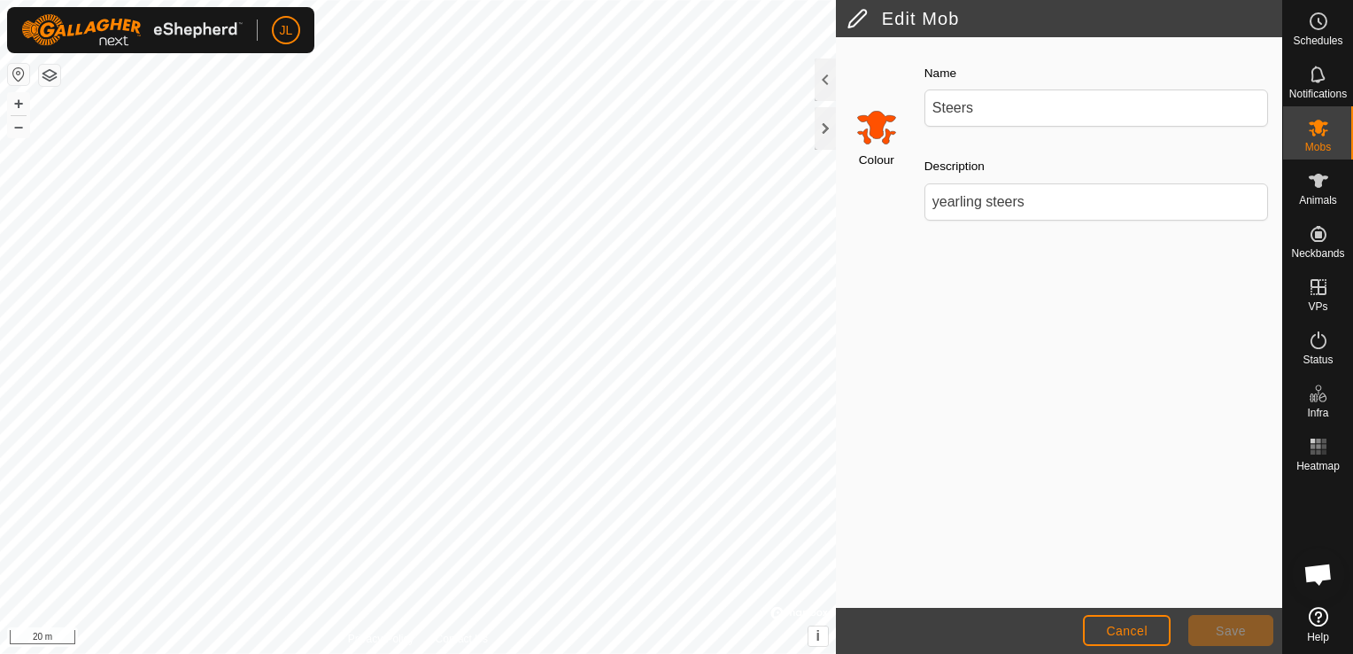
click at [875, 124] on input "Select a color" at bounding box center [877, 126] width 43 height 43
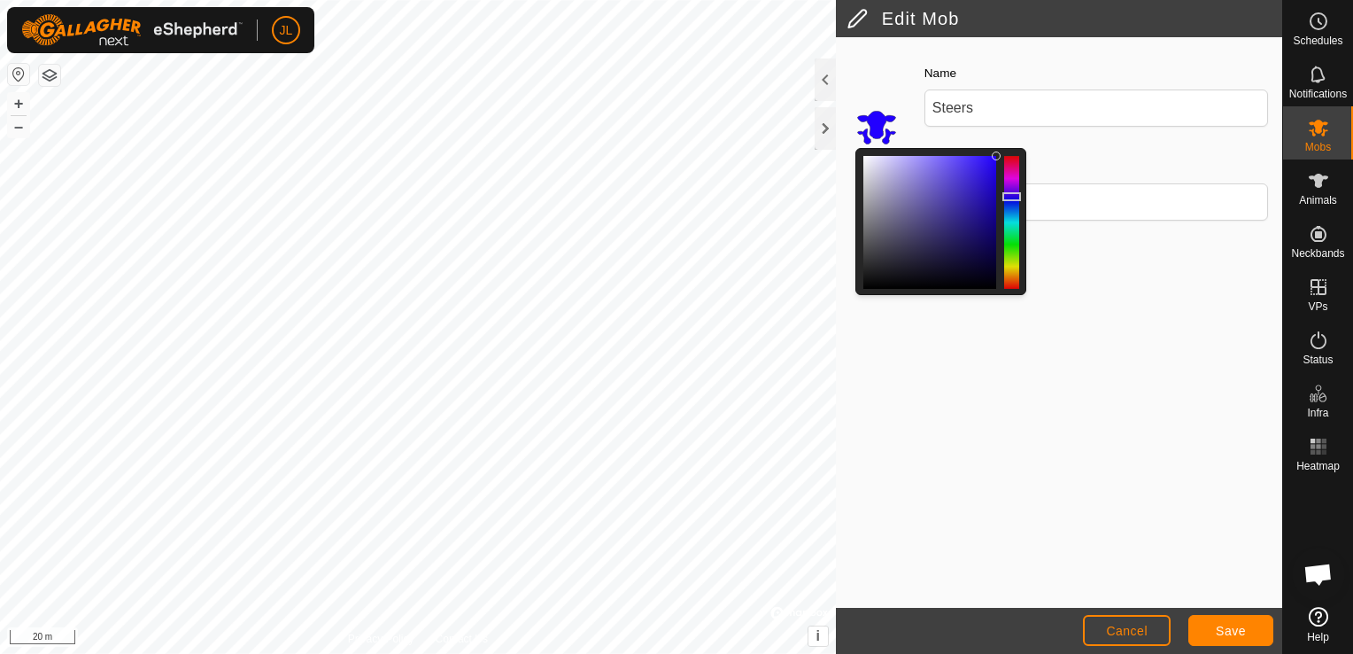
click at [1012, 197] on div at bounding box center [1011, 222] width 15 height 133
click at [1012, 197] on div at bounding box center [1012, 196] width 19 height 9
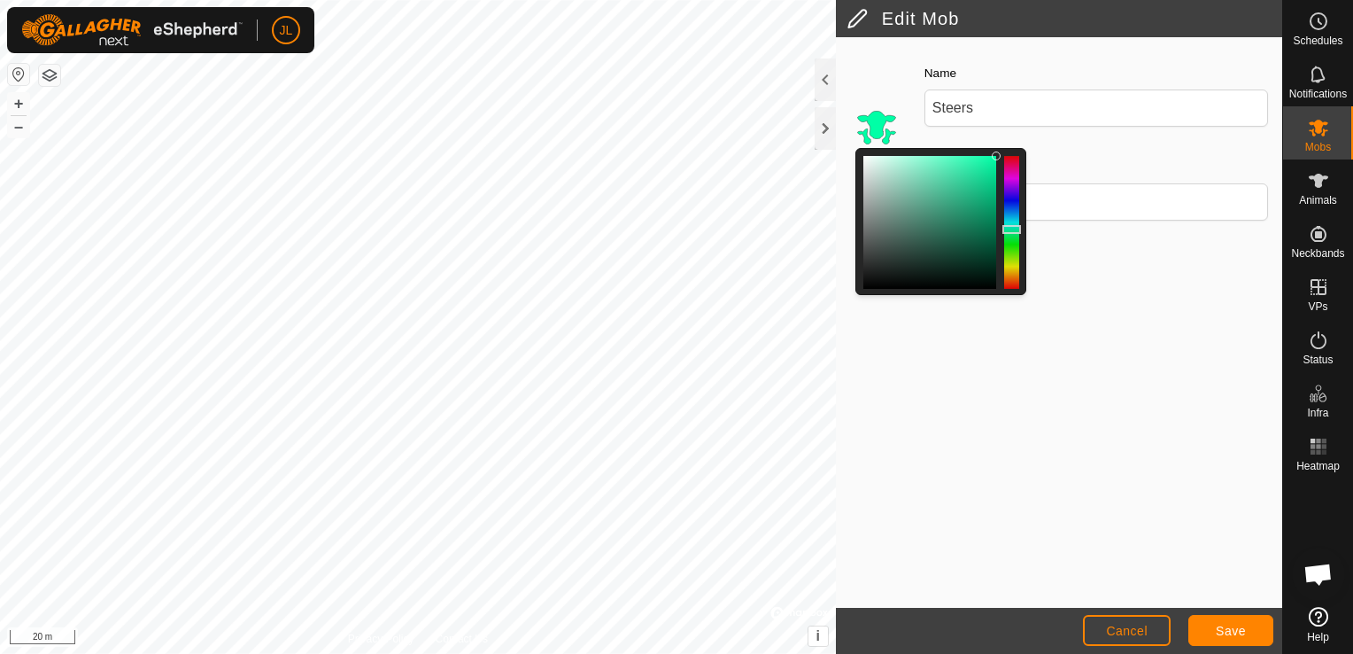
click at [1014, 229] on div at bounding box center [1011, 222] width 15 height 133
click at [1010, 220] on div at bounding box center [1011, 222] width 15 height 133
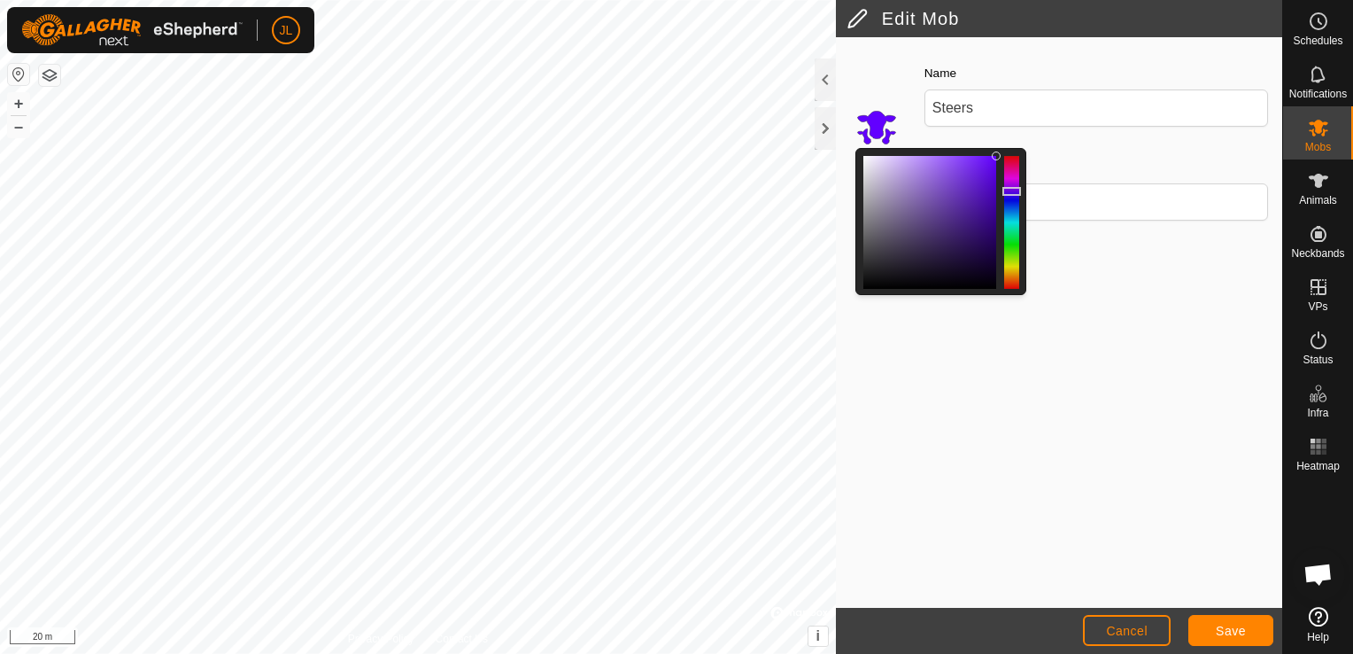
click at [1008, 191] on div at bounding box center [1011, 222] width 15 height 133
click at [1212, 627] on button "Save" at bounding box center [1231, 630] width 85 height 31
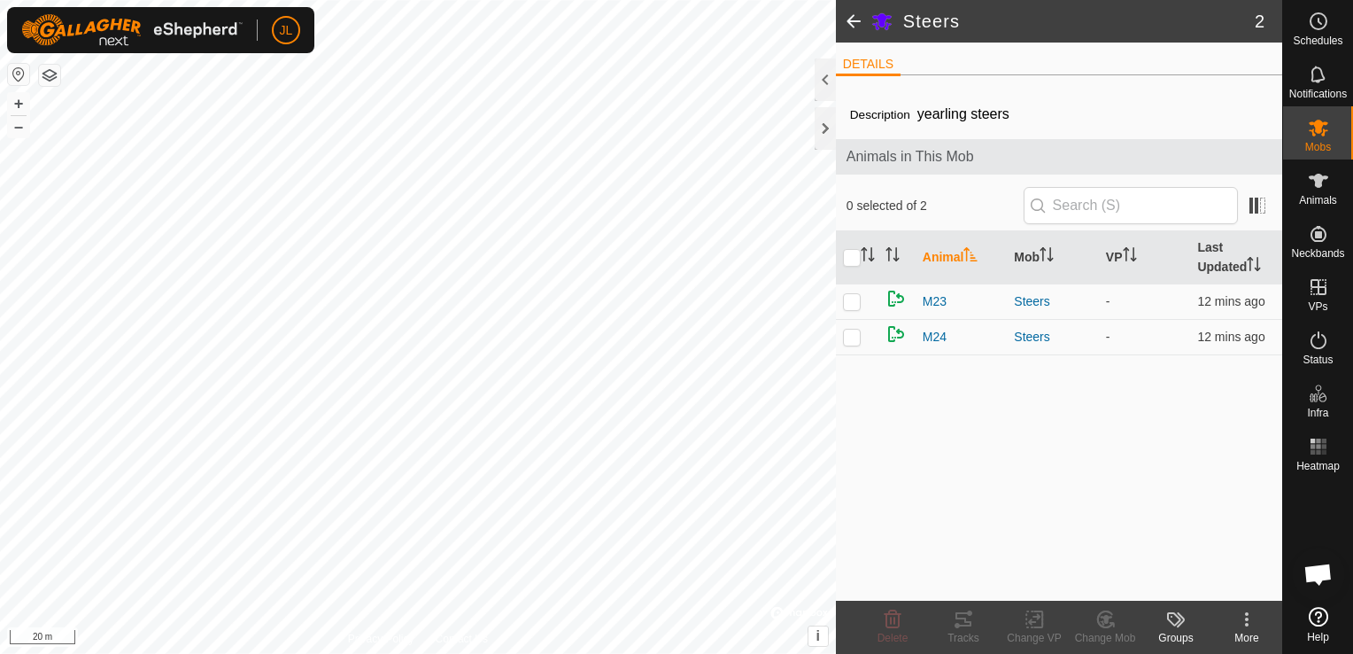
click at [850, 19] on span at bounding box center [853, 21] width 35 height 43
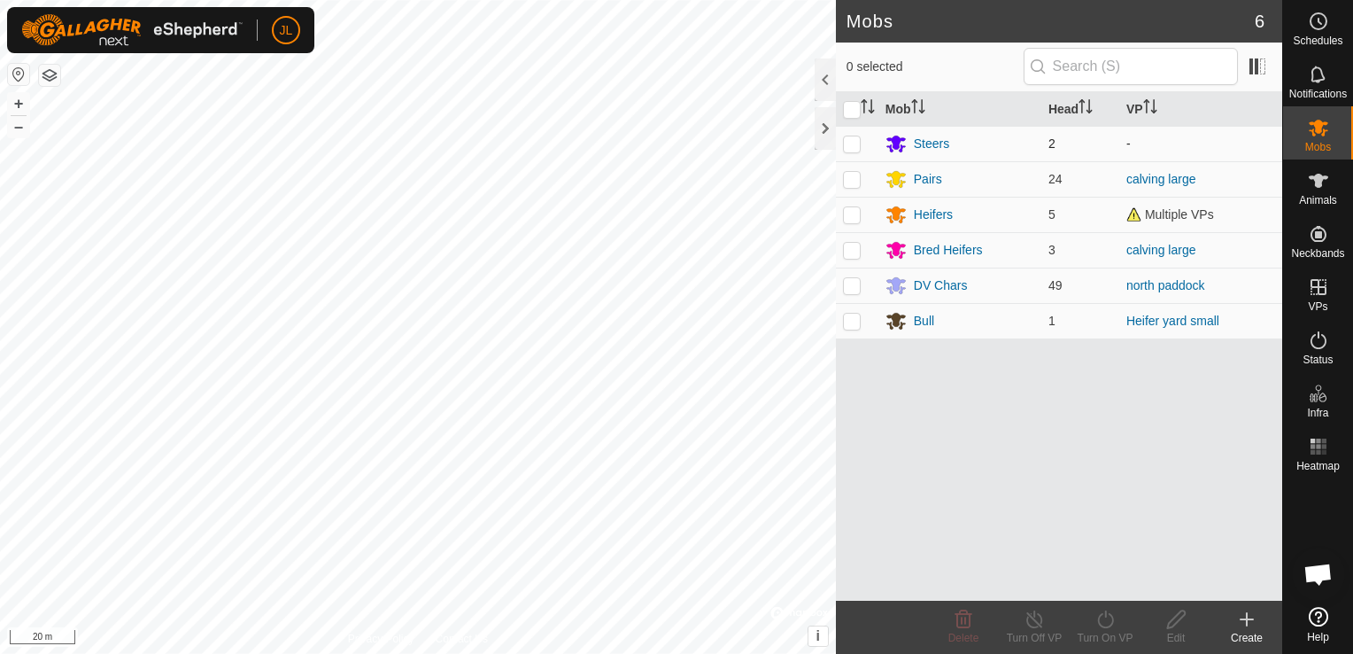
click at [851, 134] on td at bounding box center [857, 143] width 43 height 35
checkbox input "true"
click at [1101, 618] on icon at bounding box center [1106, 619] width 22 height 21
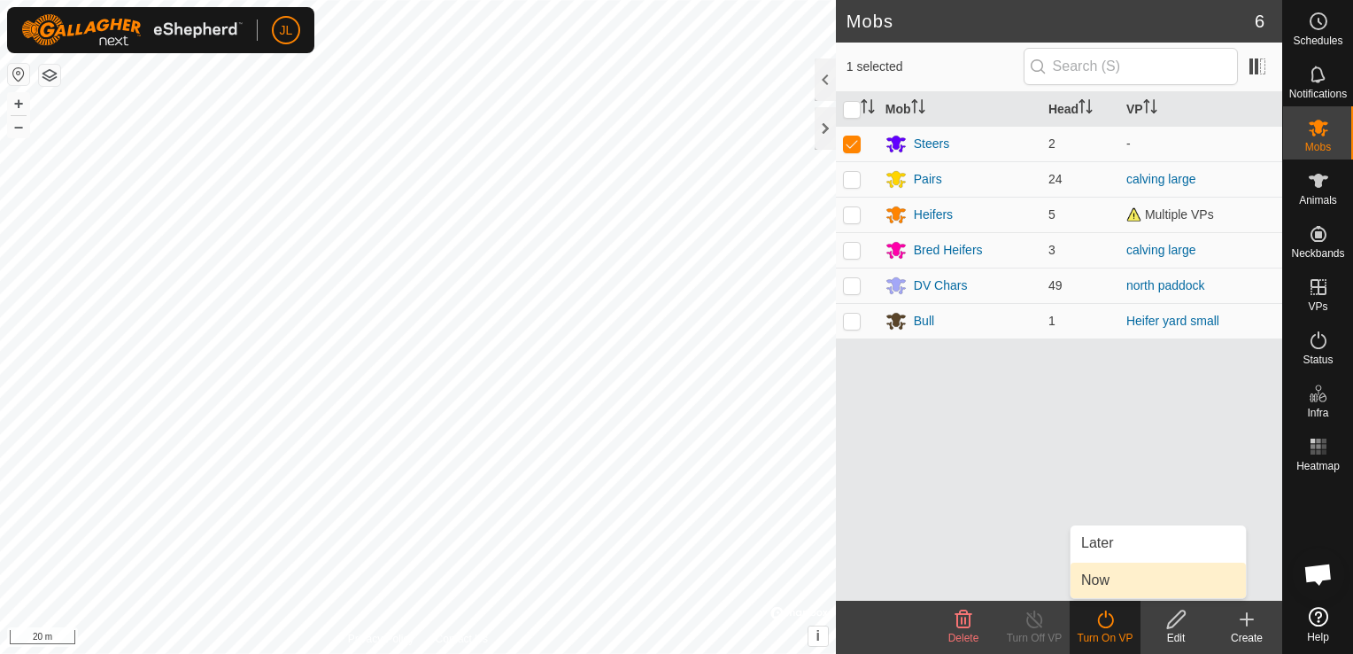
click at [1094, 579] on link "Now" at bounding box center [1158, 579] width 175 height 35
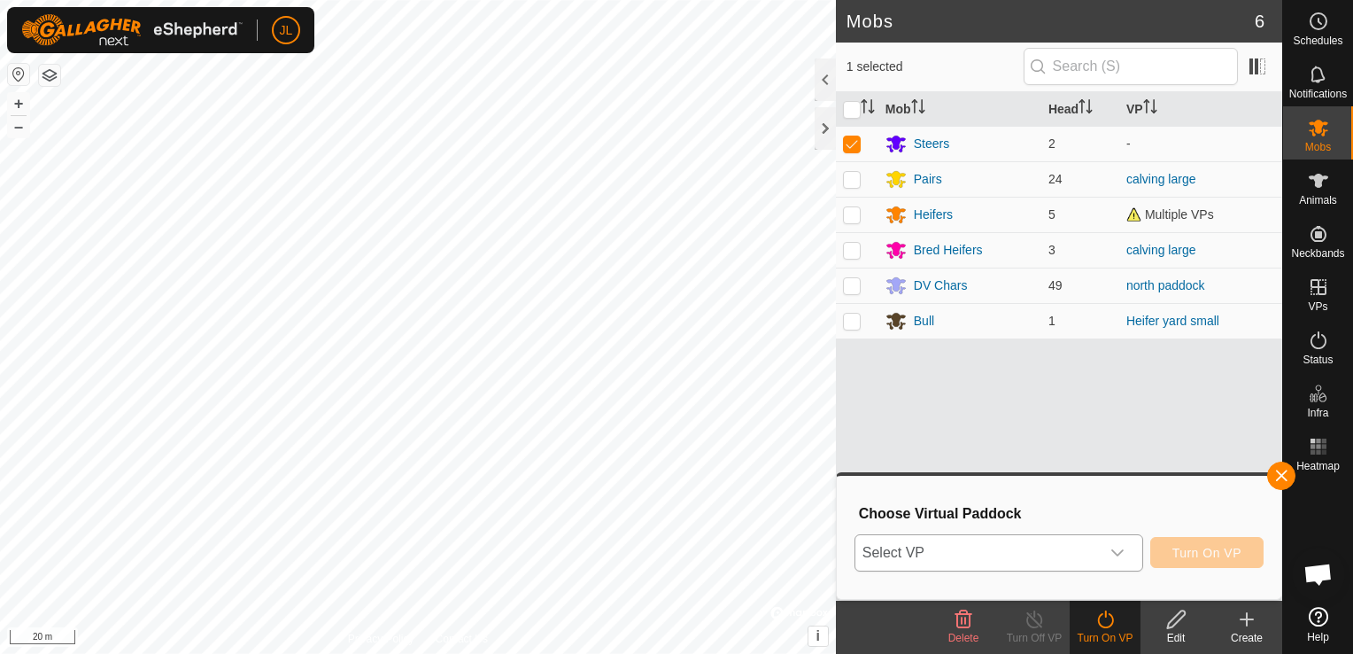
click at [1123, 551] on icon "dropdown trigger" at bounding box center [1118, 553] width 14 height 14
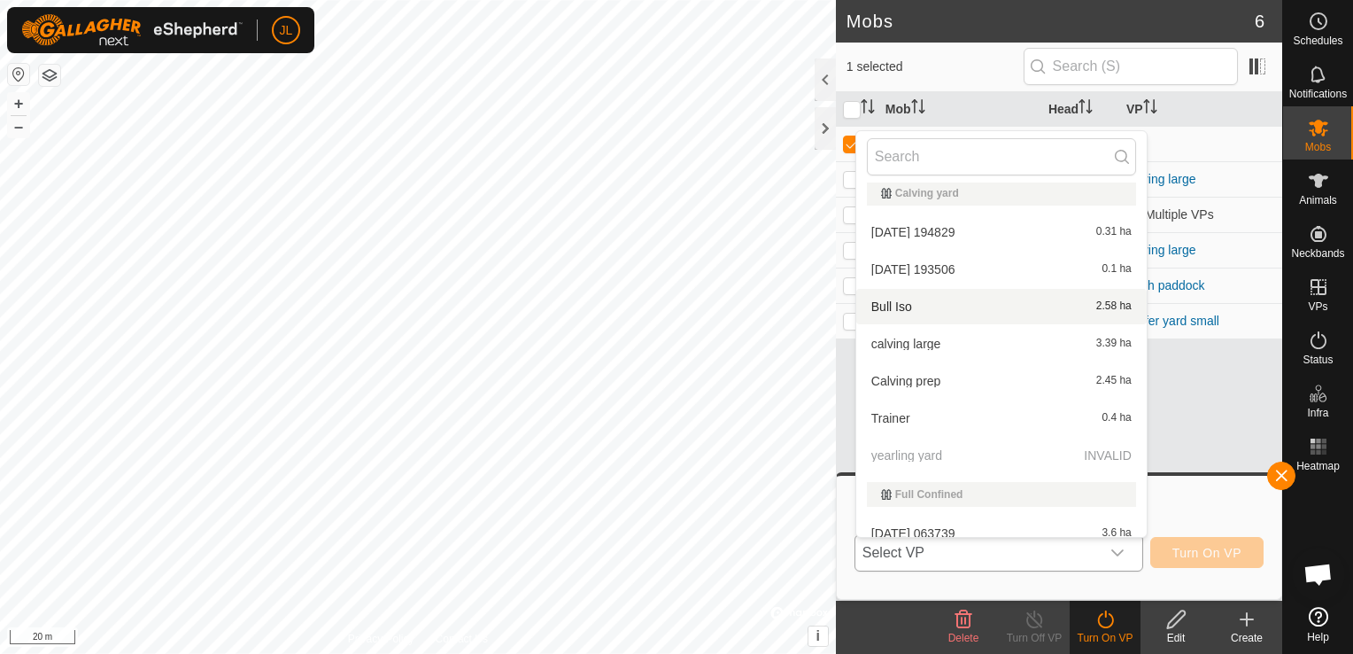
scroll to position [250, 0]
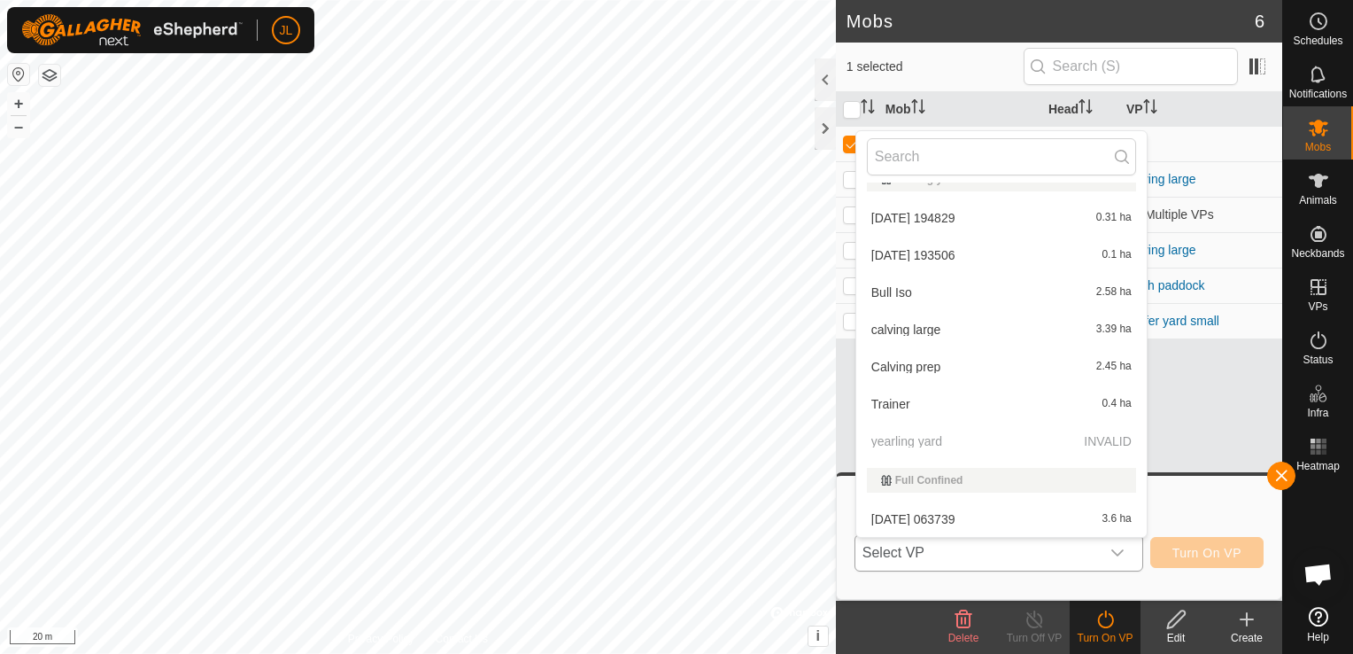
click at [922, 441] on p-selectitem "yearling yard INVALID" at bounding box center [1002, 440] width 291 height 35
click at [818, 128] on div at bounding box center [825, 128] width 21 height 43
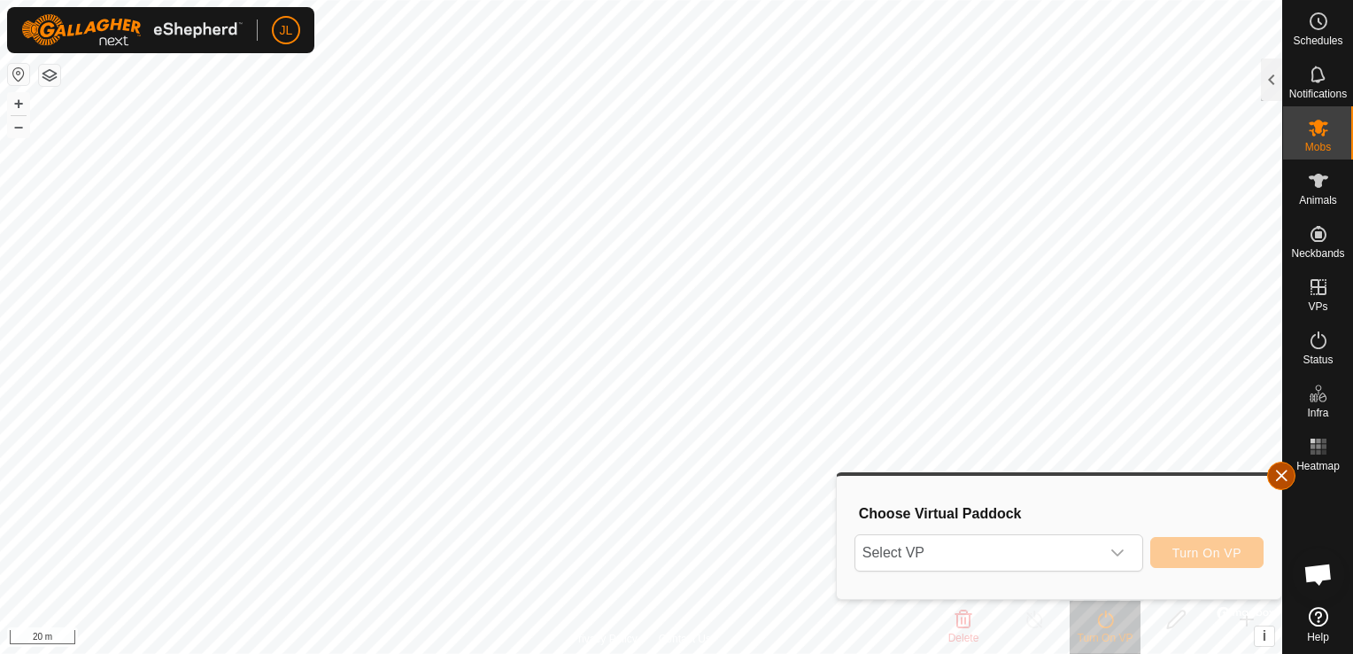
click at [1291, 474] on button "button" at bounding box center [1281, 475] width 28 height 28
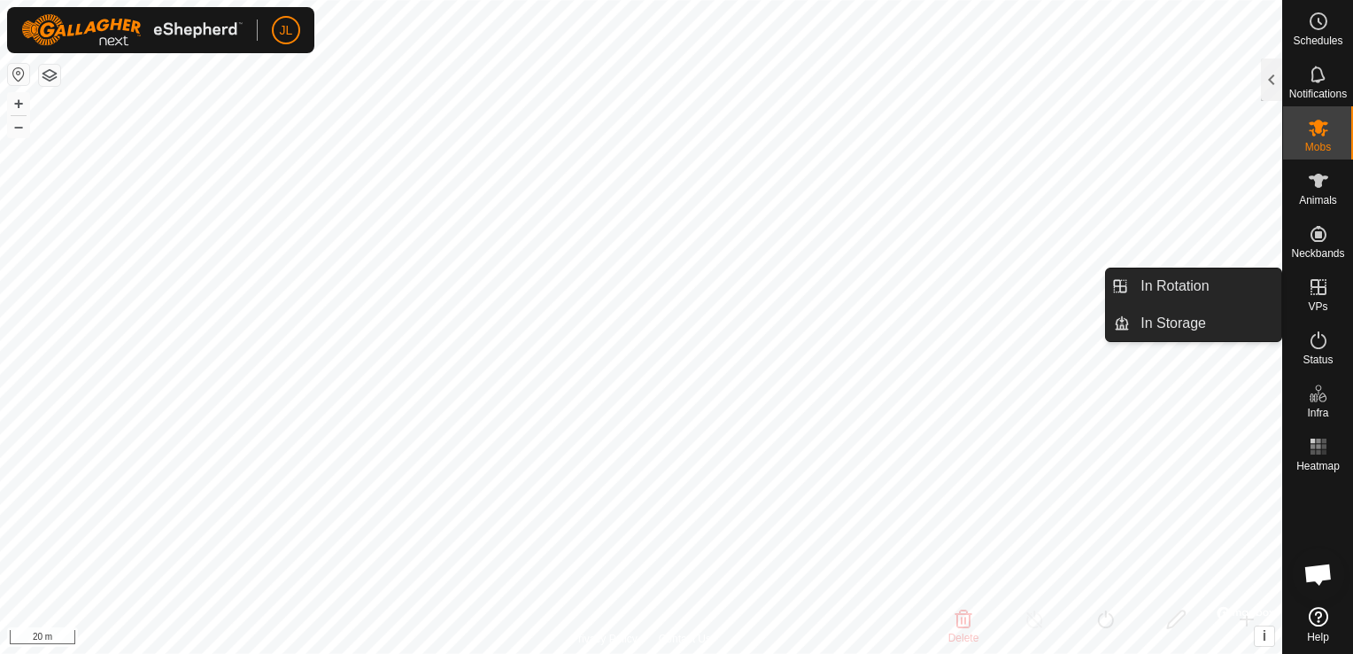
click at [1322, 298] on es-virtualpaddocks-svg-icon at bounding box center [1319, 287] width 32 height 28
click at [1230, 287] on link "In Rotation" at bounding box center [1205, 285] width 151 height 35
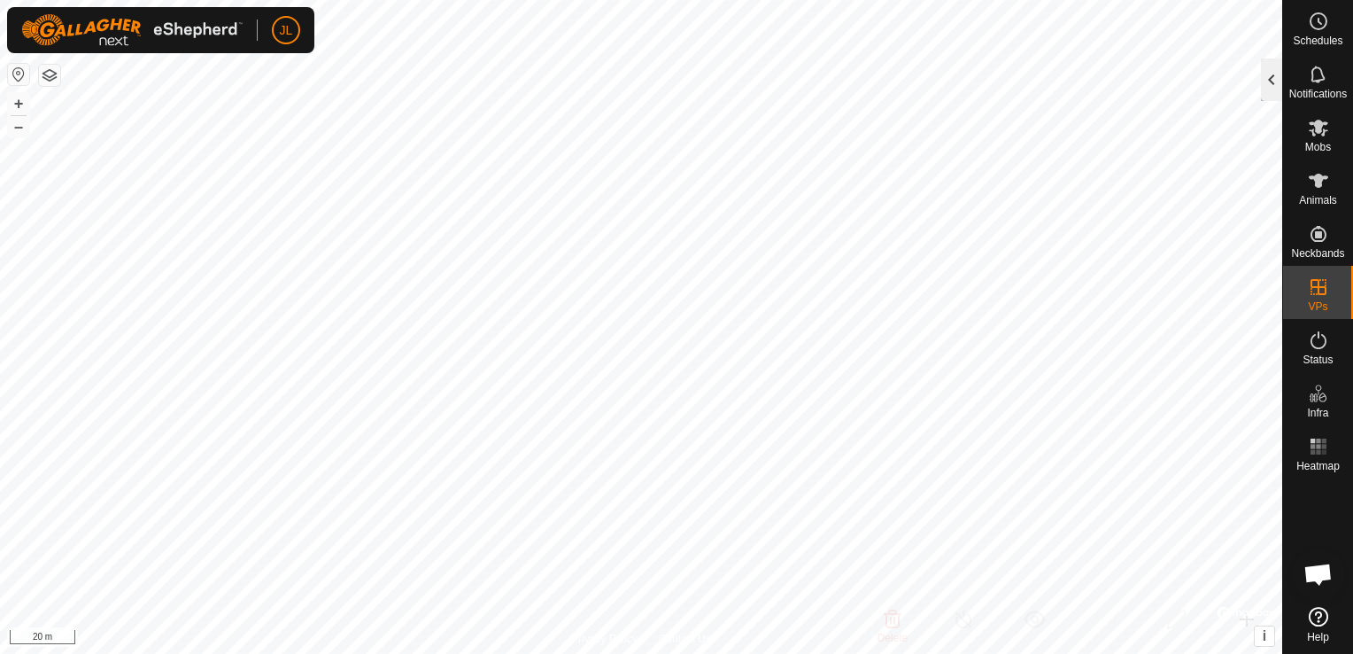
click at [1276, 82] on div at bounding box center [1271, 79] width 21 height 43
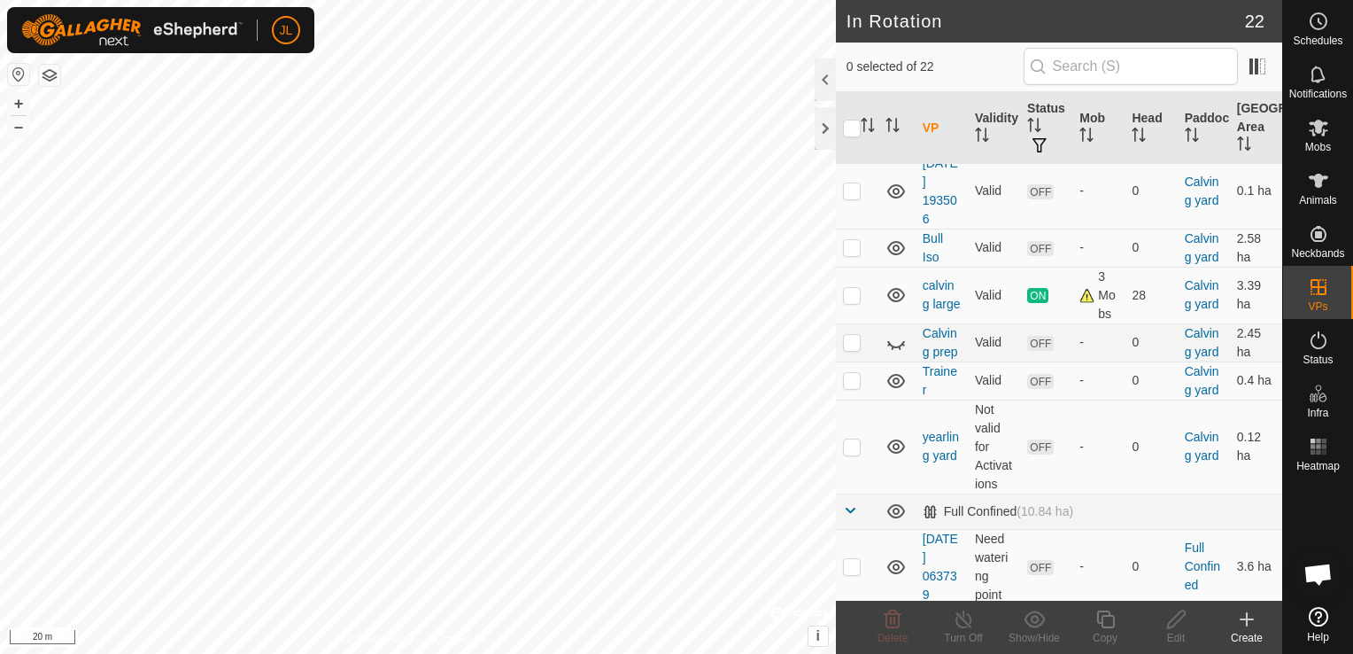
scroll to position [461, 0]
click at [936, 461] on td "yearling yard" at bounding box center [942, 445] width 52 height 94
click at [939, 448] on link "yearling yard" at bounding box center [941, 444] width 36 height 33
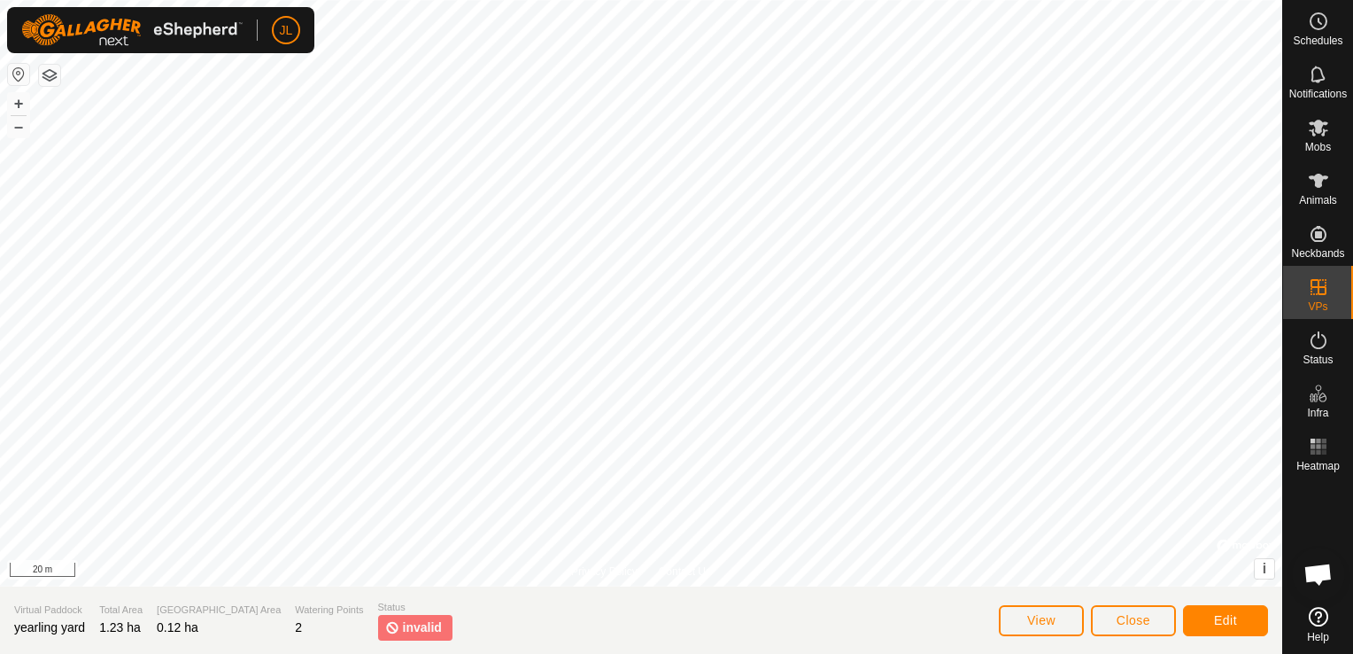
click at [403, 629] on span "invalid" at bounding box center [422, 627] width 39 height 19
click at [1229, 618] on span "Edit" at bounding box center [1225, 620] width 23 height 14
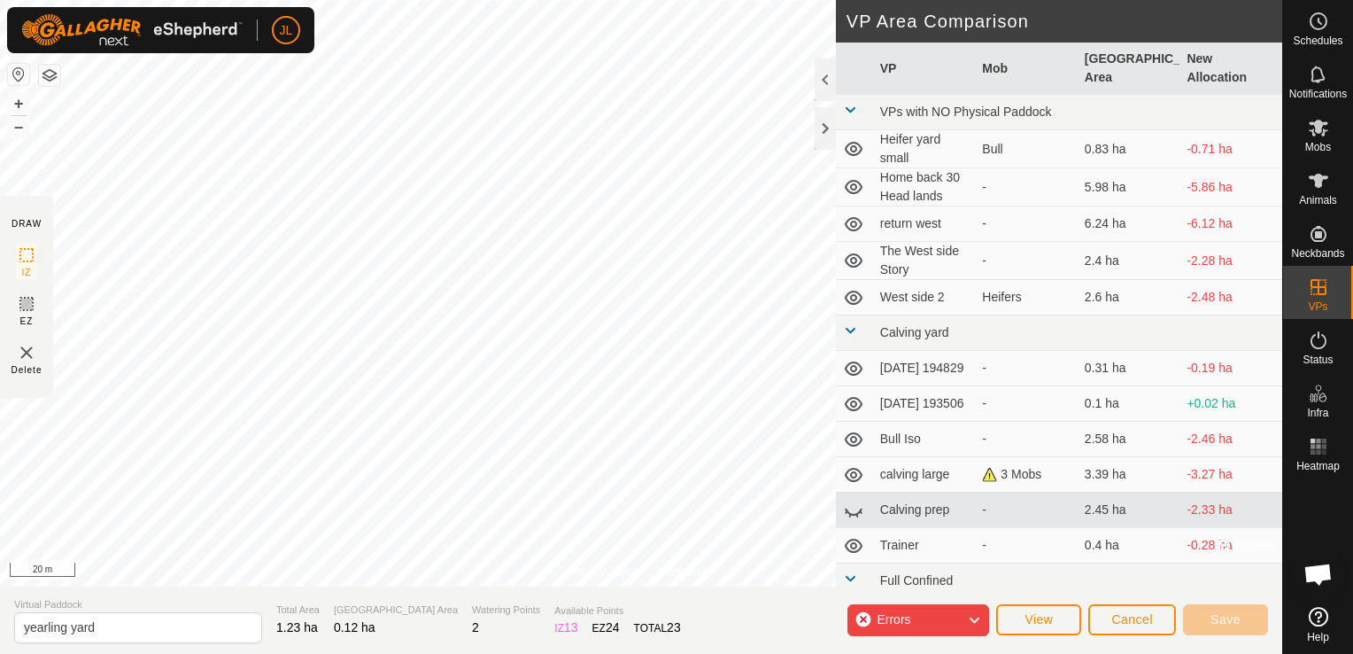
click at [974, 624] on icon at bounding box center [974, 620] width 14 height 23
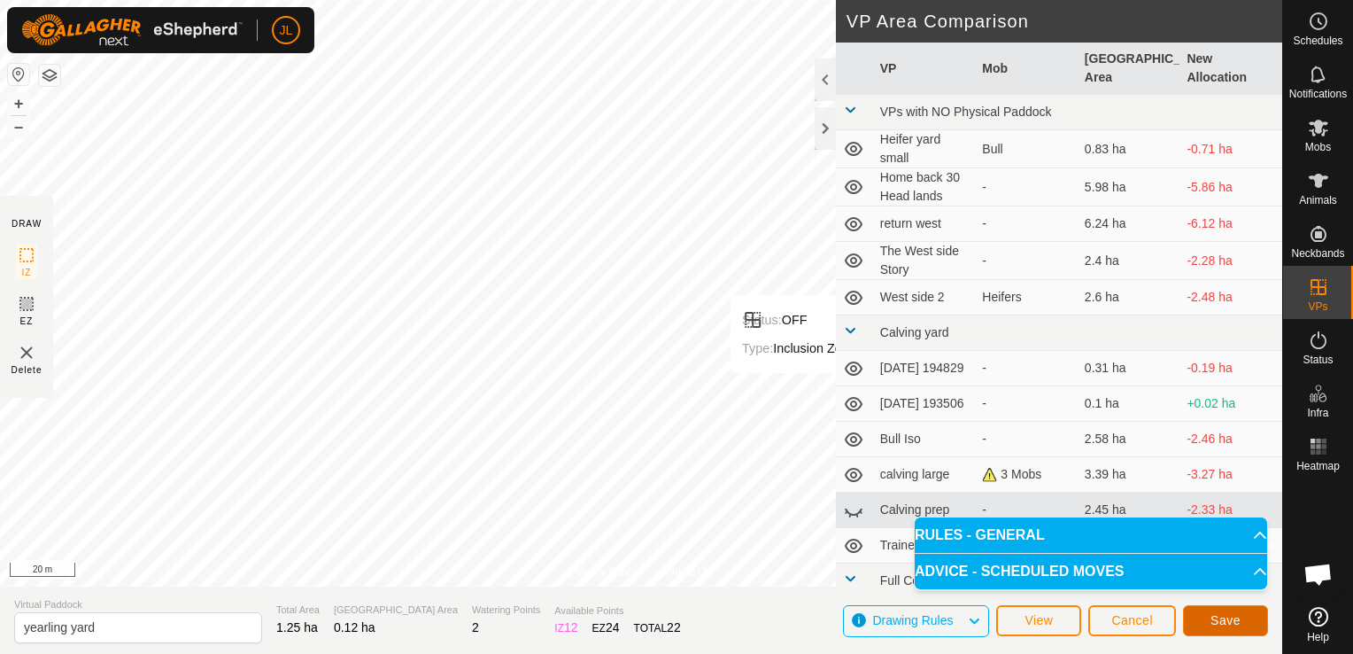
click at [1221, 617] on span "Save" at bounding box center [1226, 620] width 30 height 14
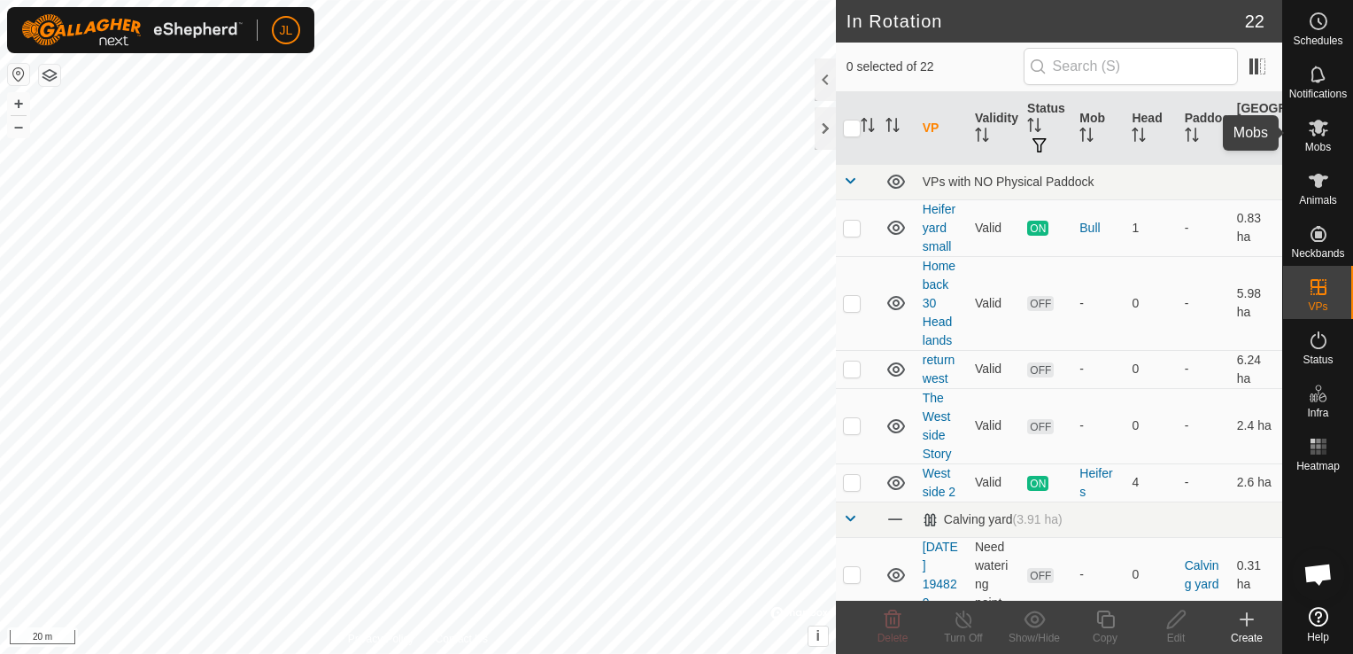
click at [1323, 132] on icon at bounding box center [1318, 128] width 19 height 17
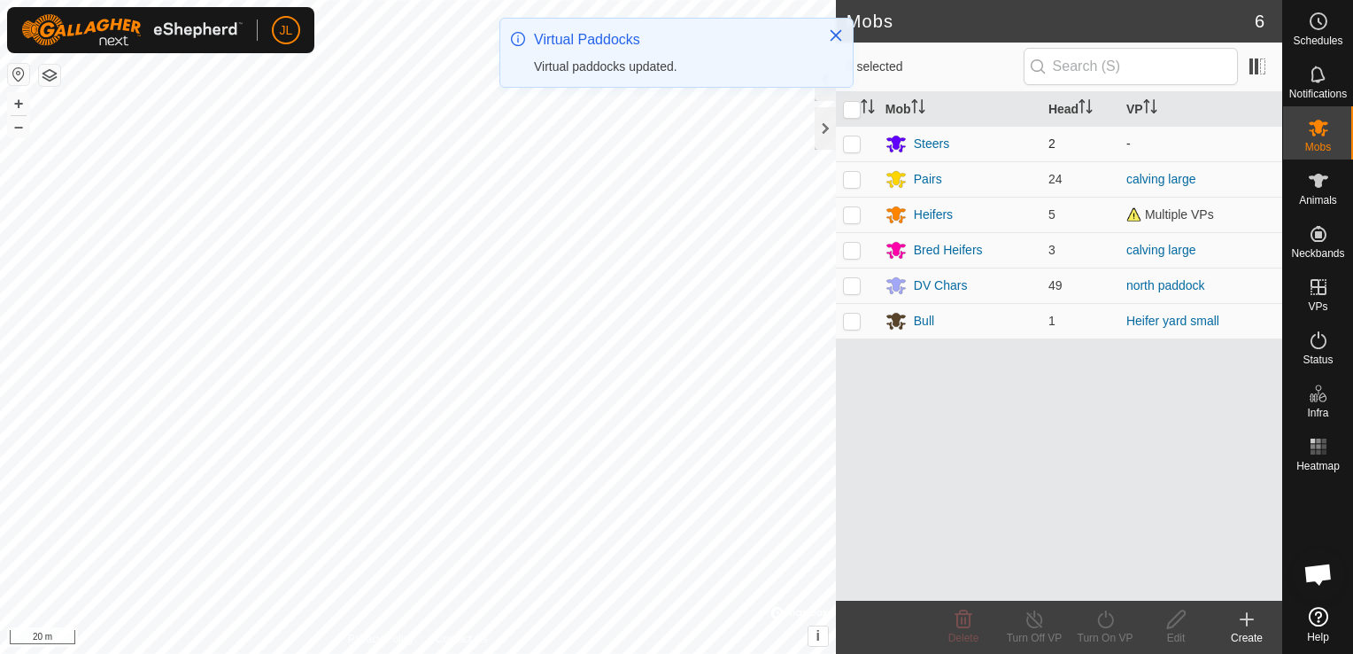
click at [852, 146] on p-checkbox at bounding box center [852, 143] width 18 height 14
checkbox input "true"
click at [1110, 628] on icon at bounding box center [1106, 619] width 22 height 21
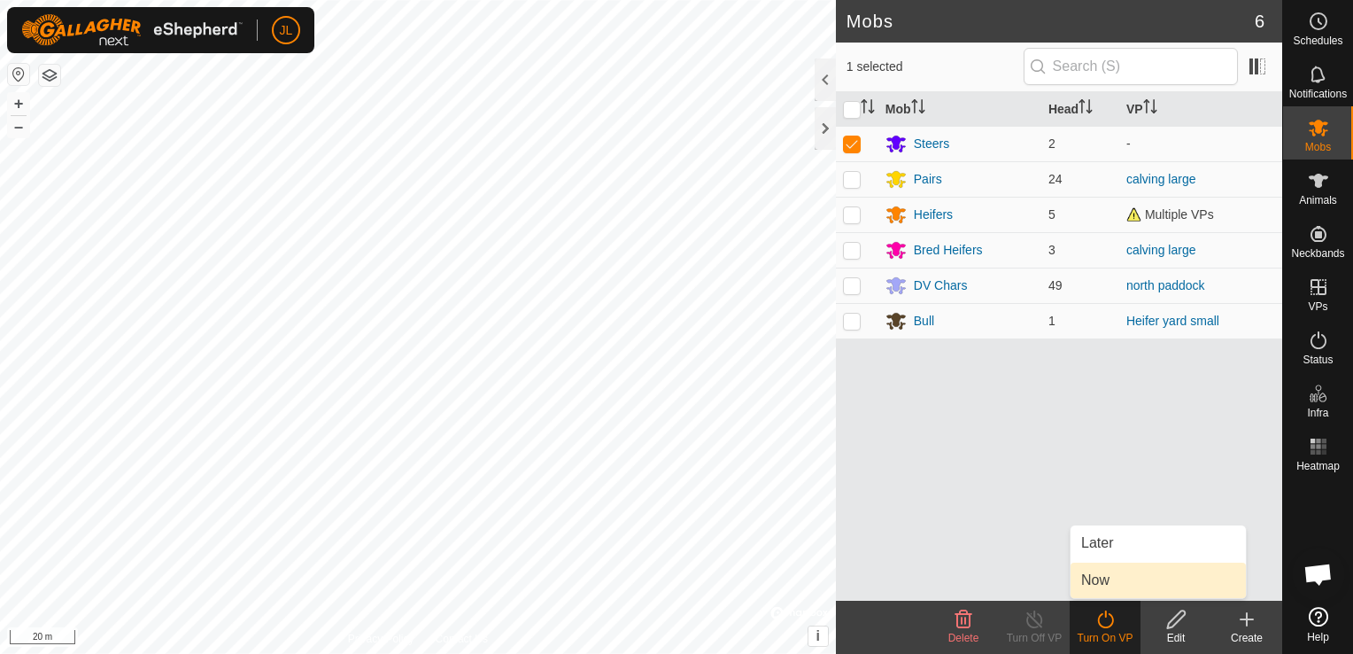
click at [1102, 590] on link "Now" at bounding box center [1158, 579] width 175 height 35
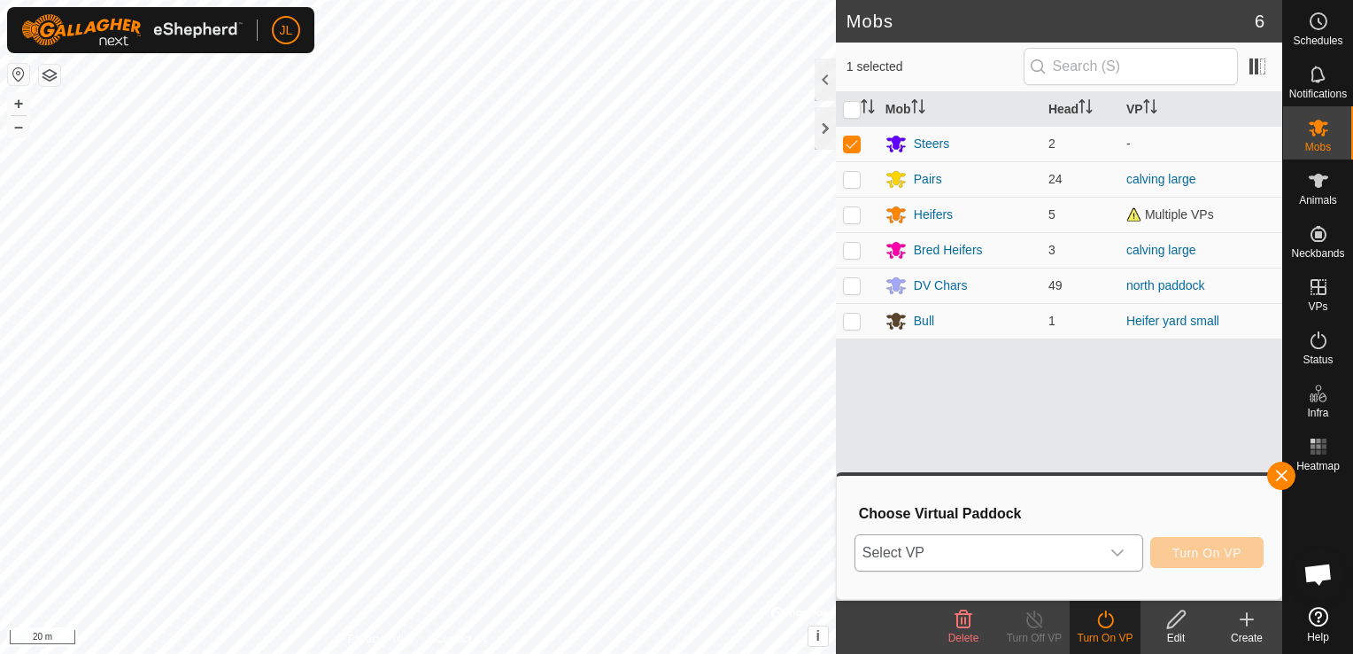
click at [1123, 544] on div "dropdown trigger" at bounding box center [1117, 552] width 35 height 35
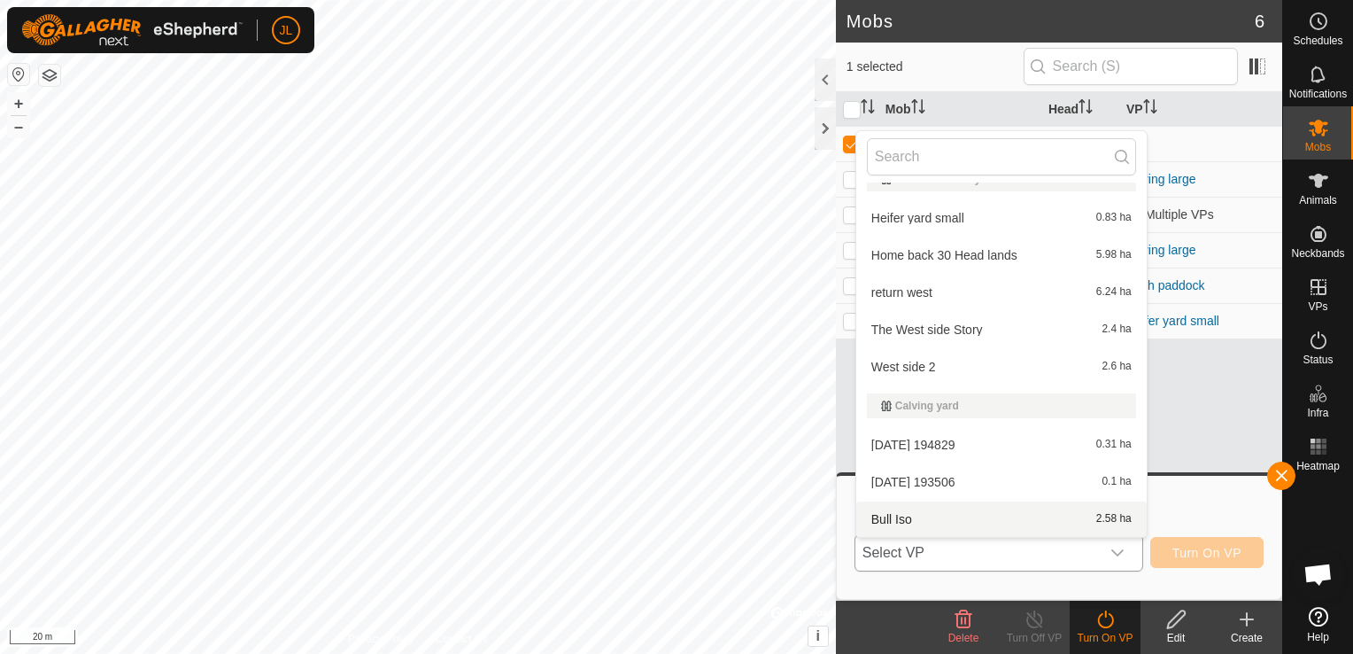
scroll to position [333, 0]
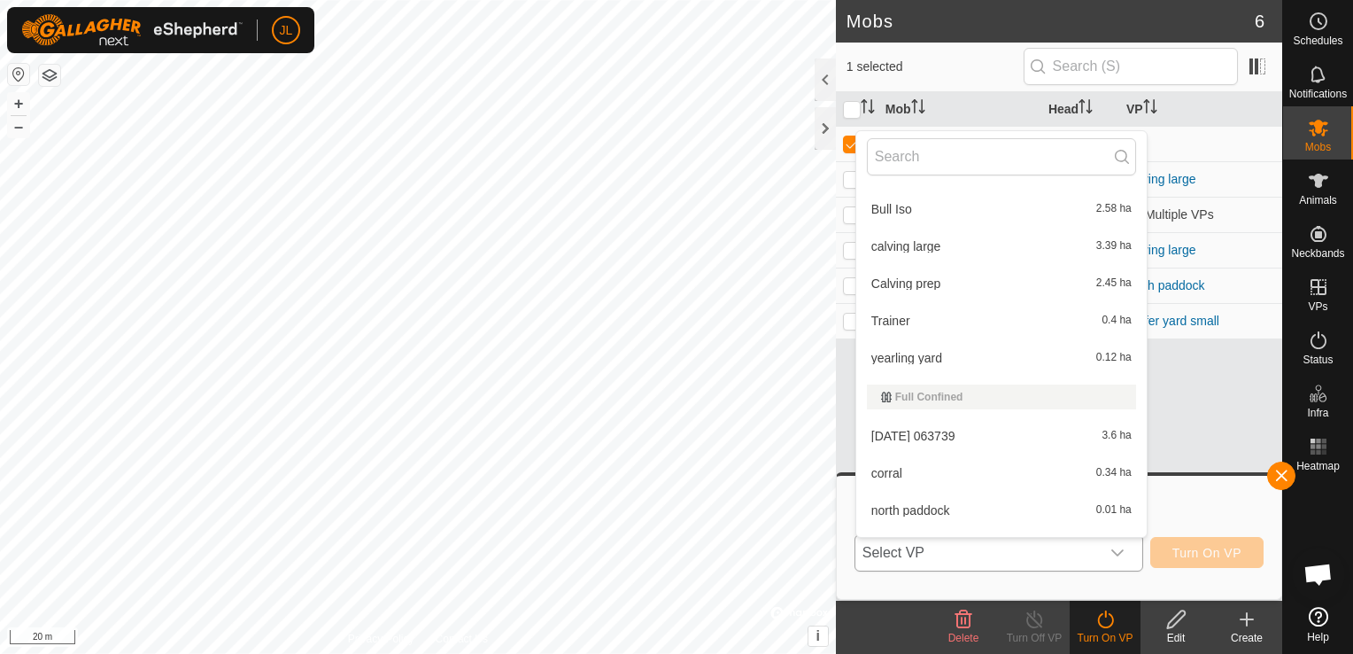
click at [984, 350] on li "yearling yard 0.12 ha" at bounding box center [1002, 357] width 291 height 35
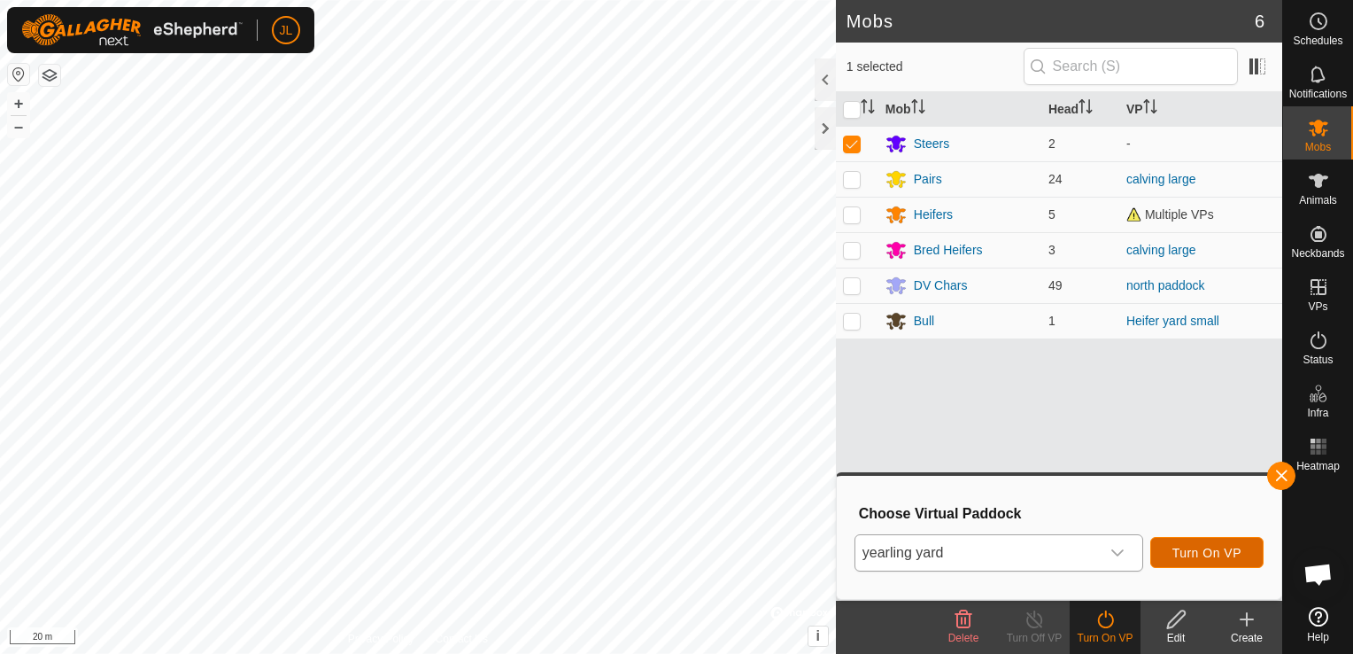
click at [1188, 549] on span "Turn On VP" at bounding box center [1207, 553] width 69 height 14
